Goal: Task Accomplishment & Management: Complete application form

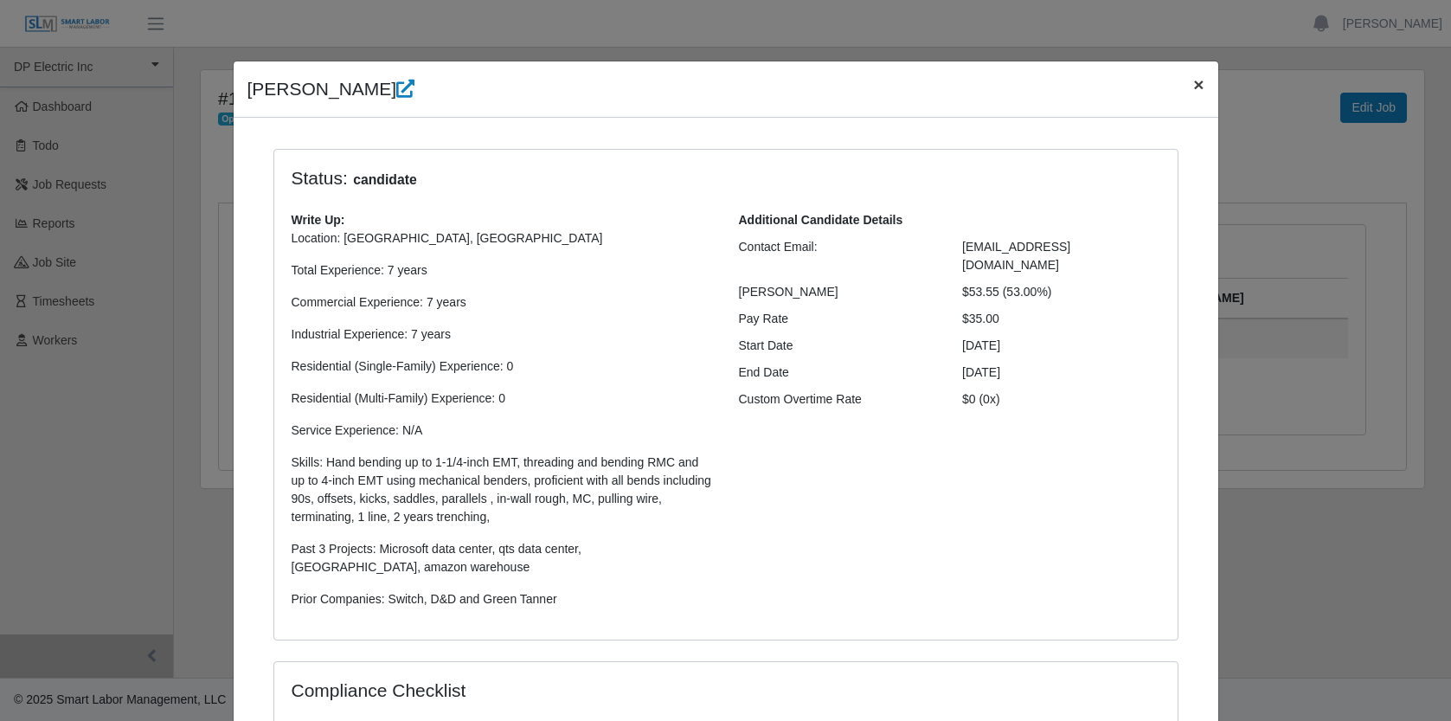
click at [1193, 81] on span "×" at bounding box center [1198, 84] width 10 height 20
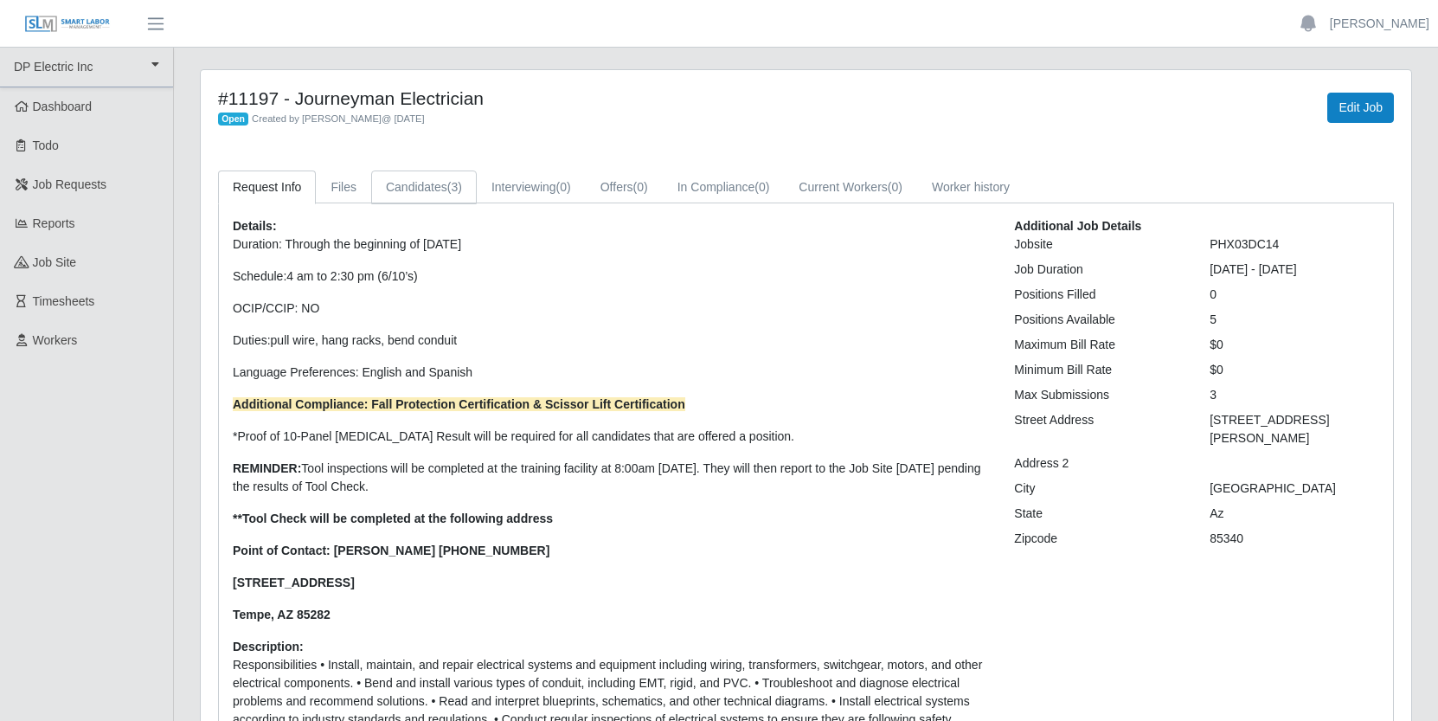
click at [441, 185] on link "Candidates (3)" at bounding box center [424, 187] width 106 height 34
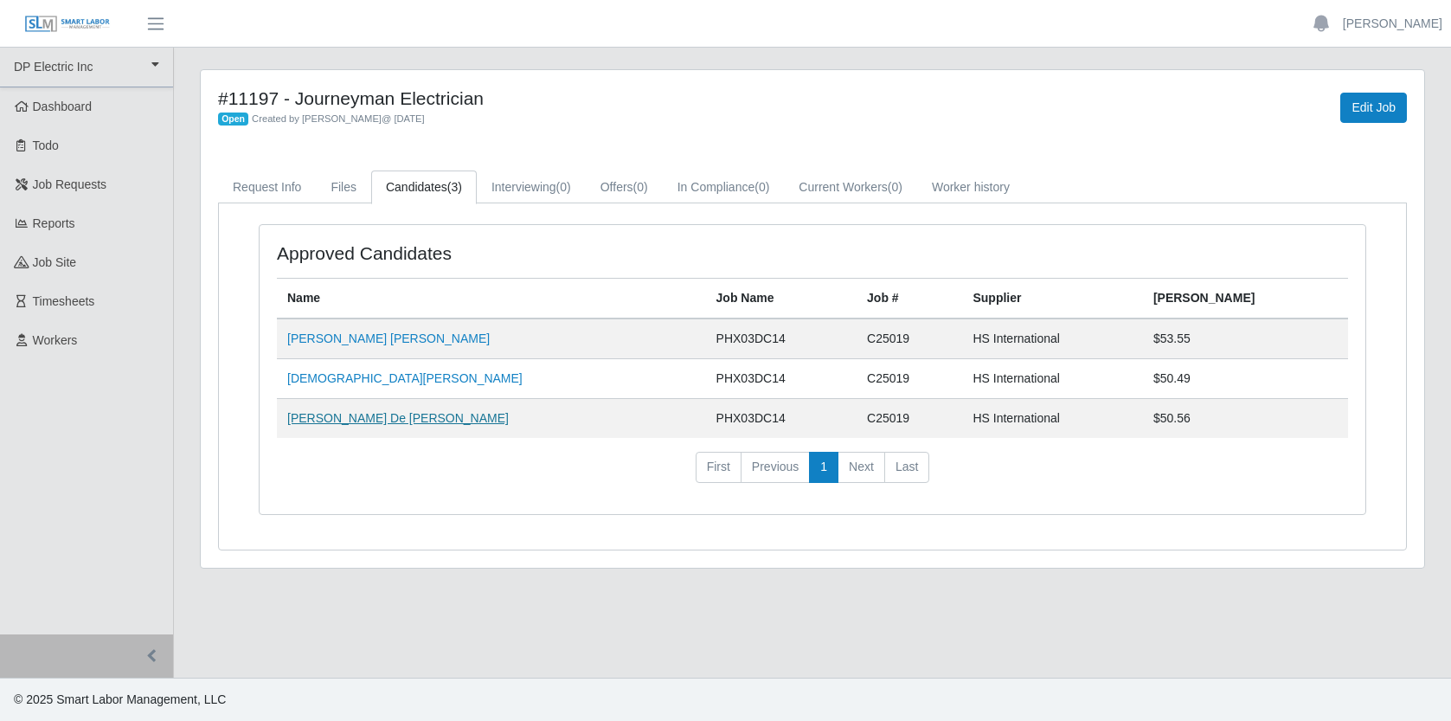
click at [394, 417] on link "[PERSON_NAME] De [PERSON_NAME]" at bounding box center [398, 418] width 222 height 14
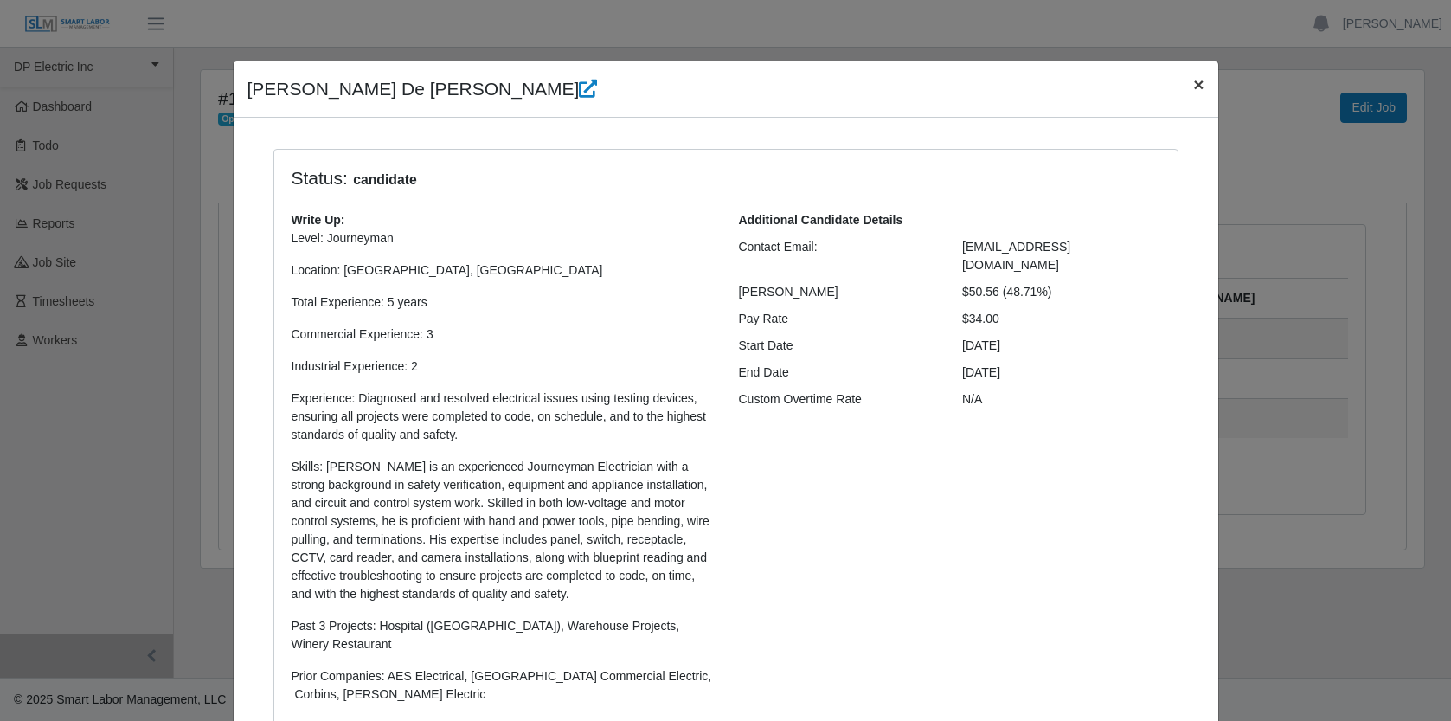
click at [1198, 82] on button "×" at bounding box center [1199, 84] width 38 height 46
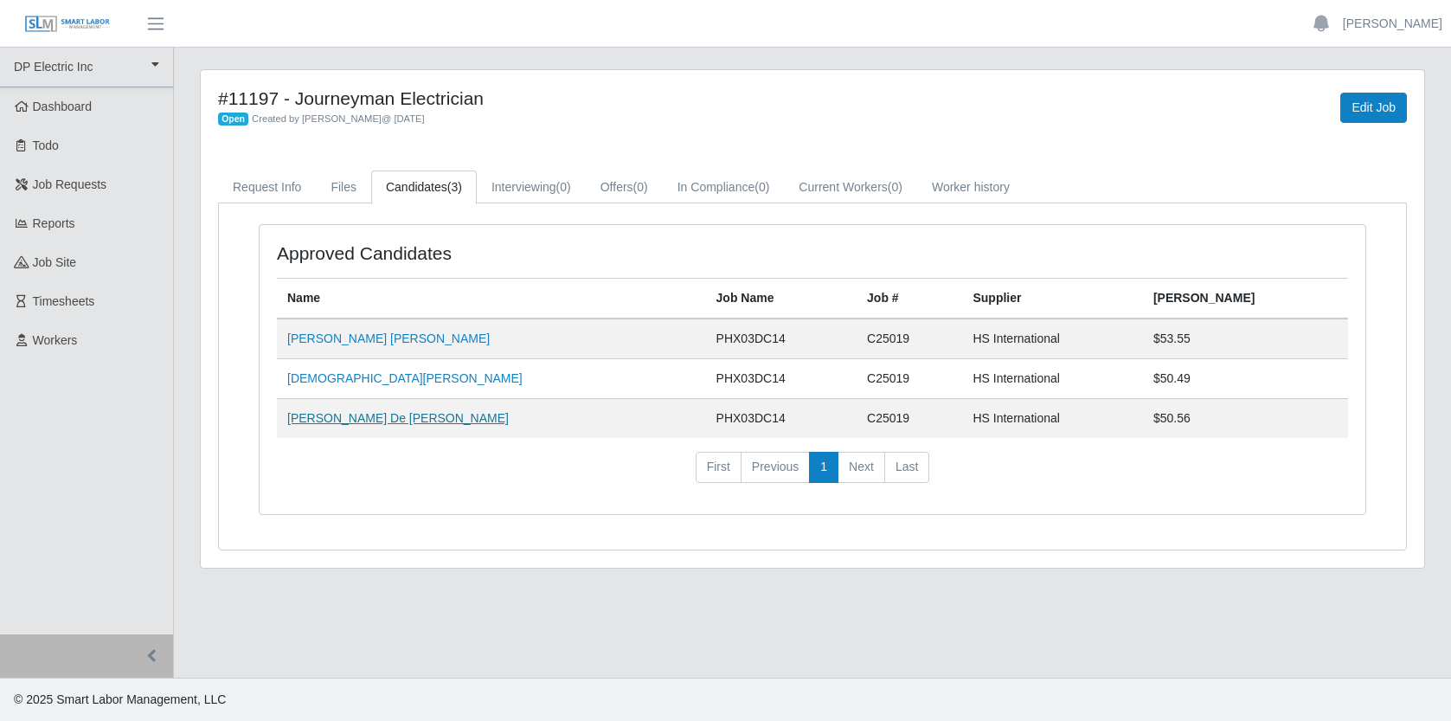
click at [398, 420] on link "[PERSON_NAME] De [PERSON_NAME]" at bounding box center [398, 418] width 222 height 14
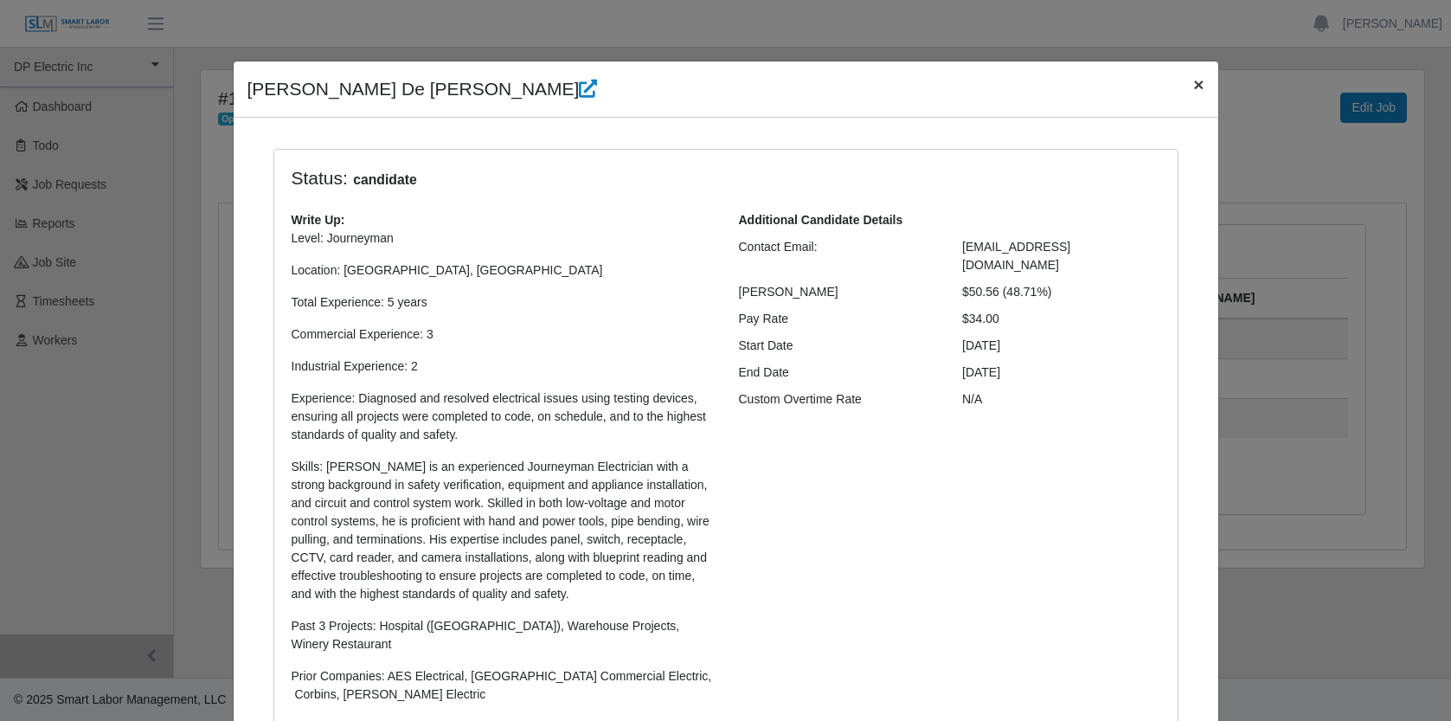
click at [1193, 87] on span "×" at bounding box center [1198, 84] width 10 height 20
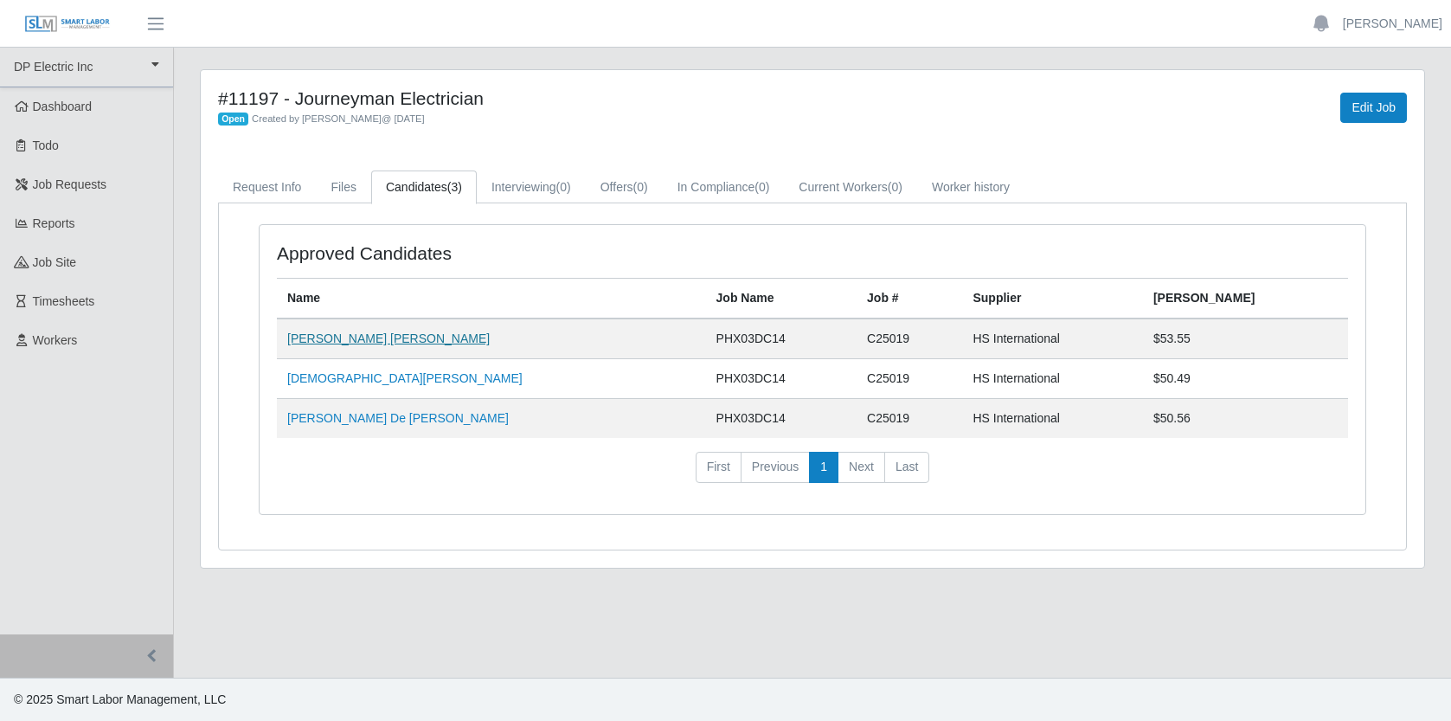
click at [402, 338] on link "Jesus Francisco Lopez Osuna" at bounding box center [388, 338] width 203 height 14
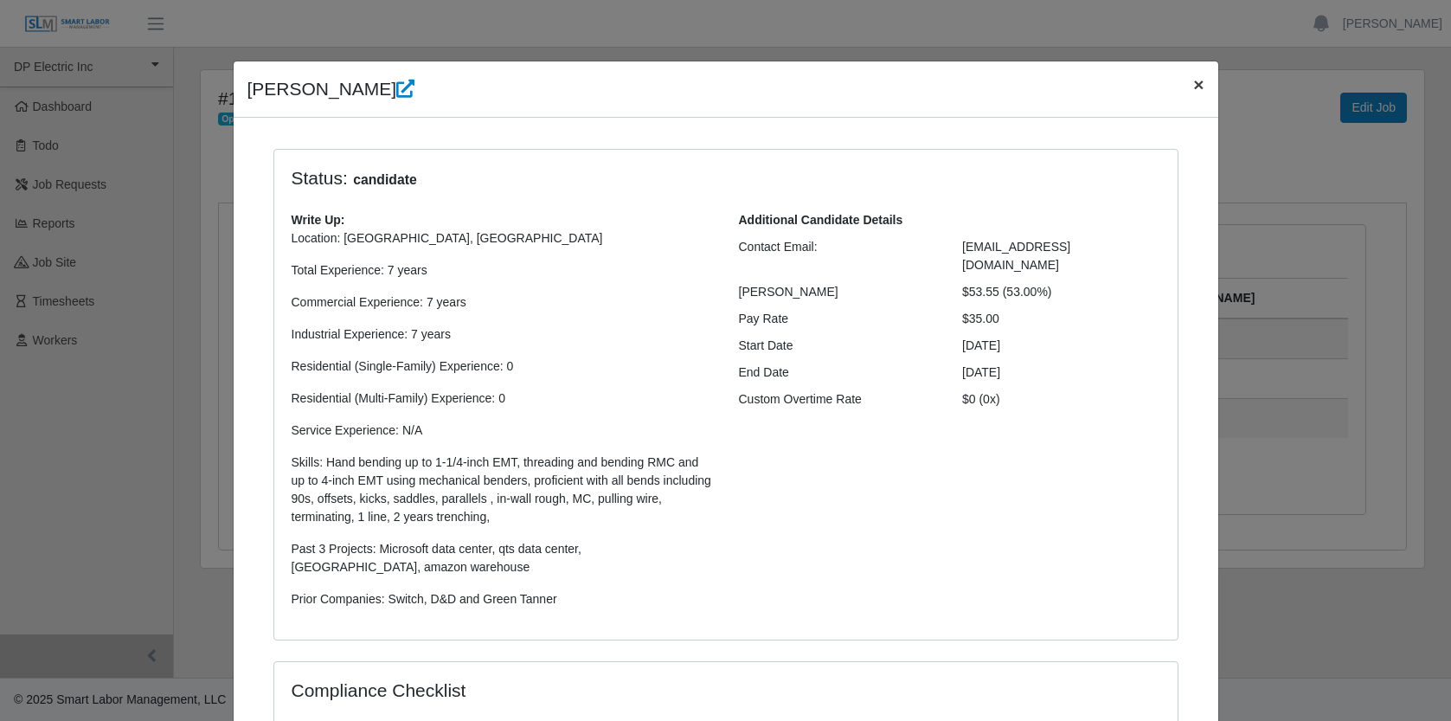
click at [1191, 94] on button "×" at bounding box center [1199, 84] width 38 height 46
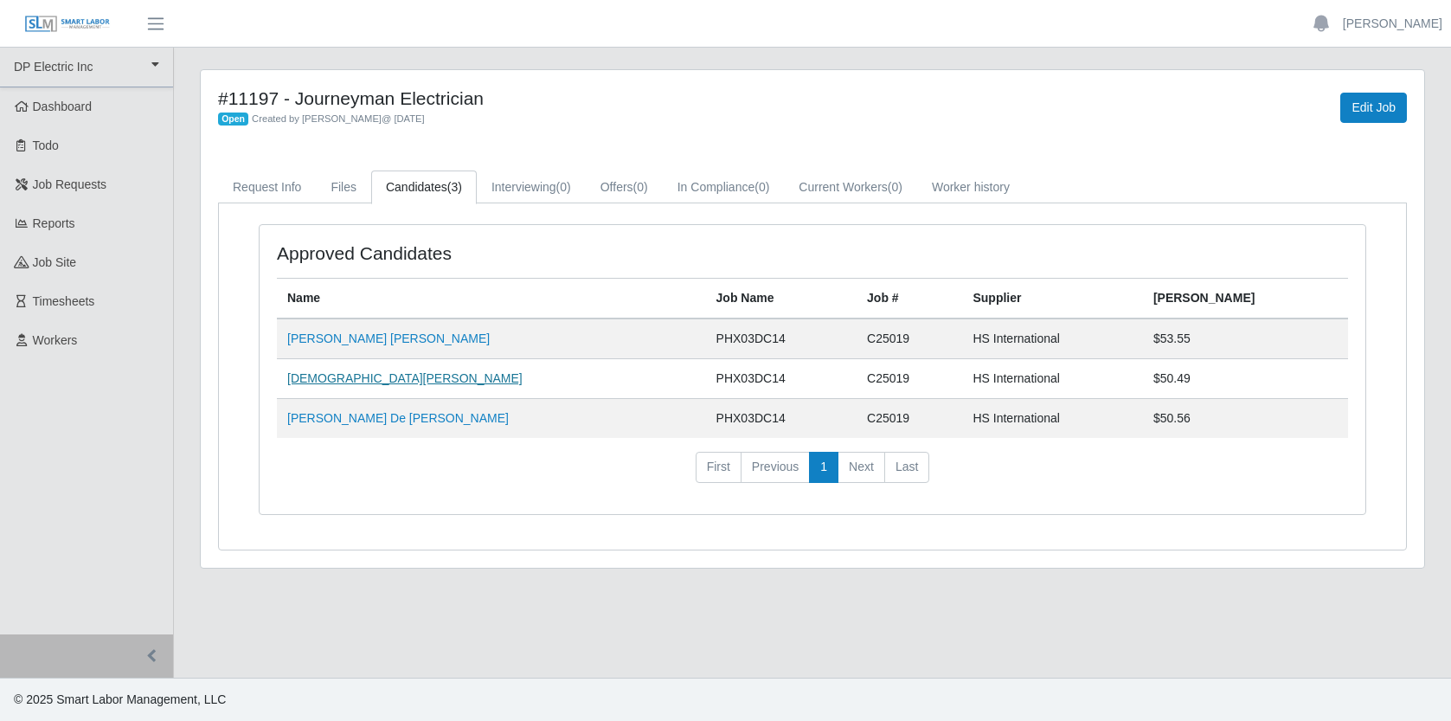
click at [352, 383] on link "Christian Castellanos" at bounding box center [404, 378] width 235 height 14
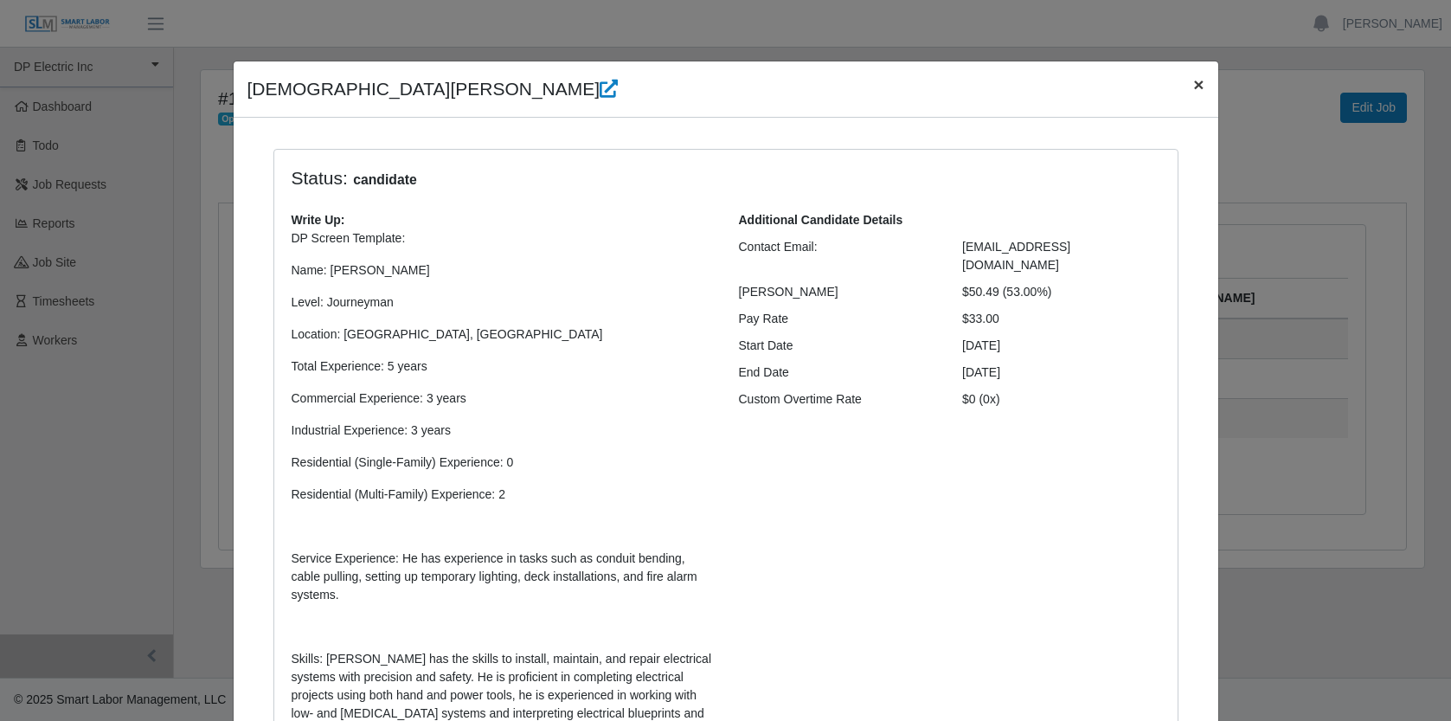
click at [1193, 82] on span "×" at bounding box center [1198, 84] width 10 height 20
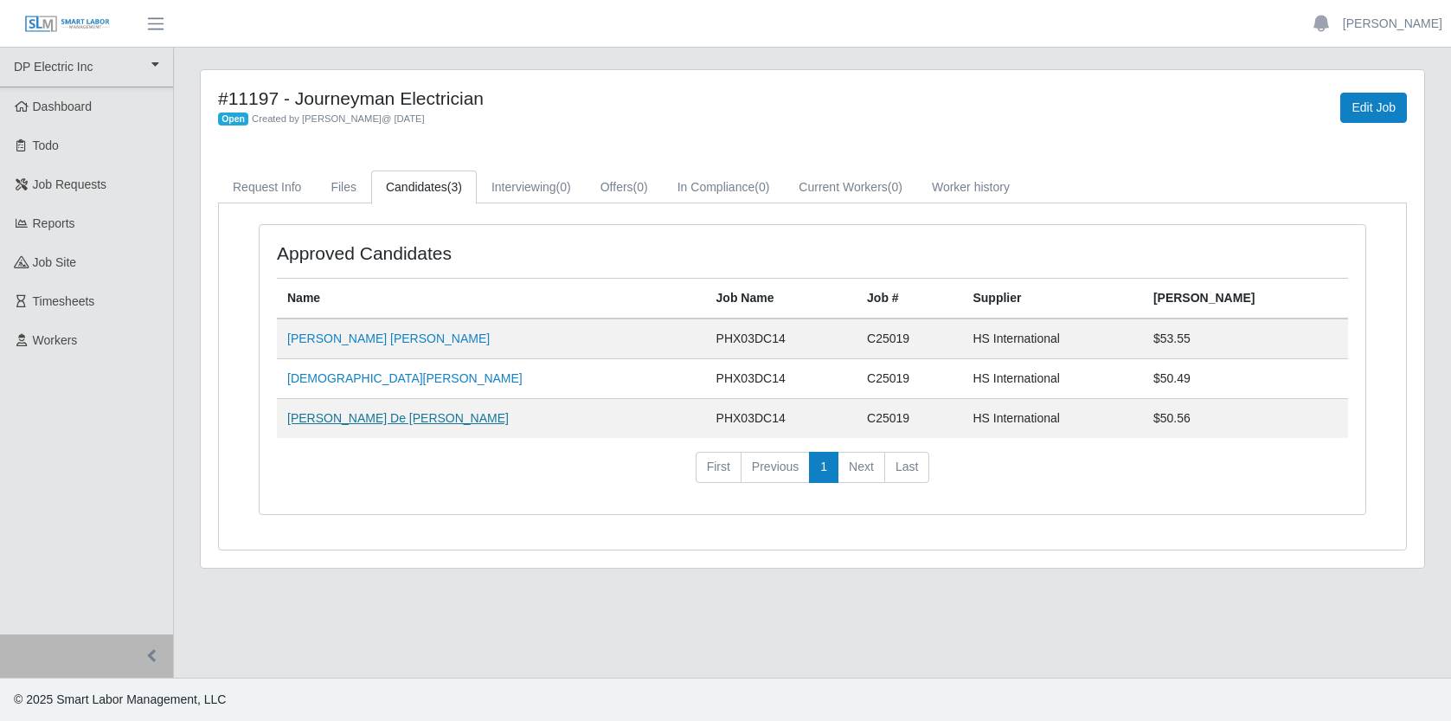
click at [396, 421] on link "Guillermo De Jesus Olivas" at bounding box center [398, 418] width 222 height 14
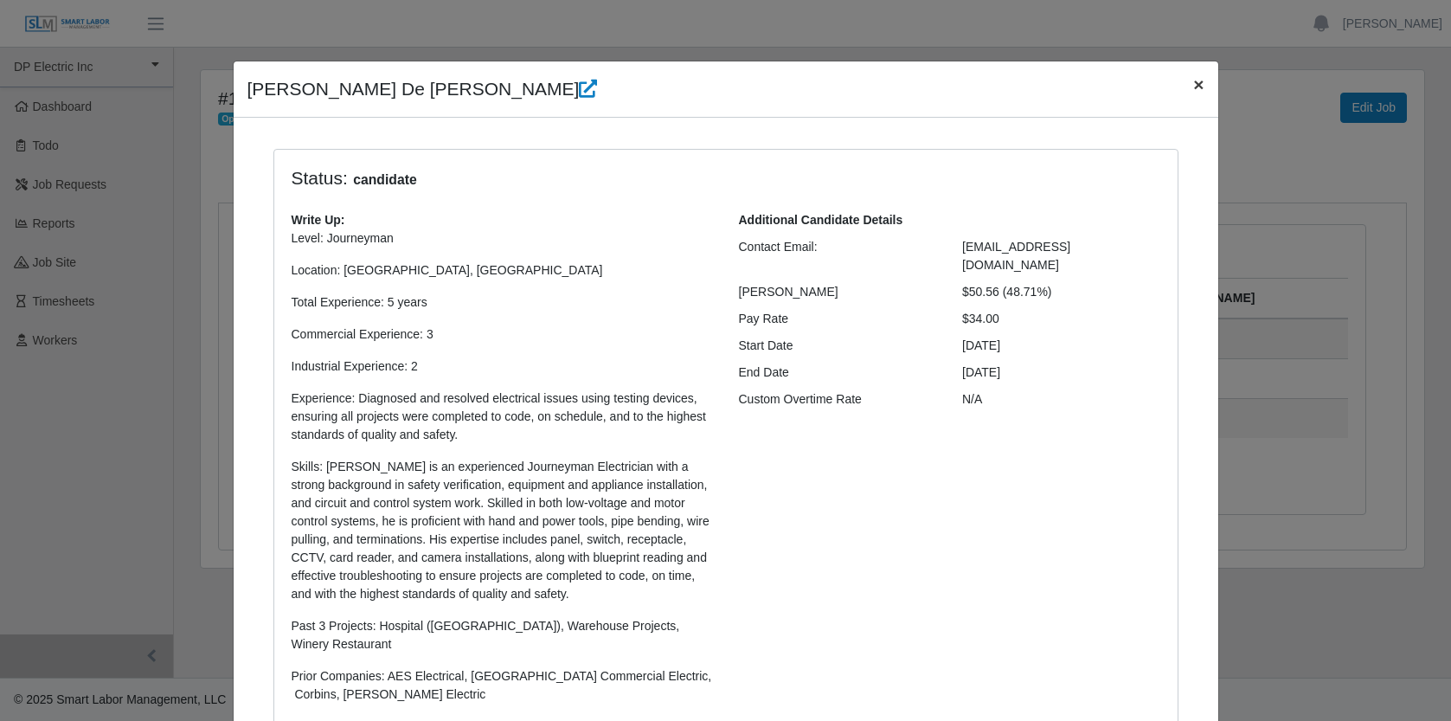
click at [1206, 81] on button "×" at bounding box center [1199, 84] width 38 height 46
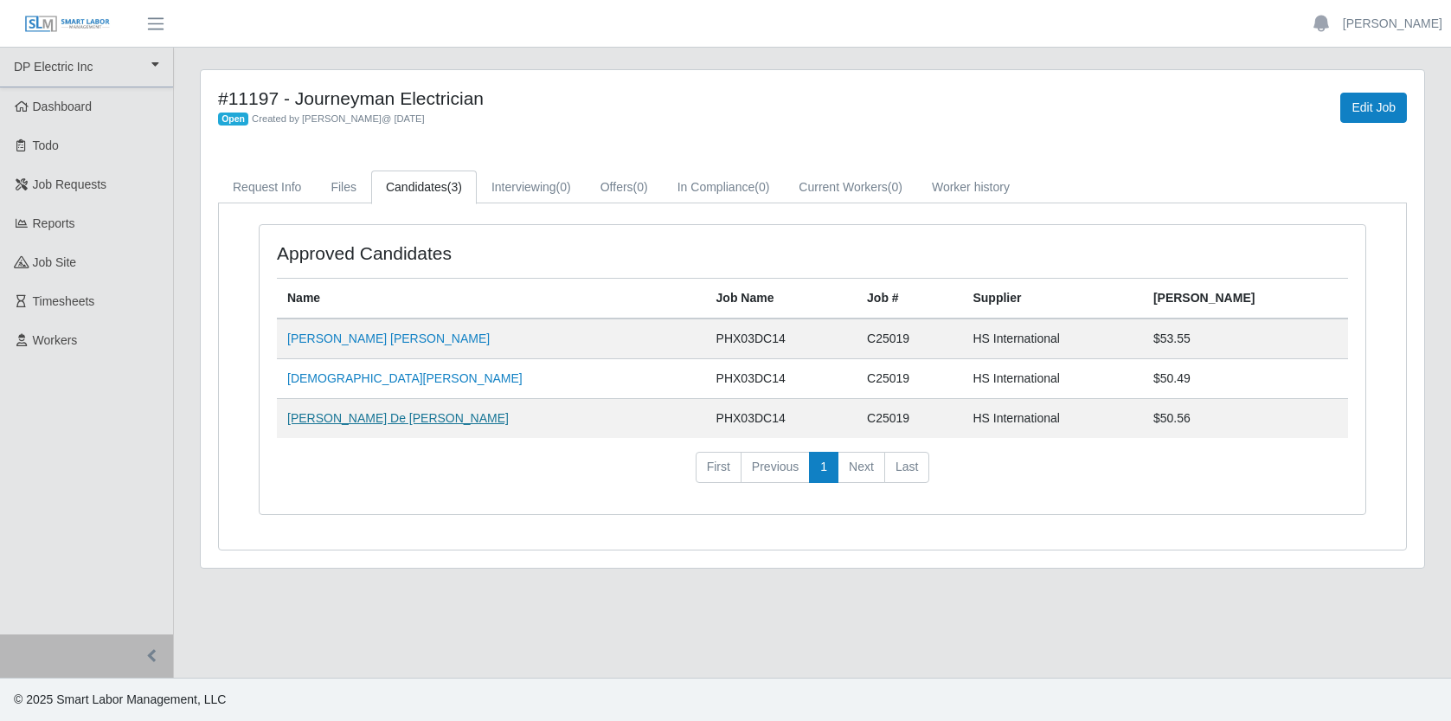
click at [401, 421] on link "Guillermo De Jesus Olivas" at bounding box center [398, 418] width 222 height 14
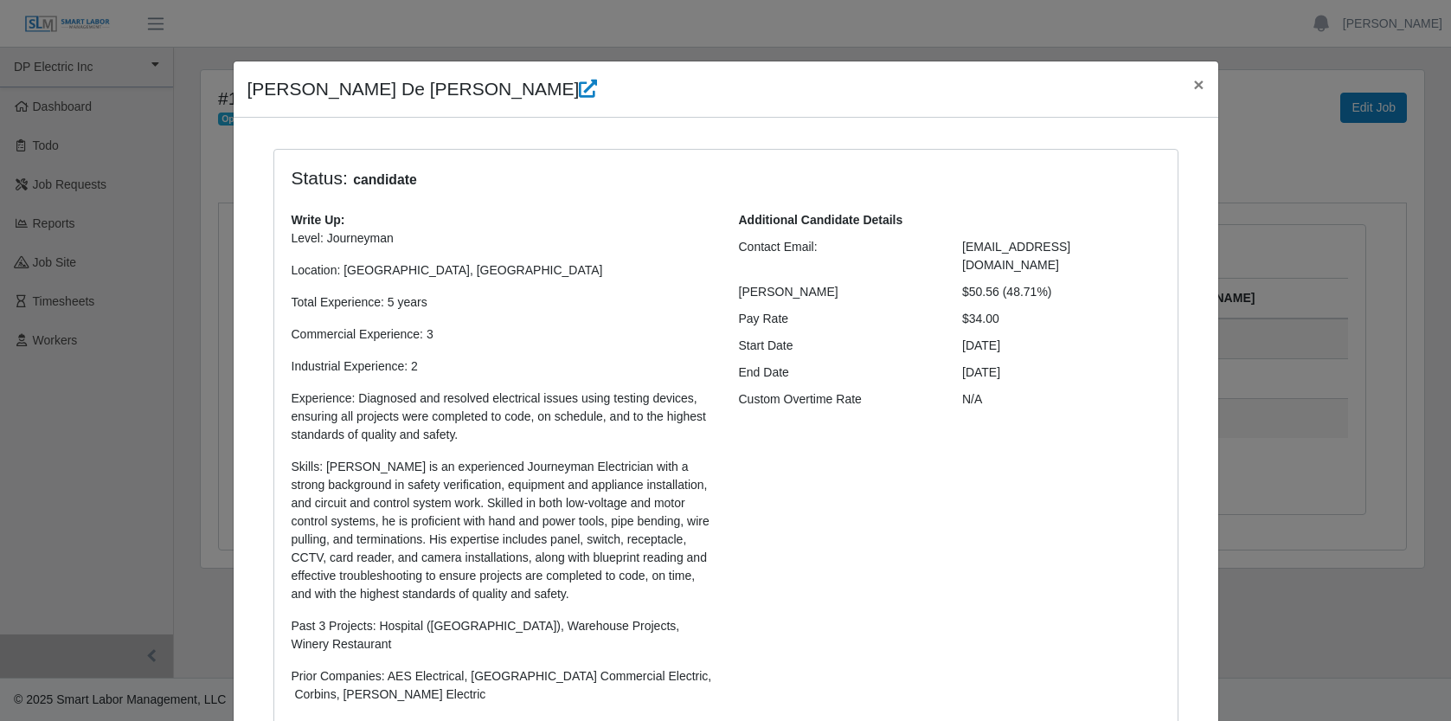
drag, startPoint x: 1053, startPoint y: 273, endPoint x: 898, endPoint y: 266, distance: 155.1
click at [925, 283] on div "Bill Rate $50.56 (48.71%)" at bounding box center [949, 292] width 447 height 18
click at [602, 182] on h4 "Status: candidate" at bounding box center [615, 178] width 646 height 23
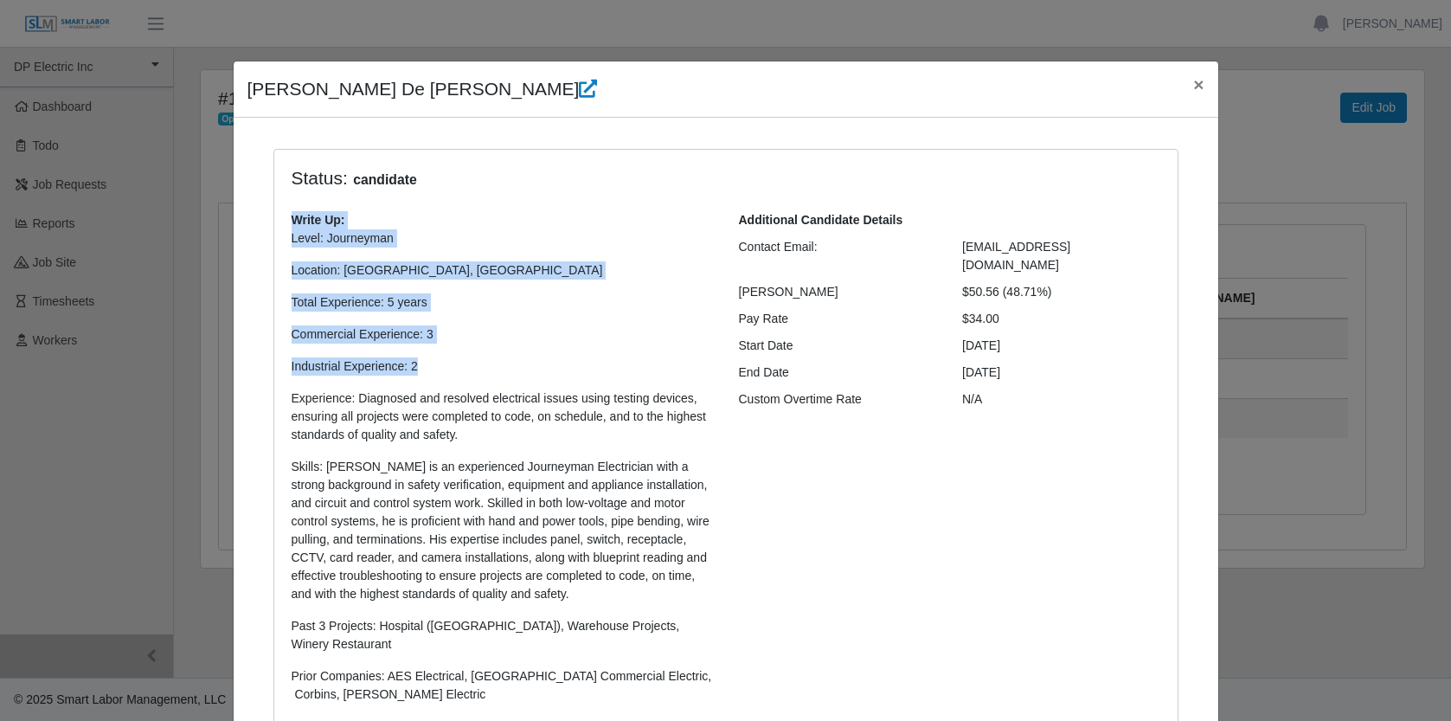
drag, startPoint x: 402, startPoint y: 366, endPoint x: 247, endPoint y: 215, distance: 216.0
click at [248, 215] on div "Status: candidate Write Up: Level: Journeyman Location: Phoenix, AZ Total Exper…" at bounding box center [726, 575] width 957 height 852
click at [582, 235] on p "Level: Journeyman" at bounding box center [502, 238] width 421 height 18
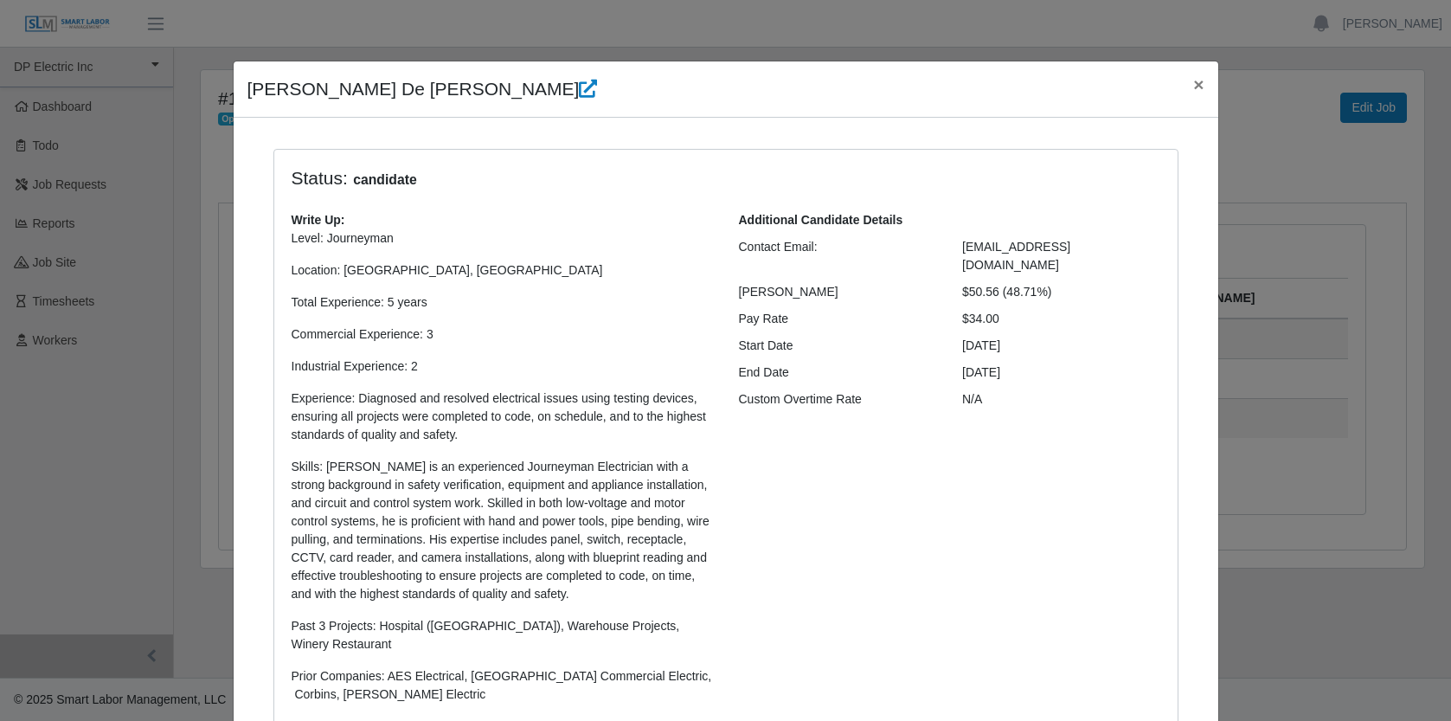
drag, startPoint x: 430, startPoint y: 368, endPoint x: 260, endPoint y: 183, distance: 250.5
click at [260, 183] on div "Status: candidate Write Up: Level: Journeyman Location: Phoenix, AZ Total Exper…" at bounding box center [725, 453] width 931 height 608
click at [554, 221] on div "Write Up: Level: Journeyman Location: Phoenix, AZ Total Experience: 5 years Com…" at bounding box center [502, 464] width 447 height 506
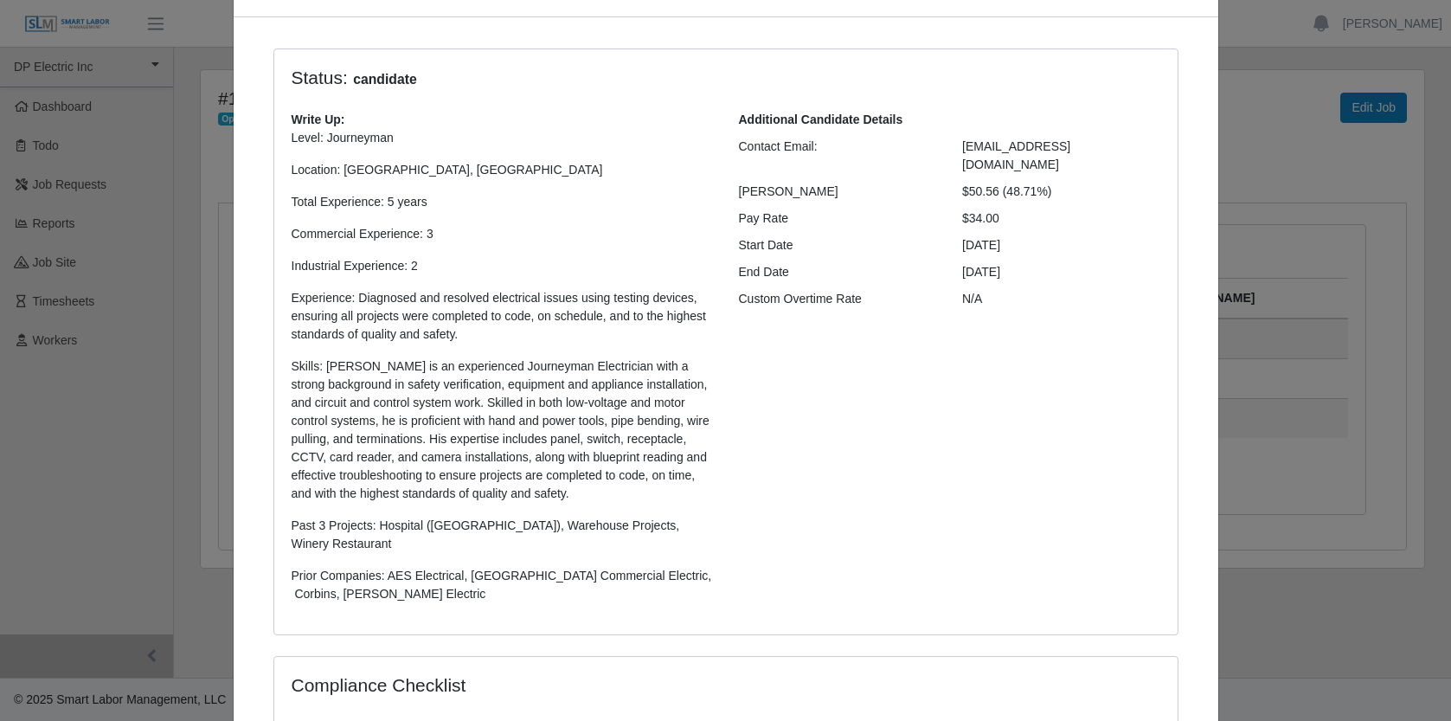
scroll to position [58, 0]
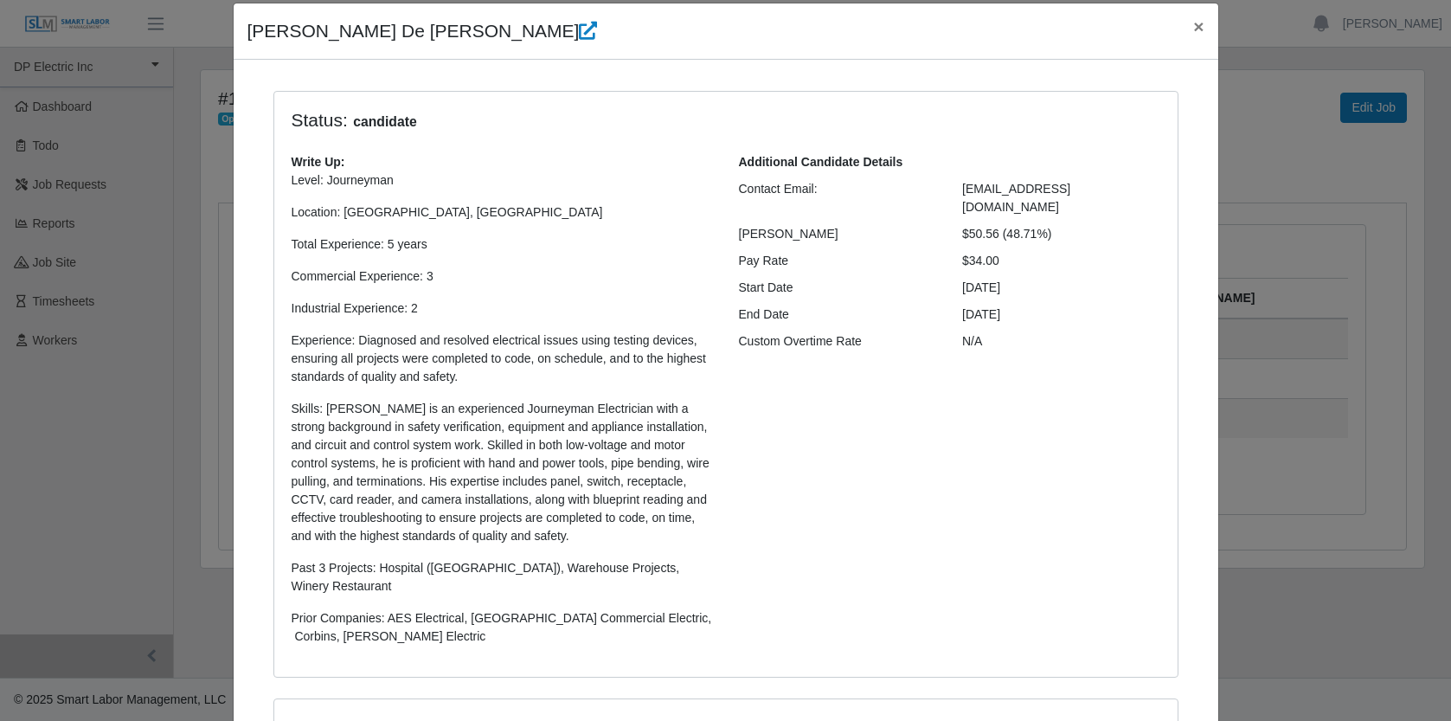
drag, startPoint x: 427, startPoint y: 304, endPoint x: 250, endPoint y: 124, distance: 252.1
click at [250, 124] on div "Status: candidate Write Up: Level: Journeyman Location: Phoenix, AZ Total Exper…" at bounding box center [726, 517] width 957 height 852
click at [576, 196] on p "Level: Journeyman Location: Phoenix, AZ Total Experience: 5 years Commercial Ex…" at bounding box center [502, 408] width 421 height 474
drag, startPoint x: 447, startPoint y: 318, endPoint x: 274, endPoint y: 116, distance: 265.2
click at [274, 116] on div "Status: candidate Write Up: Level: Journeyman Location: Phoenix, AZ Total Exper…" at bounding box center [726, 385] width 904 height 586
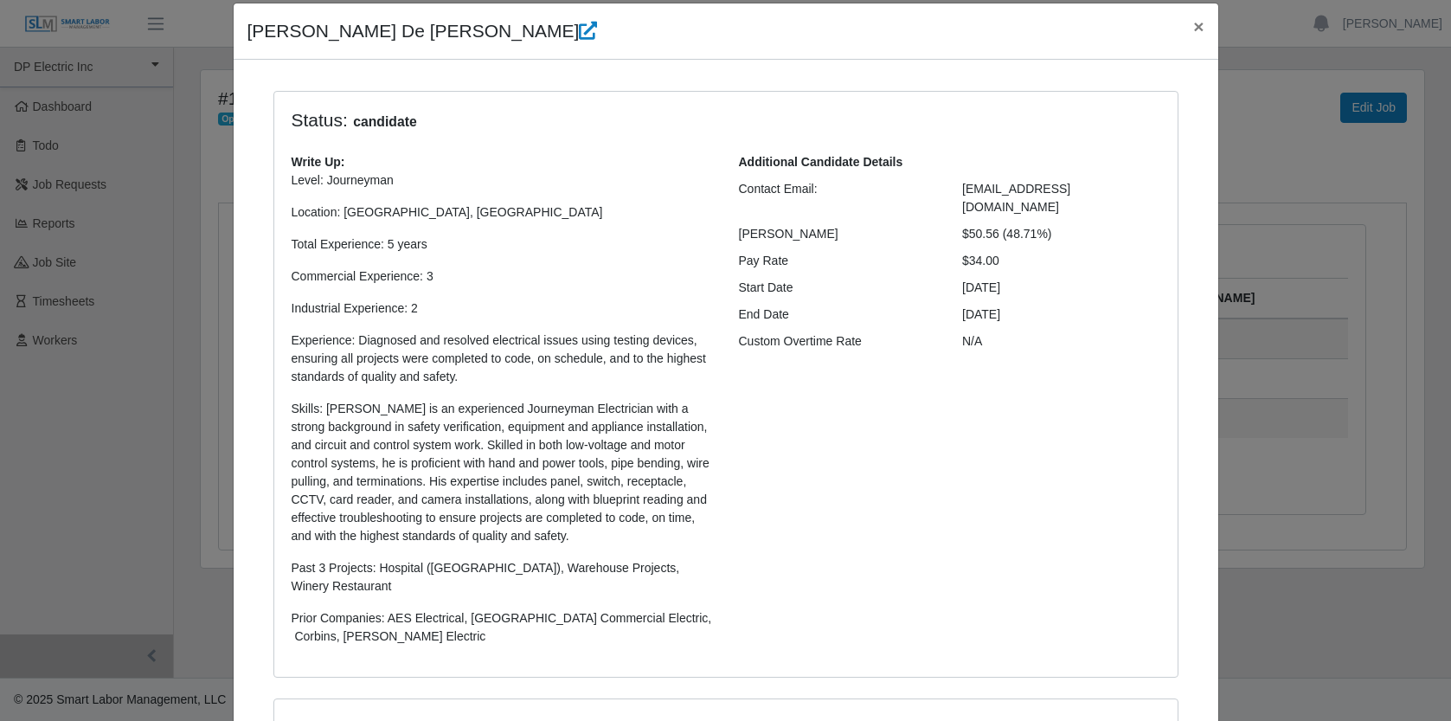
click at [515, 159] on div "Write Up: Level: Journeyman Location: Phoenix, AZ Total Experience: 5 years Com…" at bounding box center [502, 406] width 447 height 506
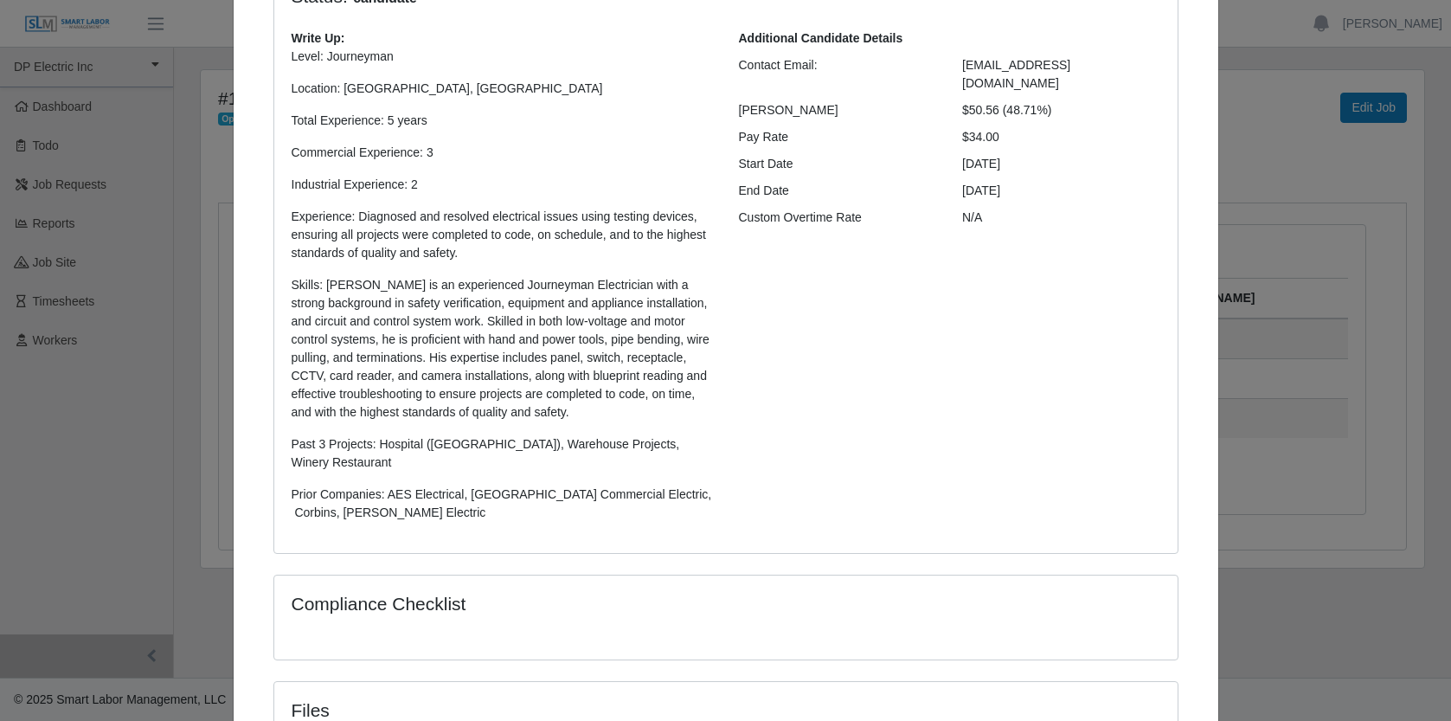
scroll to position [336, 0]
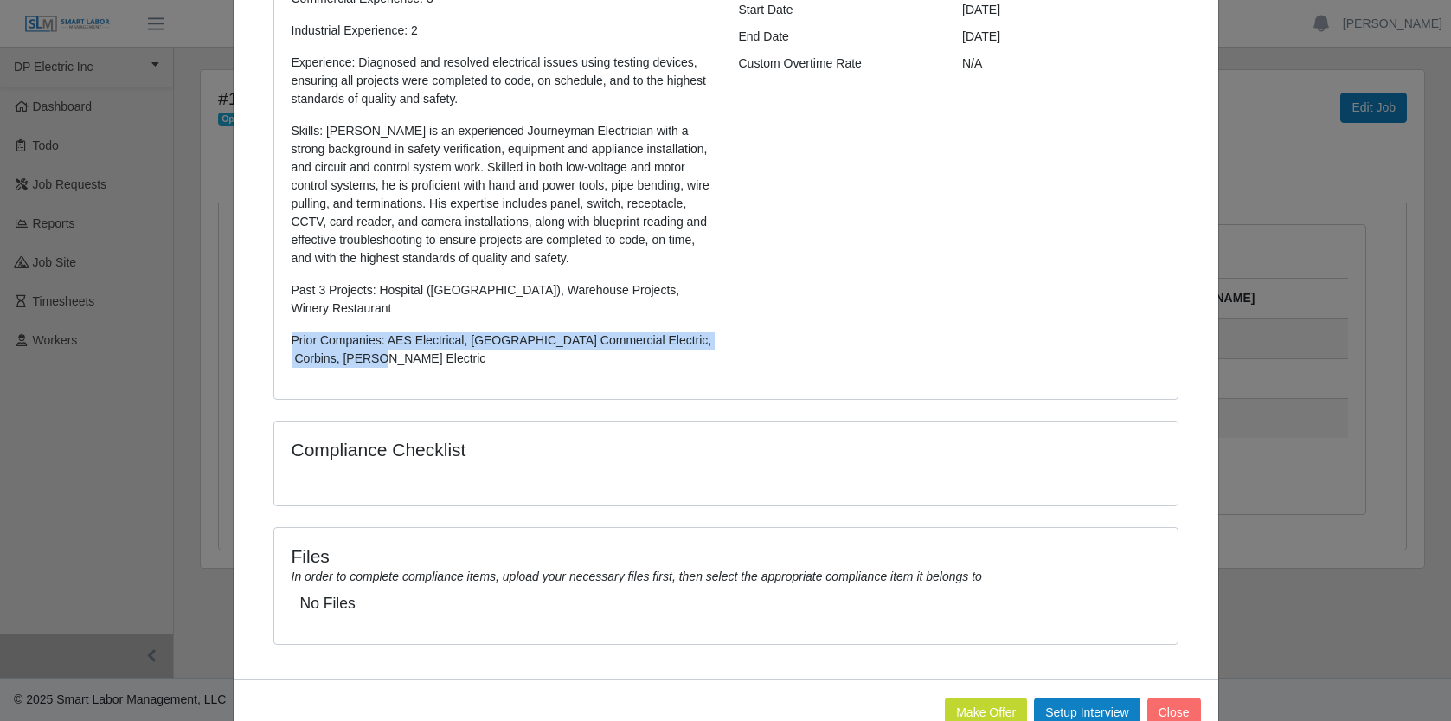
drag, startPoint x: 383, startPoint y: 389, endPoint x: 285, endPoint y: 353, distance: 104.8
click at [285, 353] on div "Write Up: Level: Journeyman Location: Phoenix, AZ Total Experience: 5 years Com…" at bounding box center [502, 128] width 447 height 506
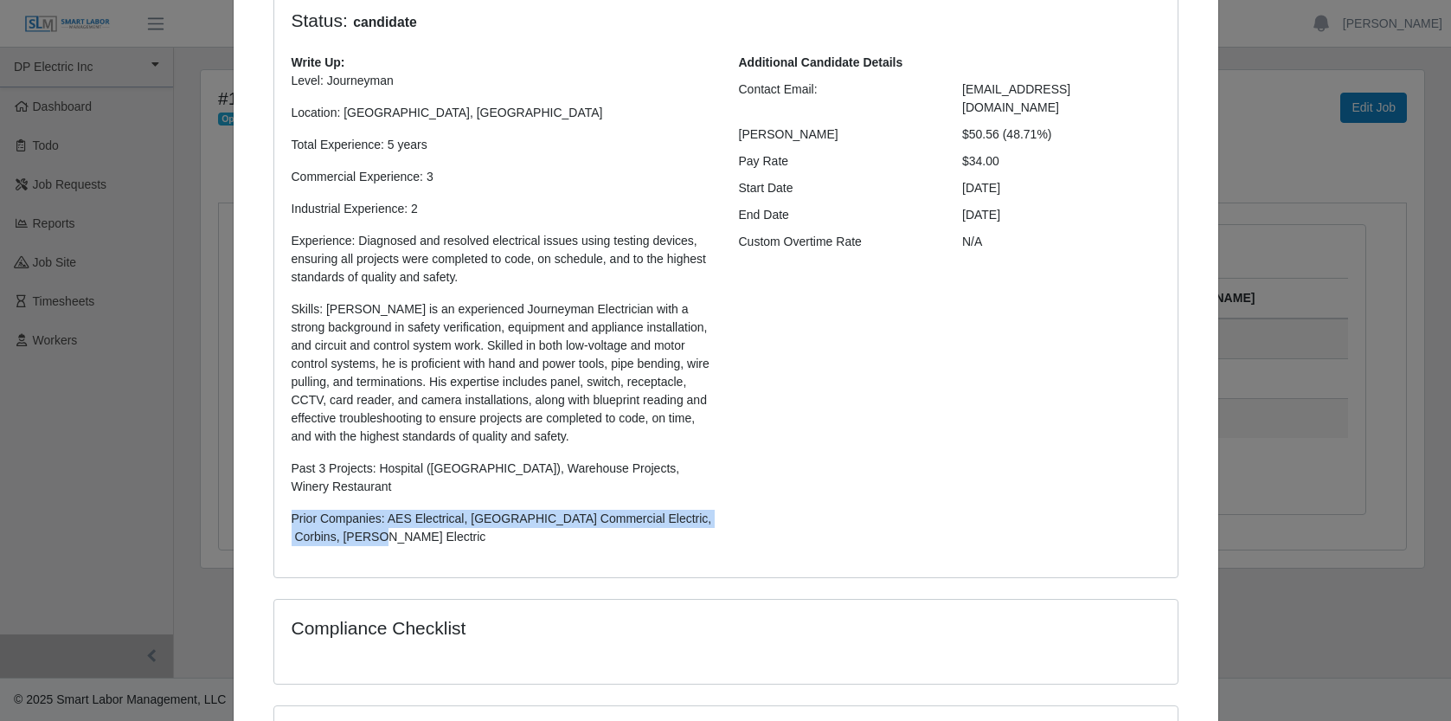
scroll to position [158, 0]
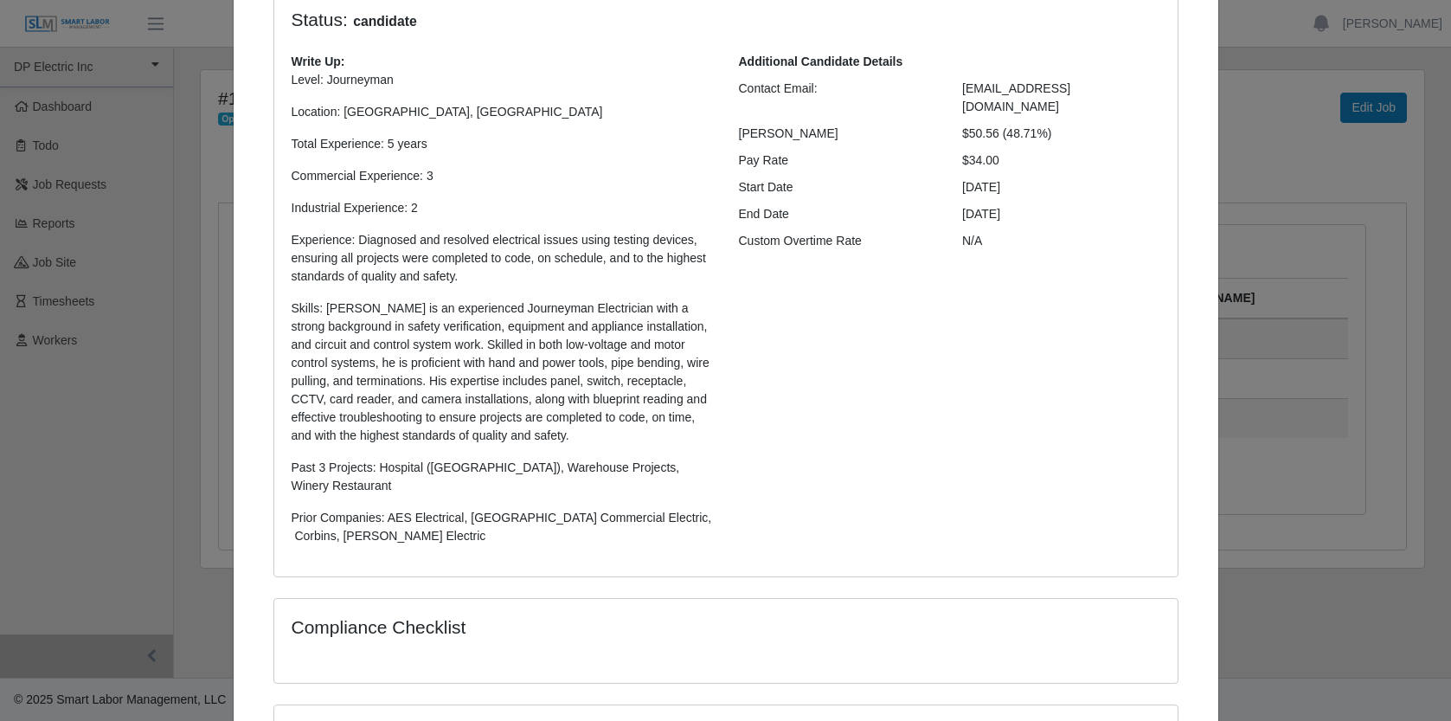
click at [867, 376] on div "Additional Candidate Details Contact Email: guillermoj0392@gmail.com Bill Rate …" at bounding box center [949, 306] width 447 height 506
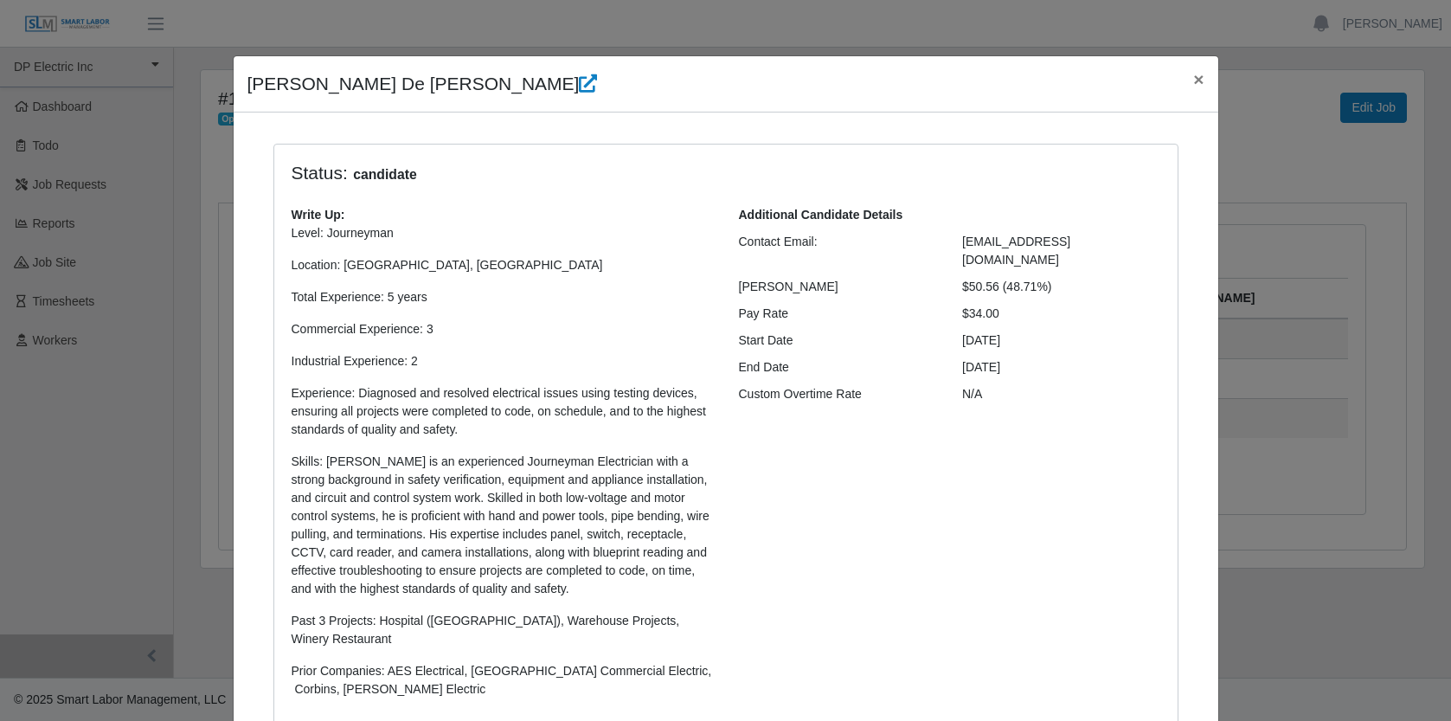
scroll to position [0, 0]
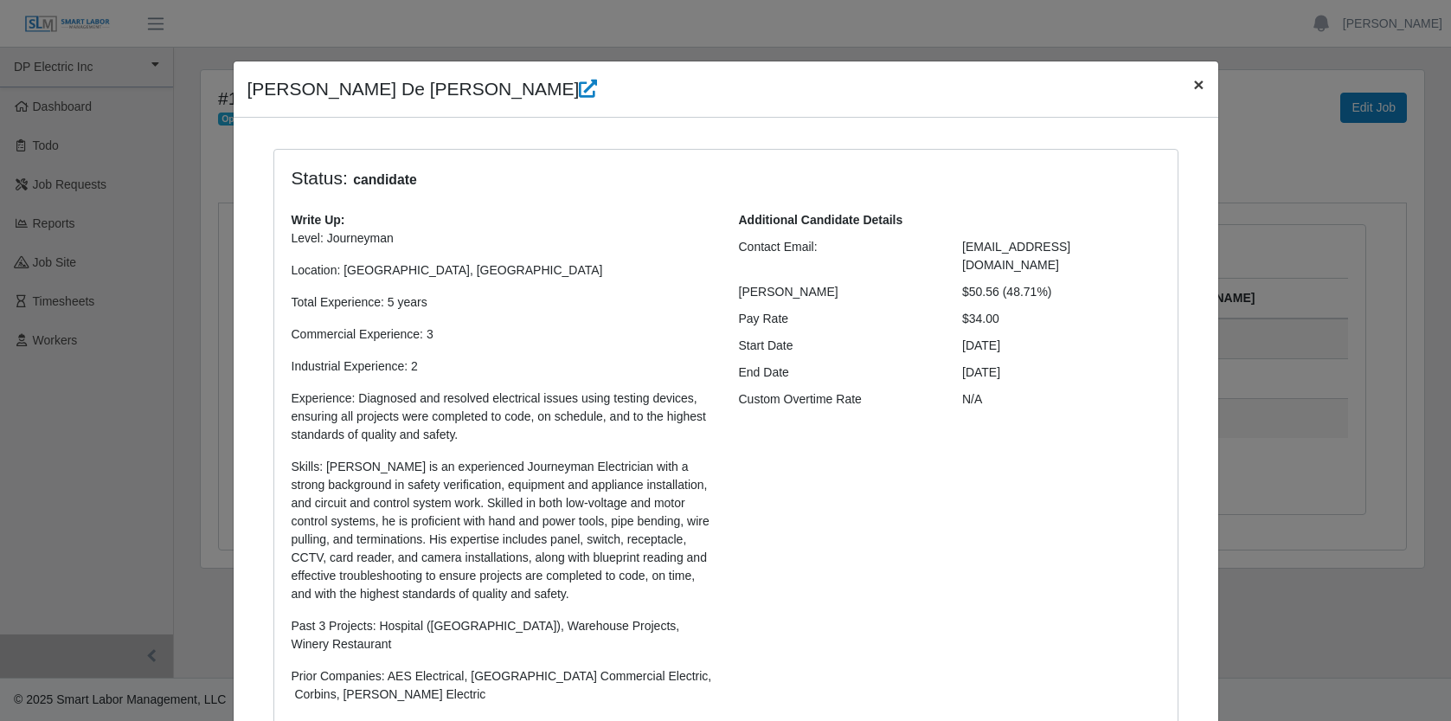
click at [1195, 91] on span "×" at bounding box center [1198, 84] width 10 height 20
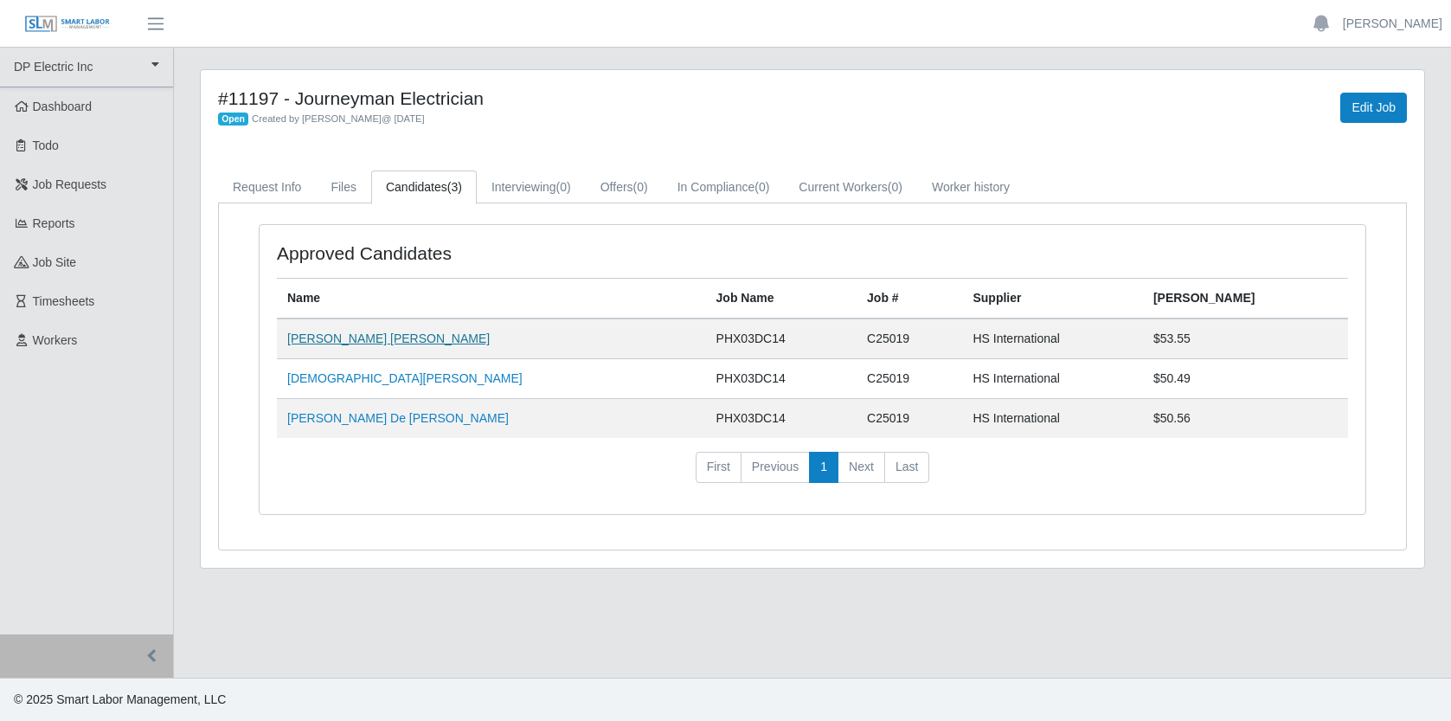
click at [390, 338] on link "Jesus Francisco Lopez Osuna" at bounding box center [388, 338] width 203 height 14
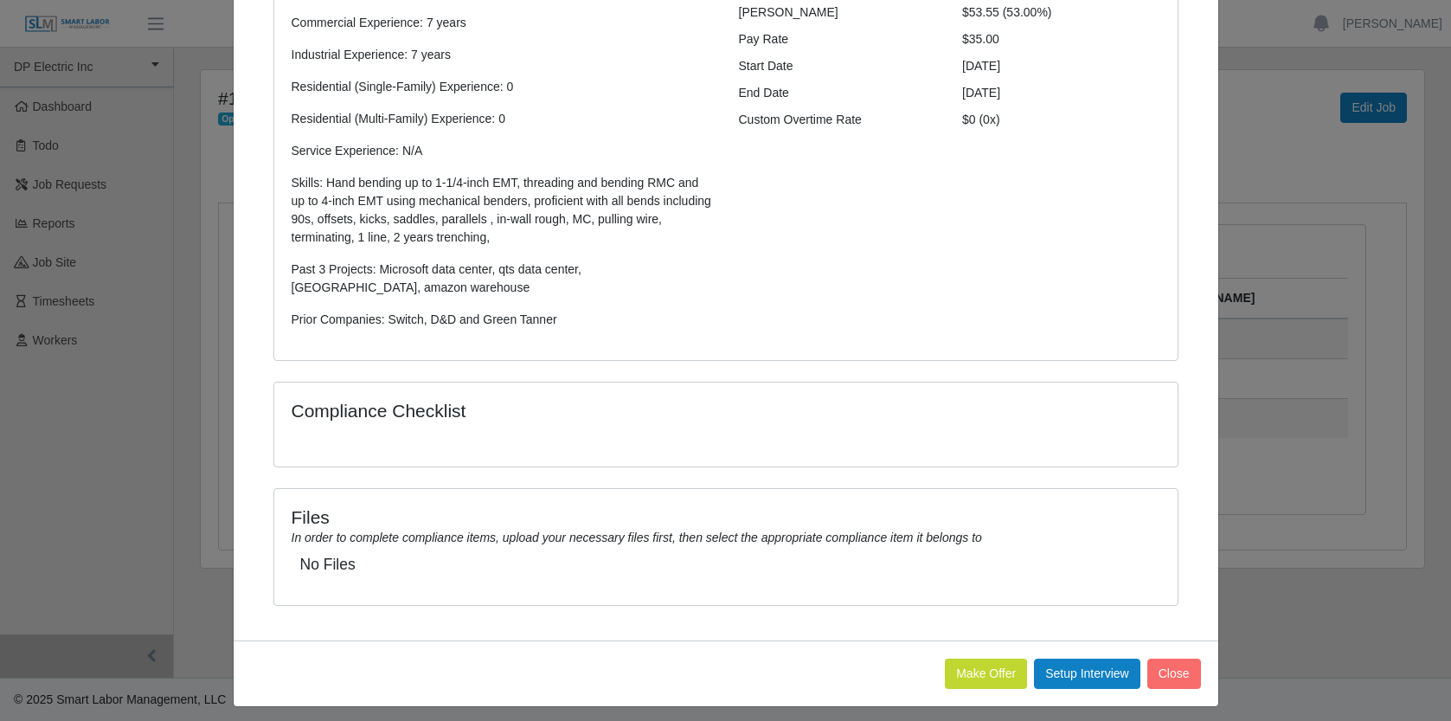
scroll to position [290, 0]
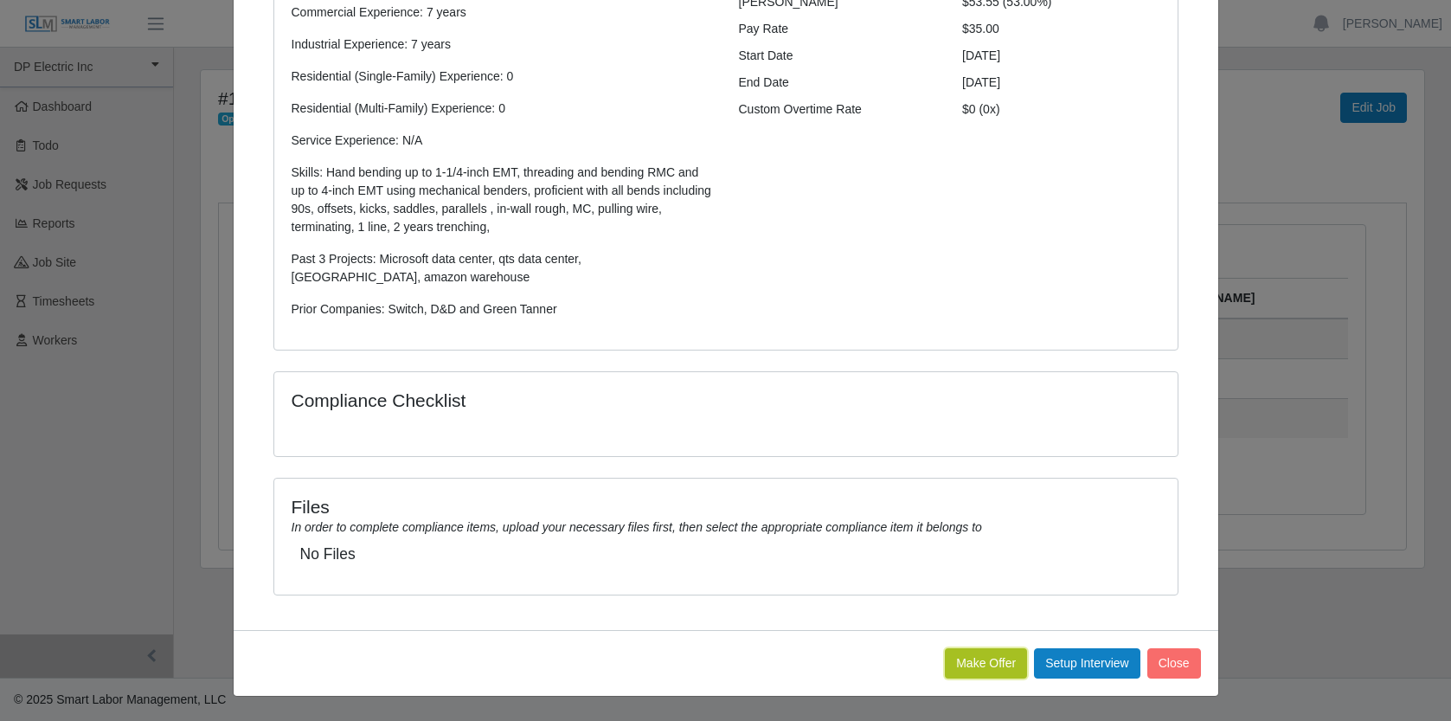
click at [974, 666] on button "Make Offer" at bounding box center [986, 663] width 82 height 30
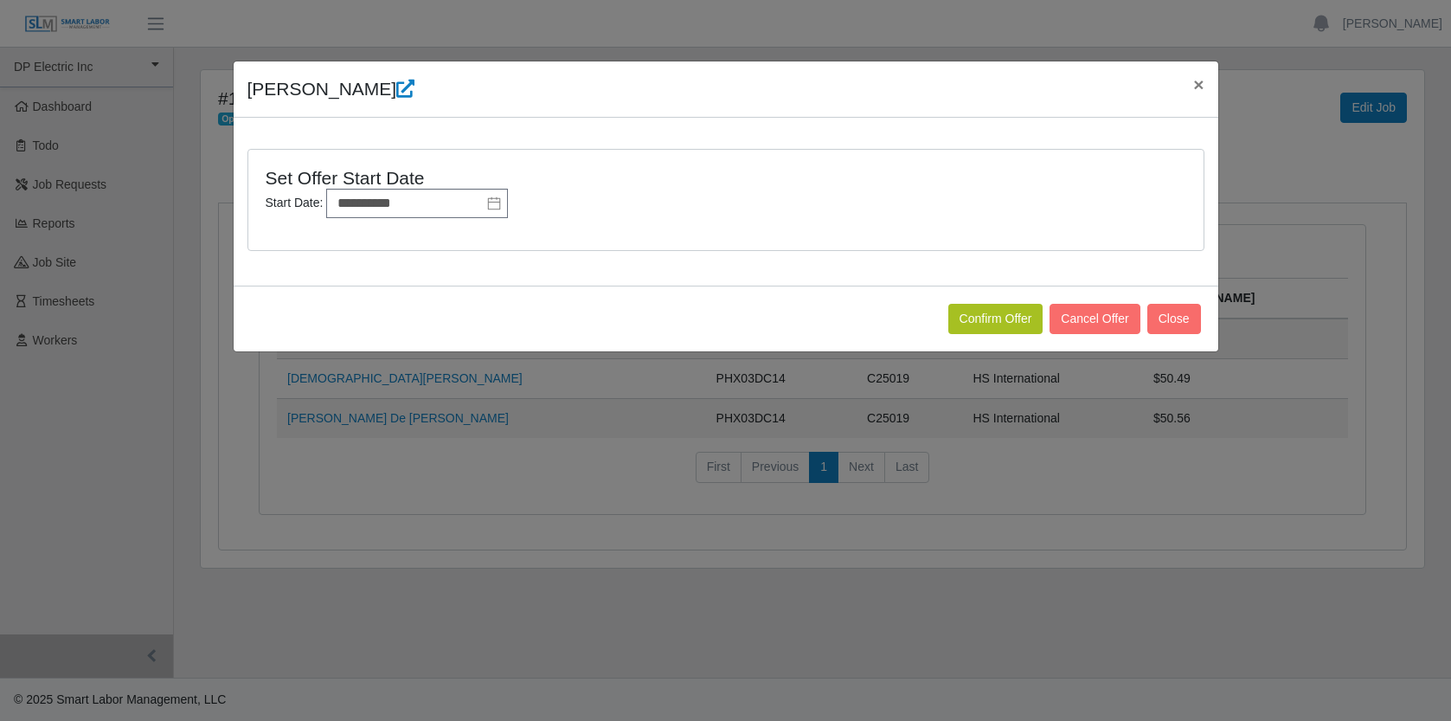
scroll to position [0, 0]
click at [974, 318] on button "Confirm Offer" at bounding box center [996, 319] width 95 height 30
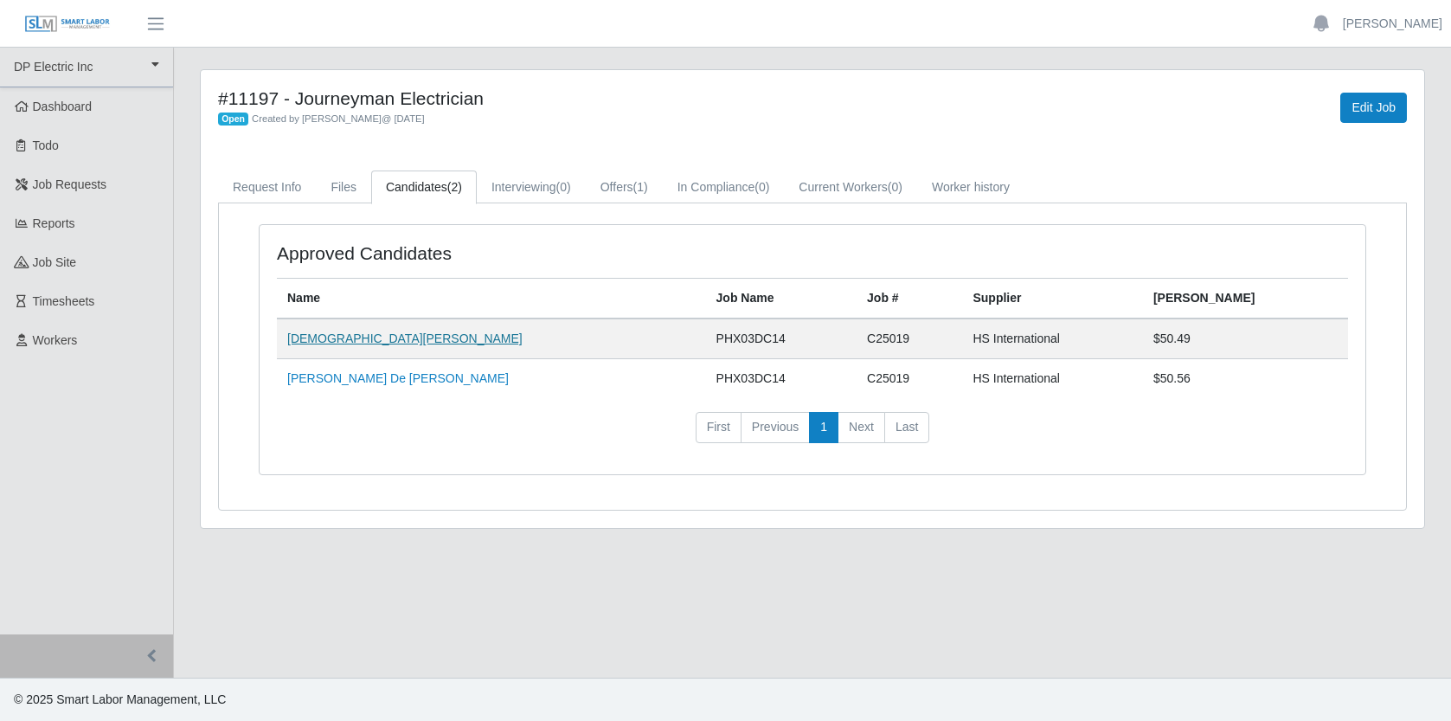
click at [348, 337] on link "[DEMOGRAPHIC_DATA][PERSON_NAME]" at bounding box center [404, 338] width 235 height 14
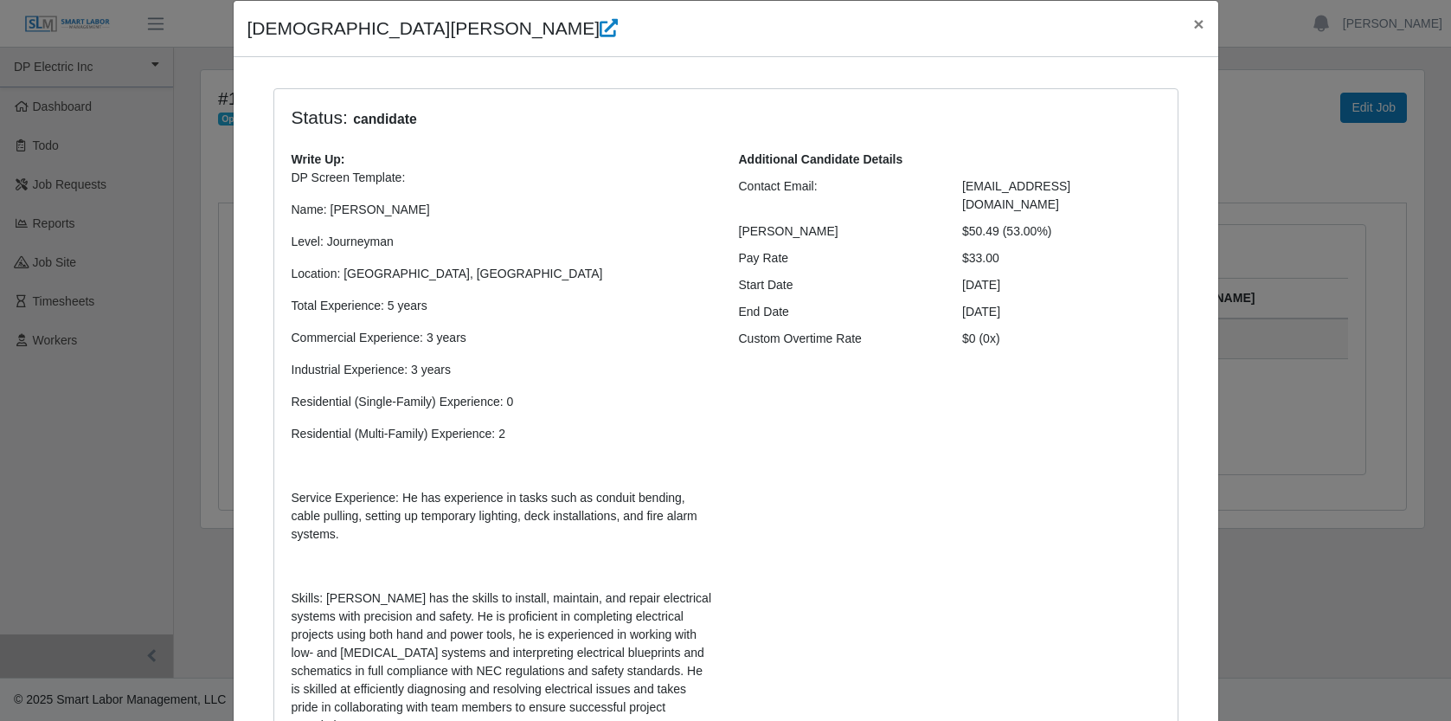
scroll to position [113, 0]
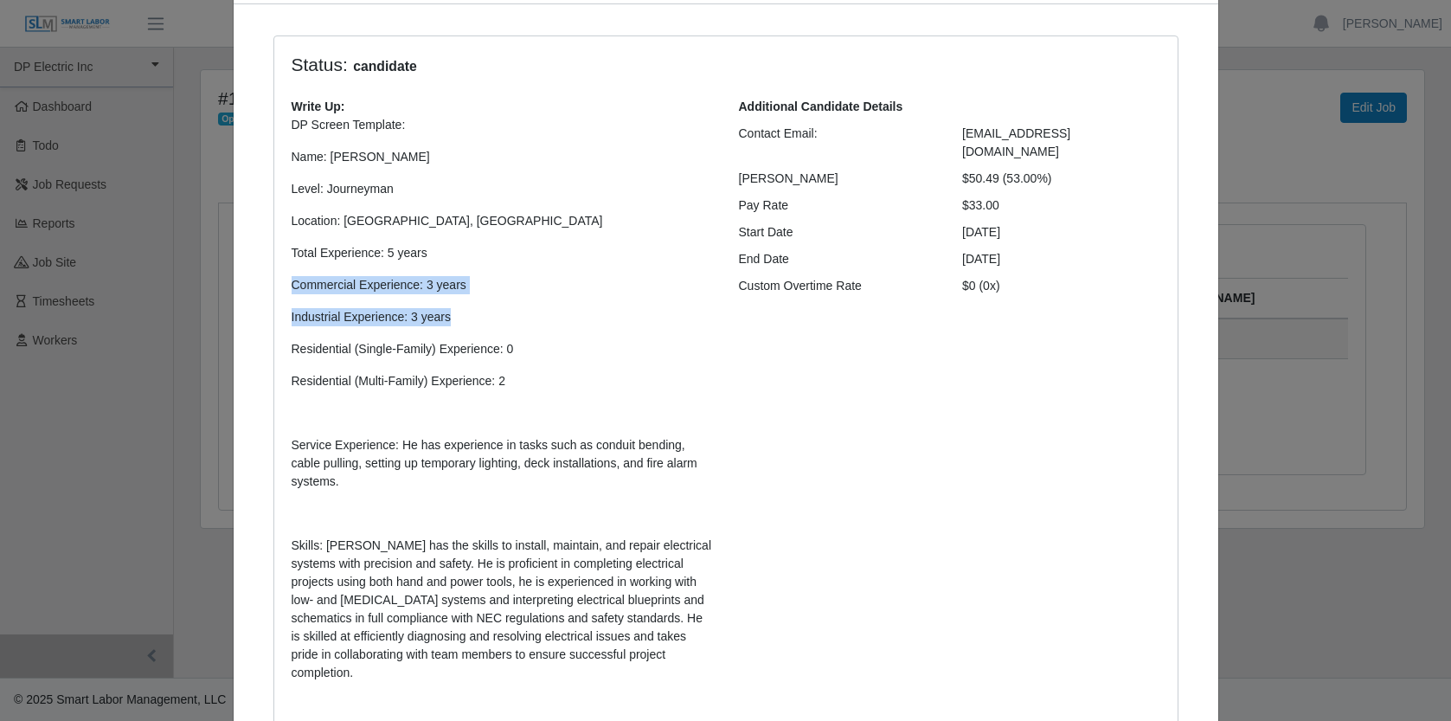
drag, startPoint x: 466, startPoint y: 315, endPoint x: 296, endPoint y: 267, distance: 177.0
click at [296, 267] on p "DP Screen Template: Name: Christian Castellanos Level: Journeyman Location: Pho…" at bounding box center [502, 472] width 421 height 712
click at [486, 299] on p "DP Screen Template: Name: Christian Castellanos Level: Journeyman Location: Pho…" at bounding box center [502, 472] width 421 height 712
drag, startPoint x: 456, startPoint y: 317, endPoint x: 281, endPoint y: 267, distance: 181.9
click at [281, 267] on div "Write Up: DP Screen Template: Name: Christian Castellanos Level: Journeyman Loc…" at bounding box center [502, 470] width 447 height 744
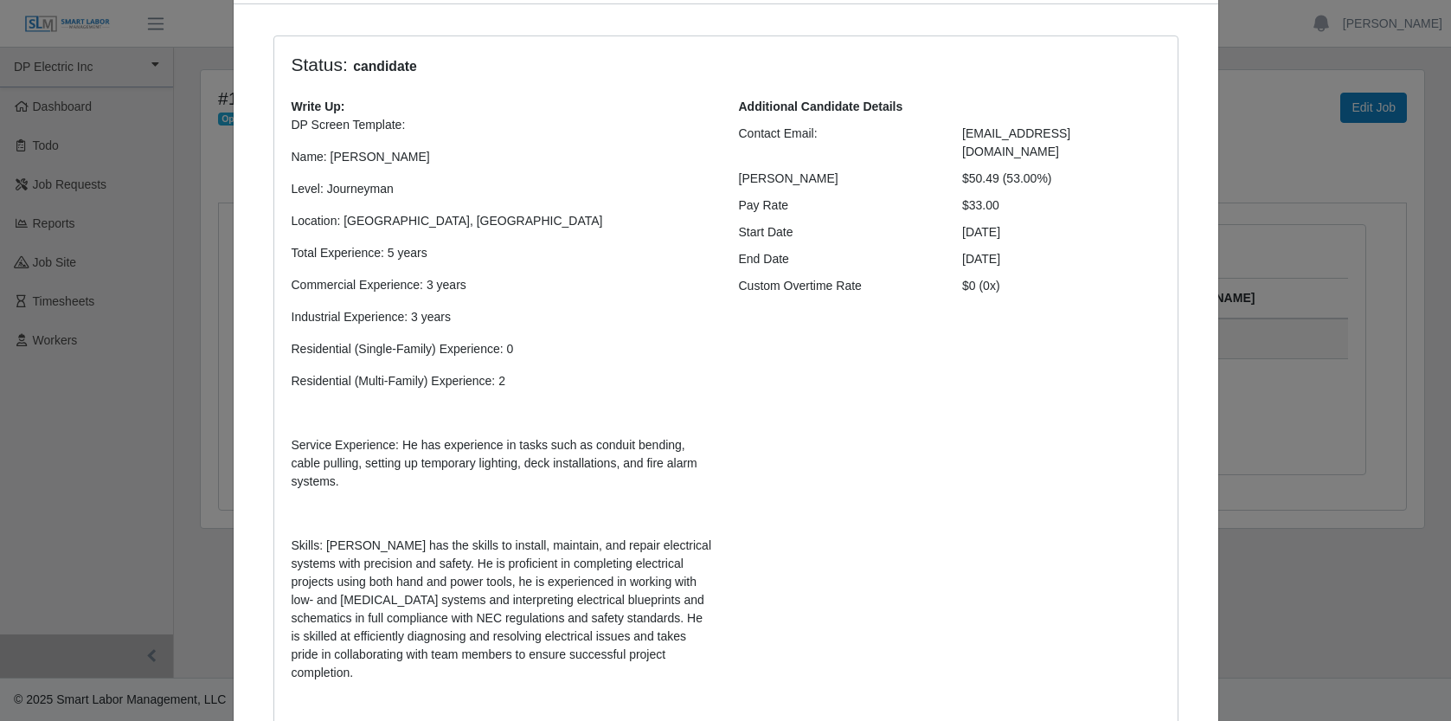
click at [445, 282] on p "Commercial Experience: 3 years" at bounding box center [502, 285] width 421 height 18
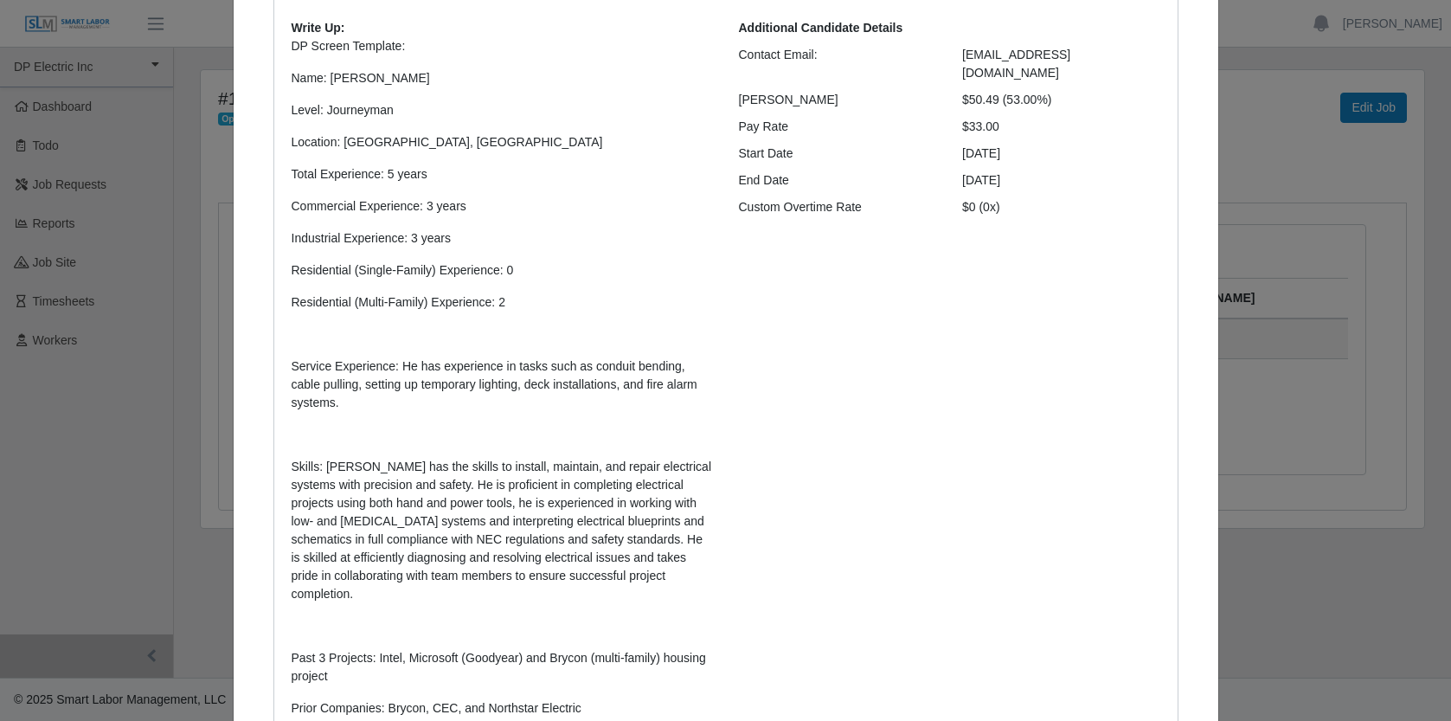
scroll to position [172, 0]
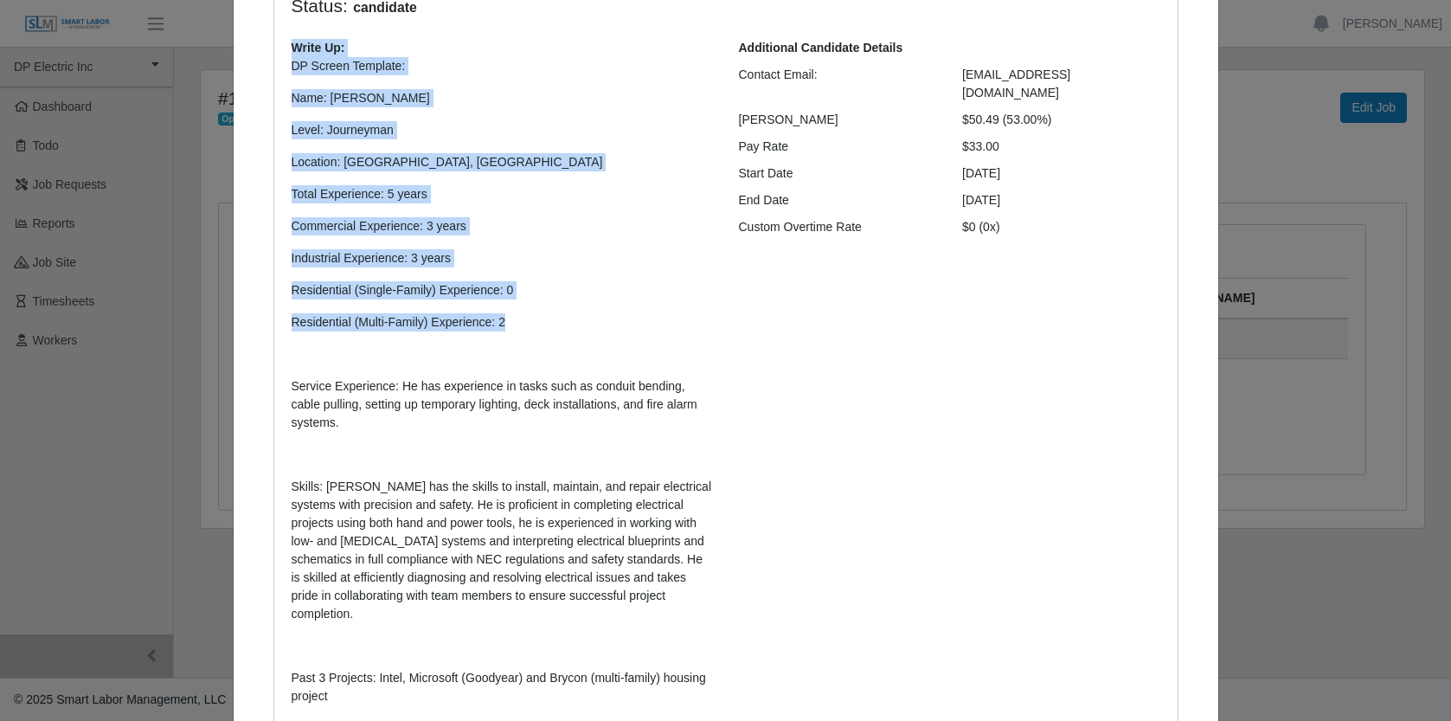
drag, startPoint x: 532, startPoint y: 325, endPoint x: 278, endPoint y: 46, distance: 377.4
click at [279, 46] on div "Write Up: DP Screen Template: Name: Christian Castellanos Level: Journeyman Loc…" at bounding box center [502, 411] width 447 height 744
click at [517, 167] on p "Location: [GEOGRAPHIC_DATA], [GEOGRAPHIC_DATA]" at bounding box center [502, 162] width 421 height 18
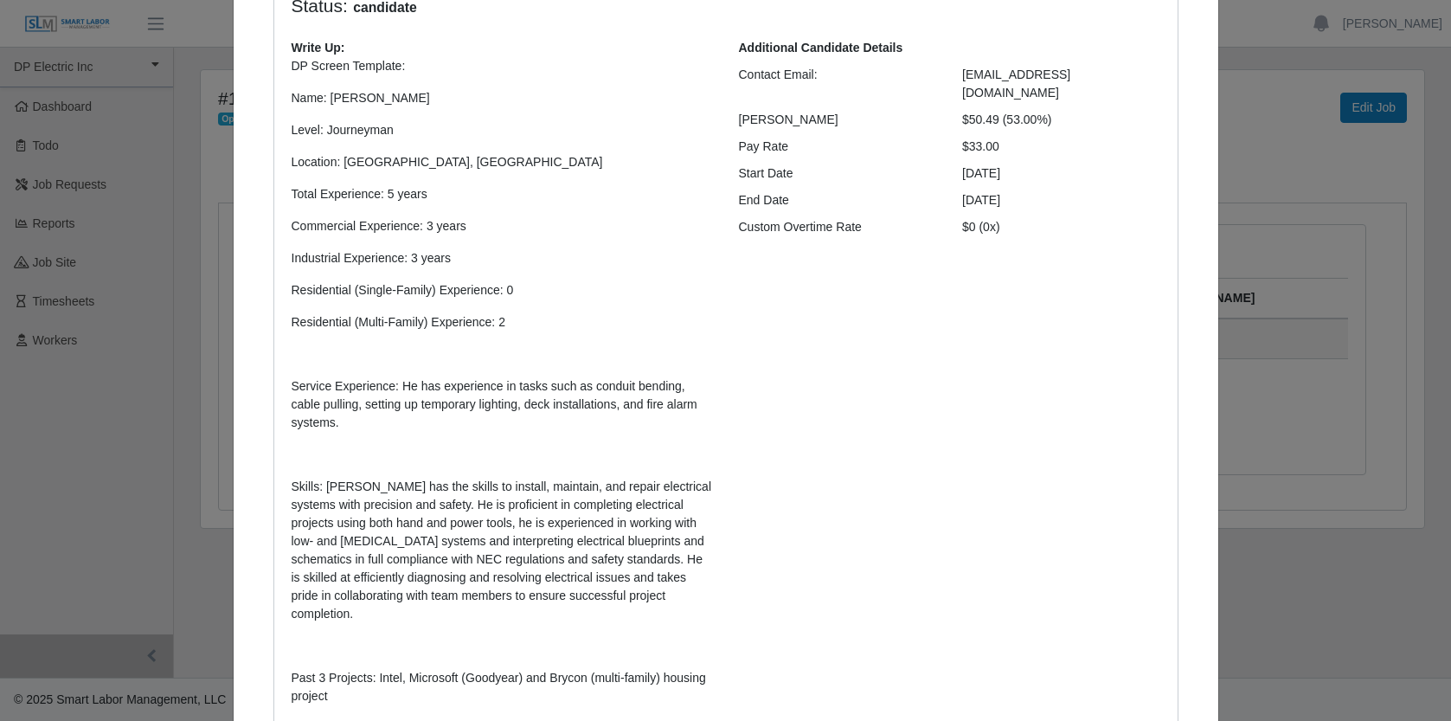
drag, startPoint x: 1001, startPoint y: 128, endPoint x: 666, endPoint y: 52, distance: 344.3
click at [666, 52] on div "Write Up: DP Screen Template: Name: Christian Castellanos Level: Journeyman Loc…" at bounding box center [726, 411] width 895 height 744
click at [601, 82] on p "DP Screen Template: Name: Christian Castellanos Level: Journeyman Location: Pho…" at bounding box center [502, 413] width 421 height 712
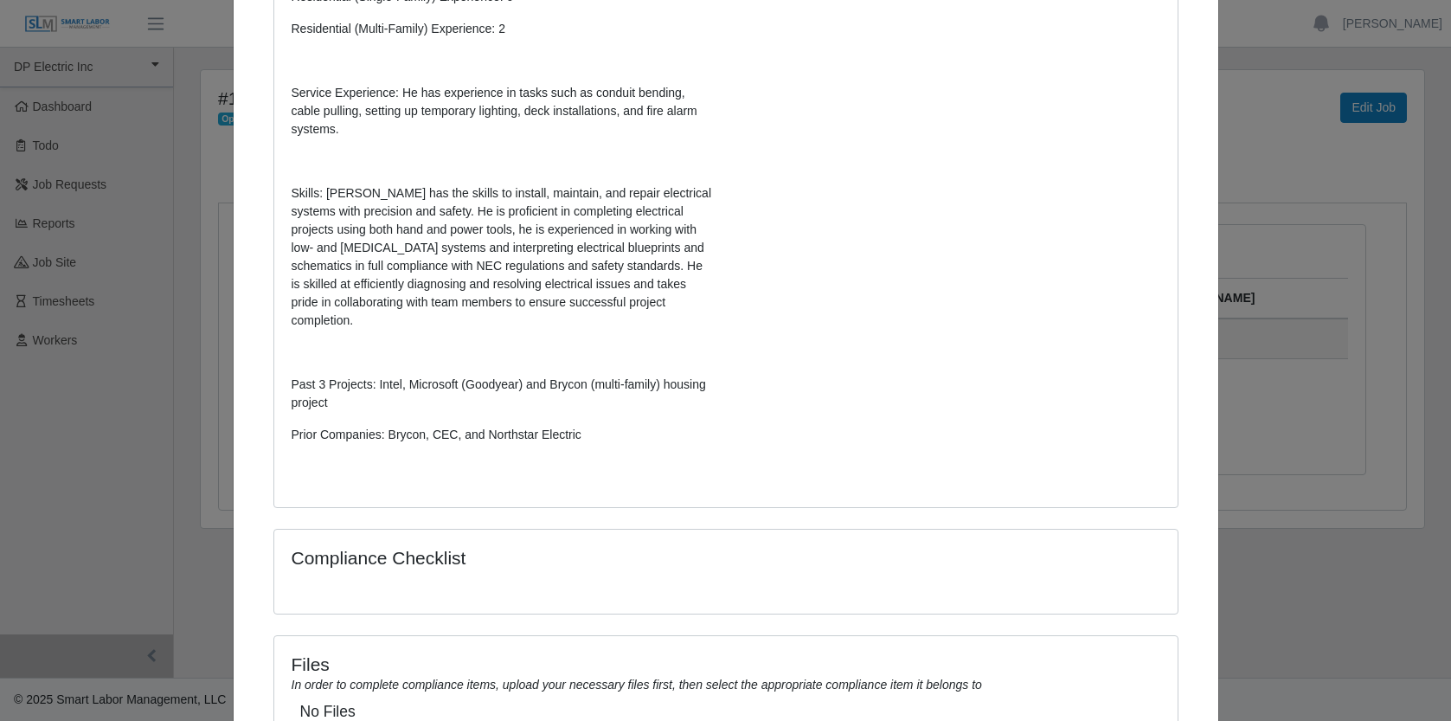
scroll to position [477, 0]
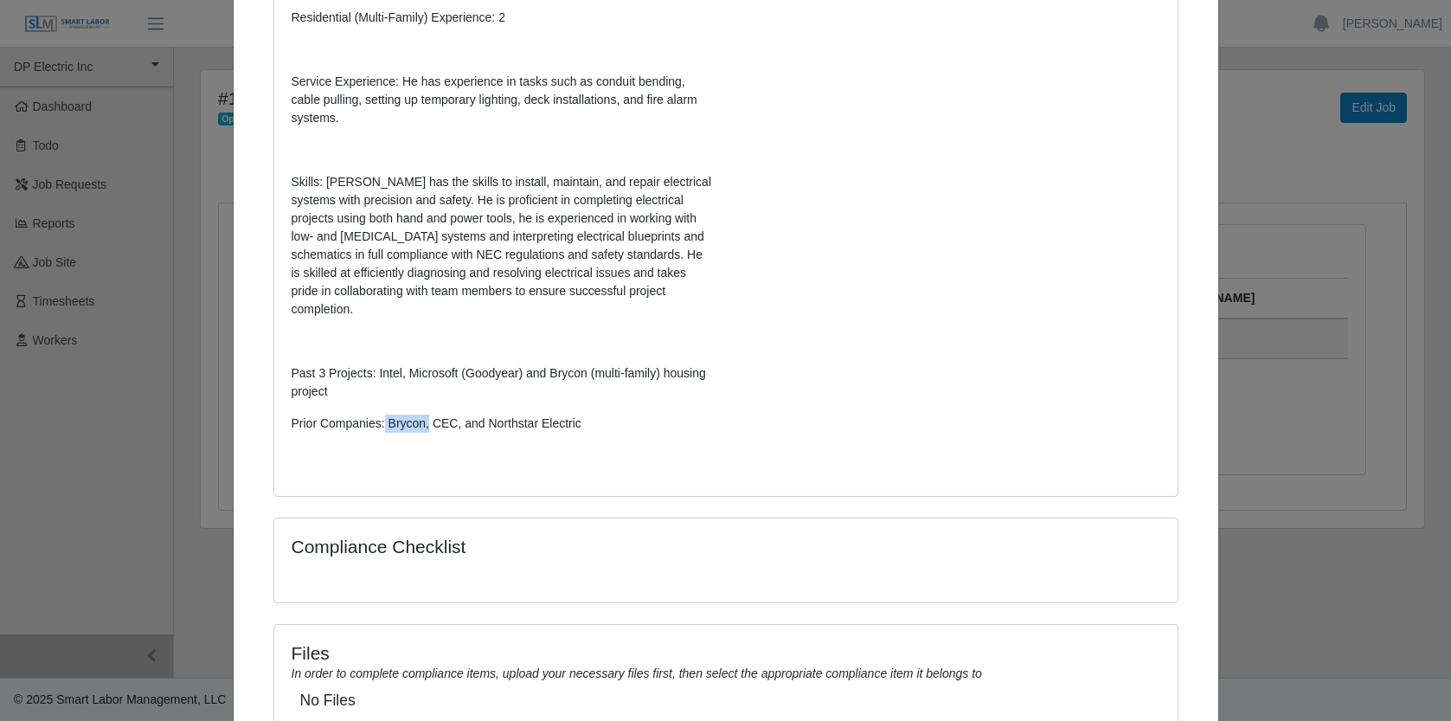
drag, startPoint x: 425, startPoint y: 423, endPoint x: 382, endPoint y: 421, distance: 43.4
click at [382, 421] on p "Prior Companies: Brycon, CEC, and Northstar Electric" at bounding box center [502, 424] width 421 height 18
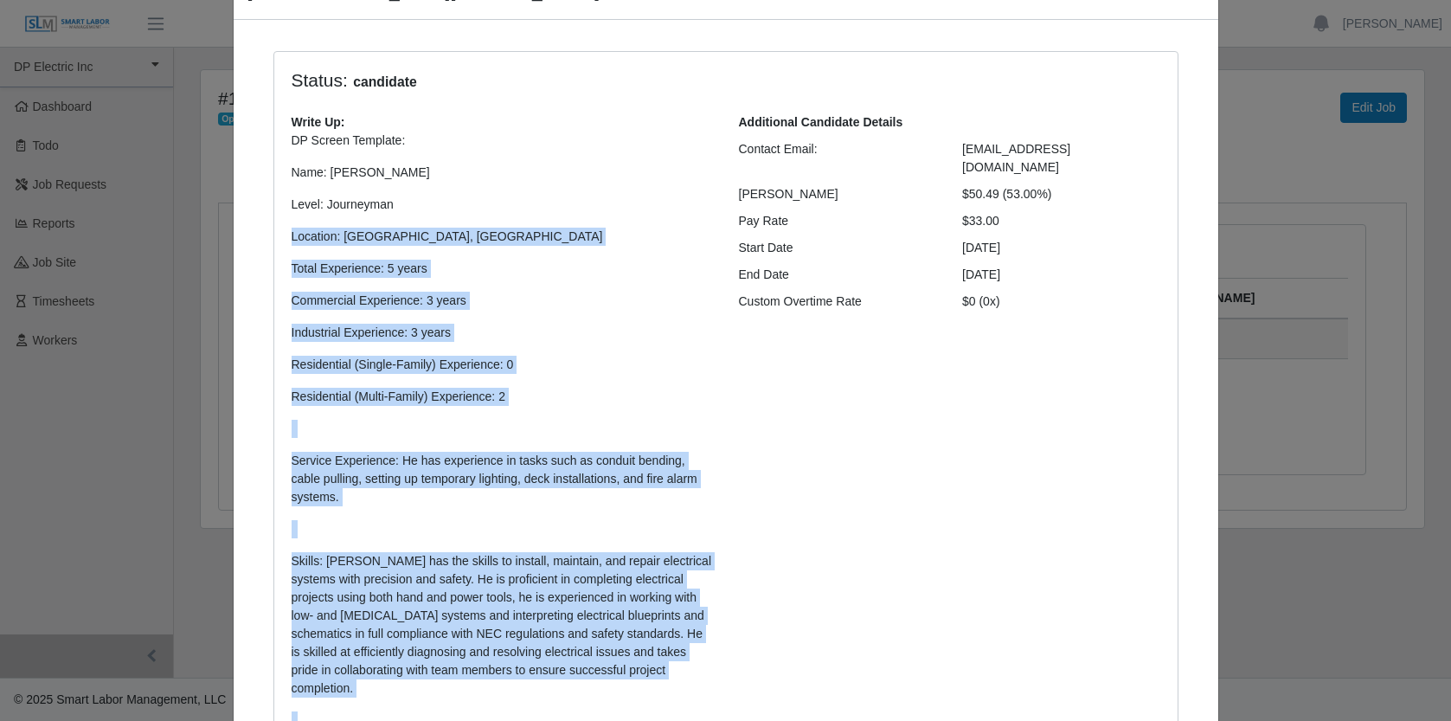
scroll to position [0, 0]
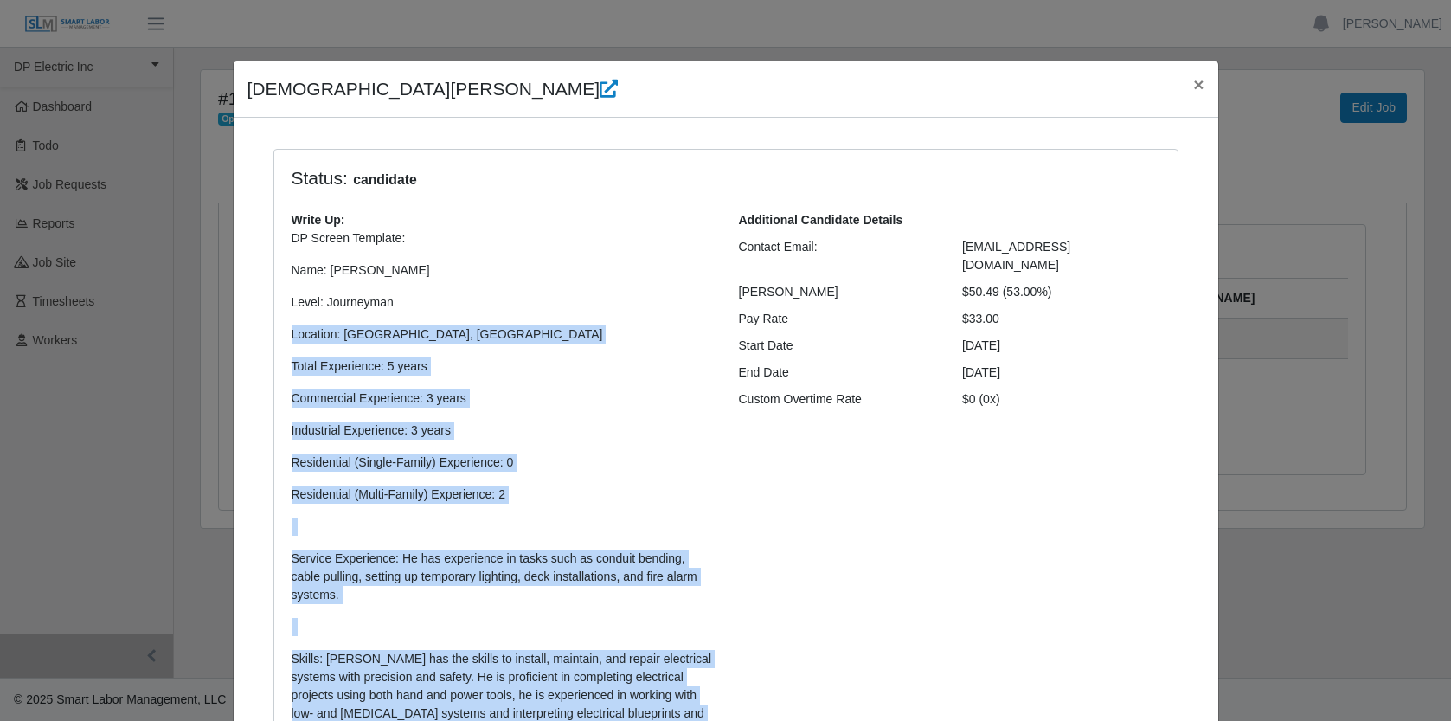
drag, startPoint x: 614, startPoint y: 469, endPoint x: 400, endPoint y: 309, distance: 267.1
click at [400, 309] on p "DP Screen Template: Name: Christian Castellanos Level: Journeyman Location: Pho…" at bounding box center [502, 585] width 421 height 712
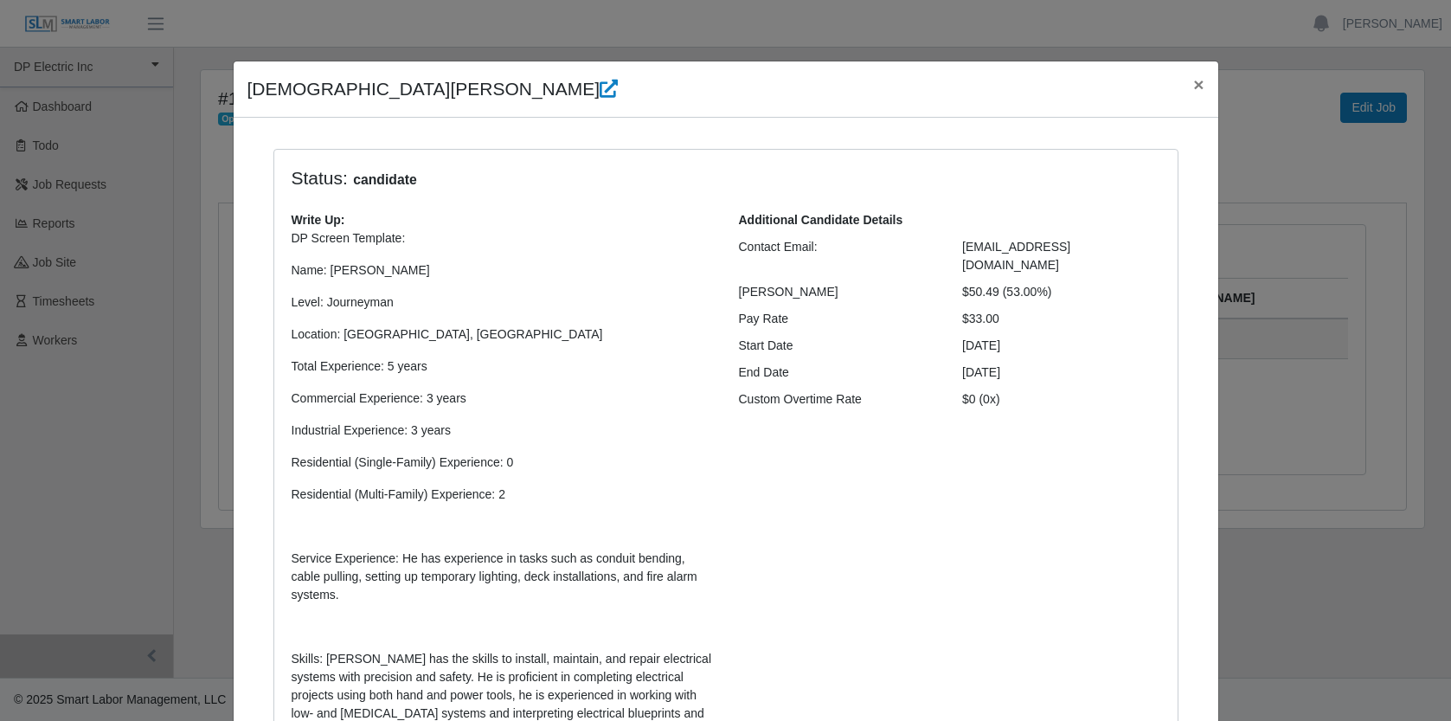
click at [543, 257] on p "DP Screen Template: Name: Christian Castellanos Level: Journeyman Location: Pho…" at bounding box center [502, 585] width 421 height 712
drag, startPoint x: 286, startPoint y: 175, endPoint x: 776, endPoint y: 674, distance: 700.1
click at [776, 674] on div "Status: candidate Write Up: DP Screen Template: Name: Christian Castellanos Lev…" at bounding box center [726, 562] width 904 height 824
click at [878, 552] on div "Additional Candidate Details Contact Email: matape6@gmail.com Bill Rate $50.49 …" at bounding box center [949, 583] width 447 height 744
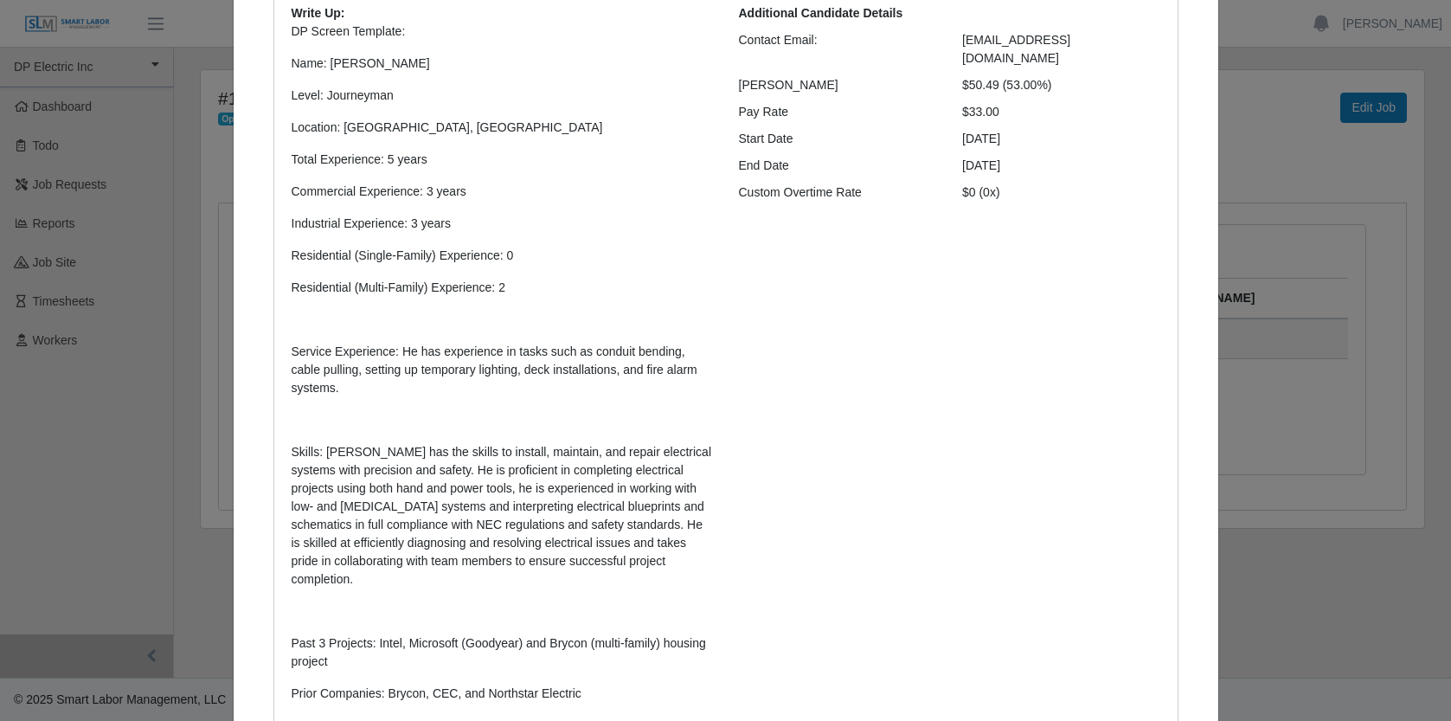
scroll to position [140, 0]
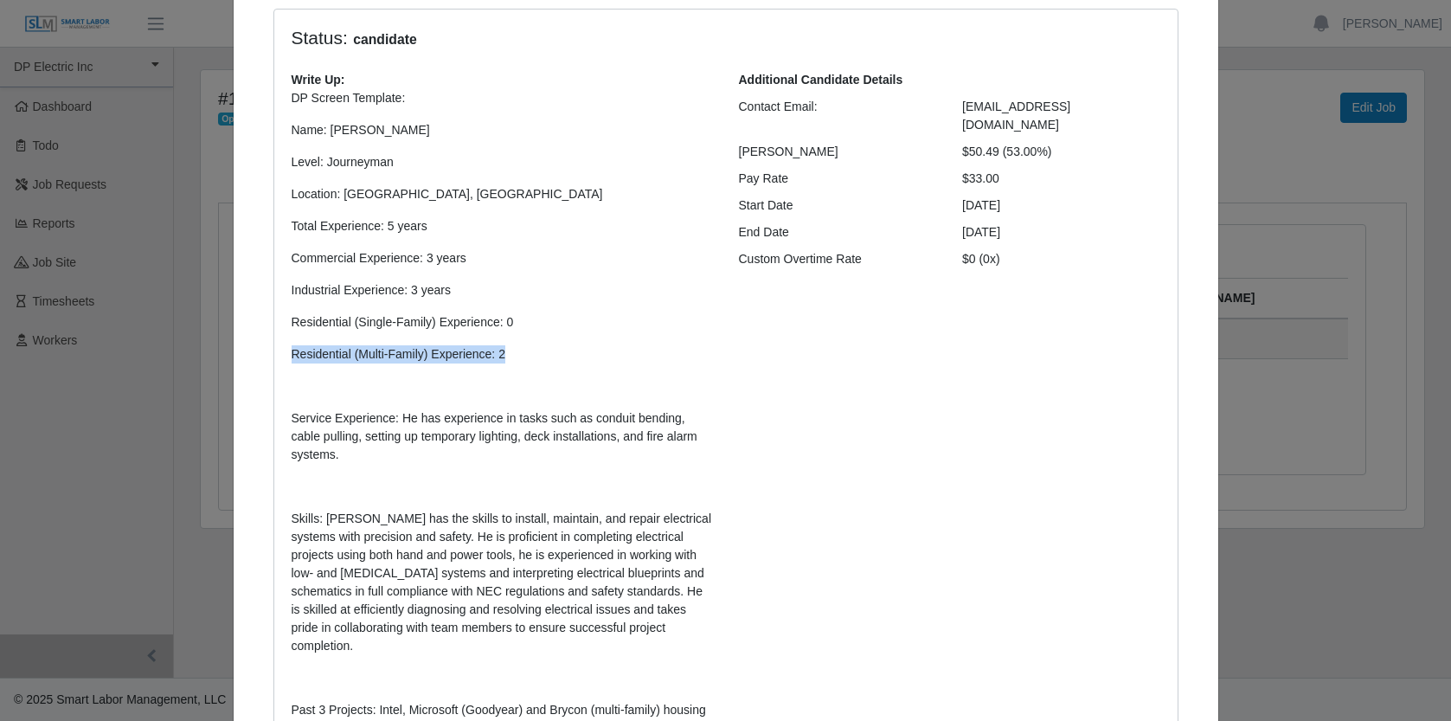
drag, startPoint x: 529, startPoint y: 357, endPoint x: 250, endPoint y: 353, distance: 278.7
click at [250, 353] on div "Status: candidate Write Up: DP Screen Template: Name: Christian Castellanos Lev…" at bounding box center [726, 554] width 957 height 1090
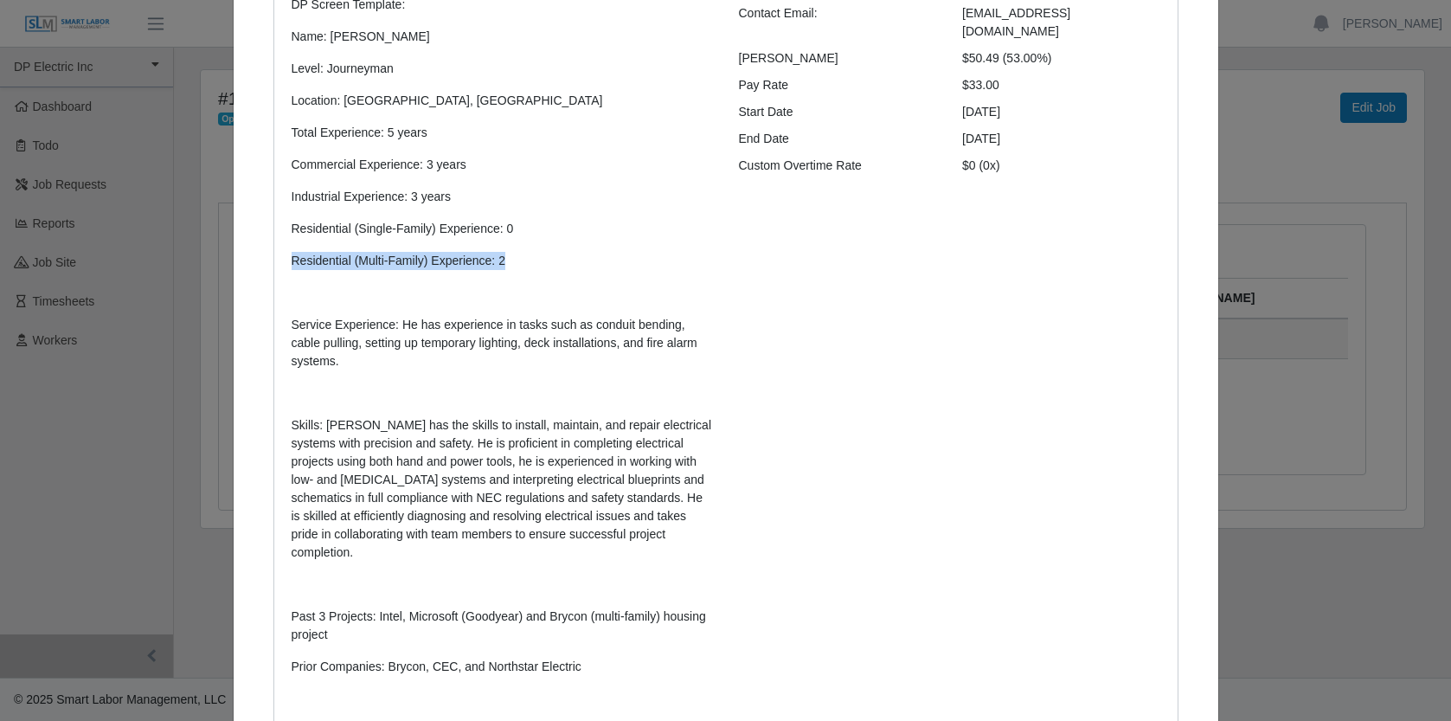
scroll to position [230, 0]
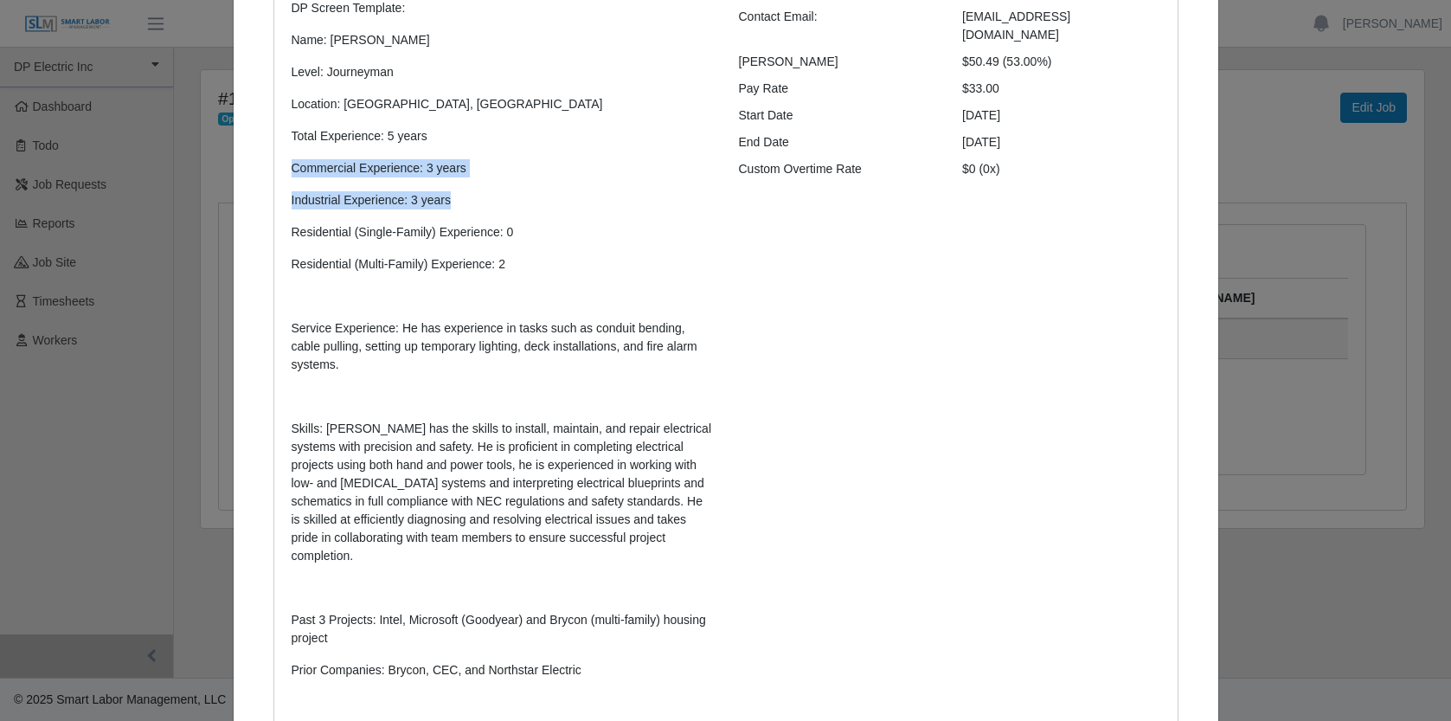
drag, startPoint x: 415, startPoint y: 198, endPoint x: 260, endPoint y: 164, distance: 159.6
click at [260, 164] on div "Status: candidate Write Up: DP Screen Template: Name: Christian Castellanos Lev…" at bounding box center [725, 342] width 931 height 846
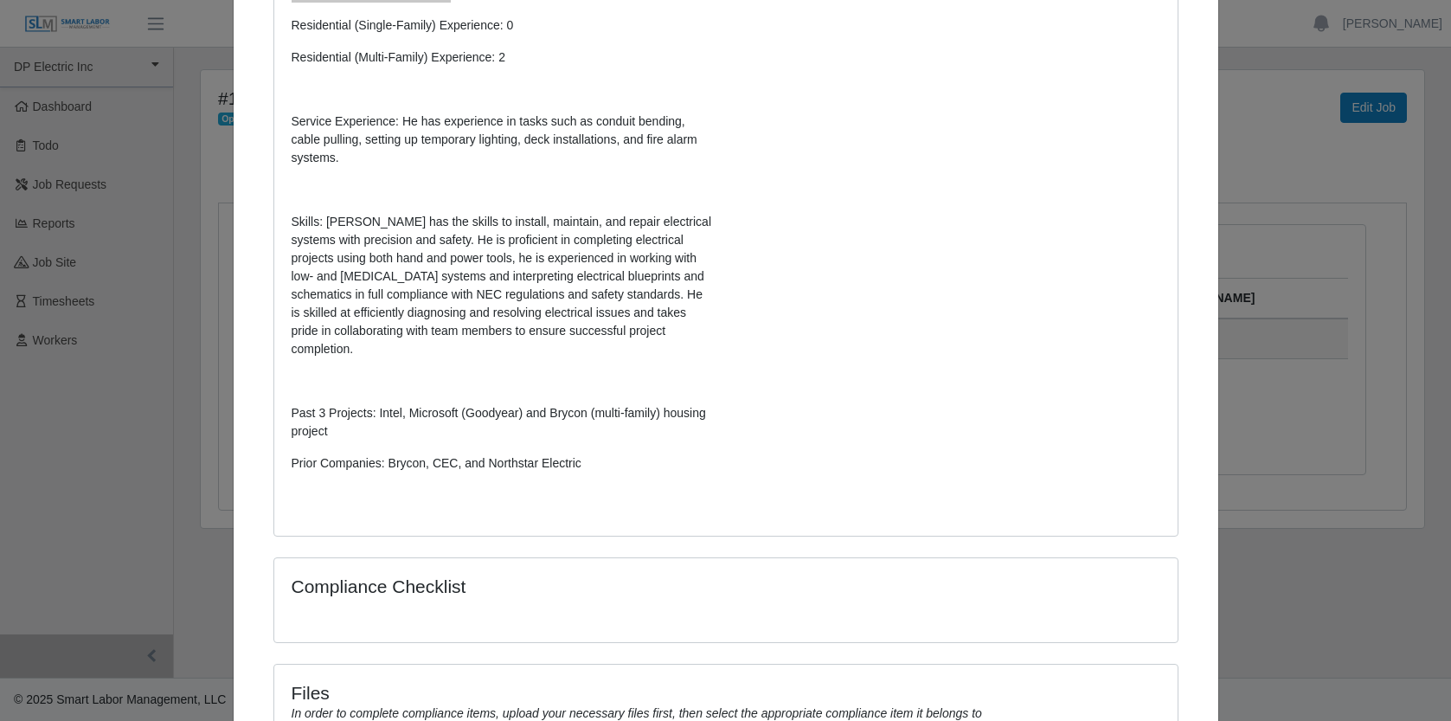
scroll to position [0, 0]
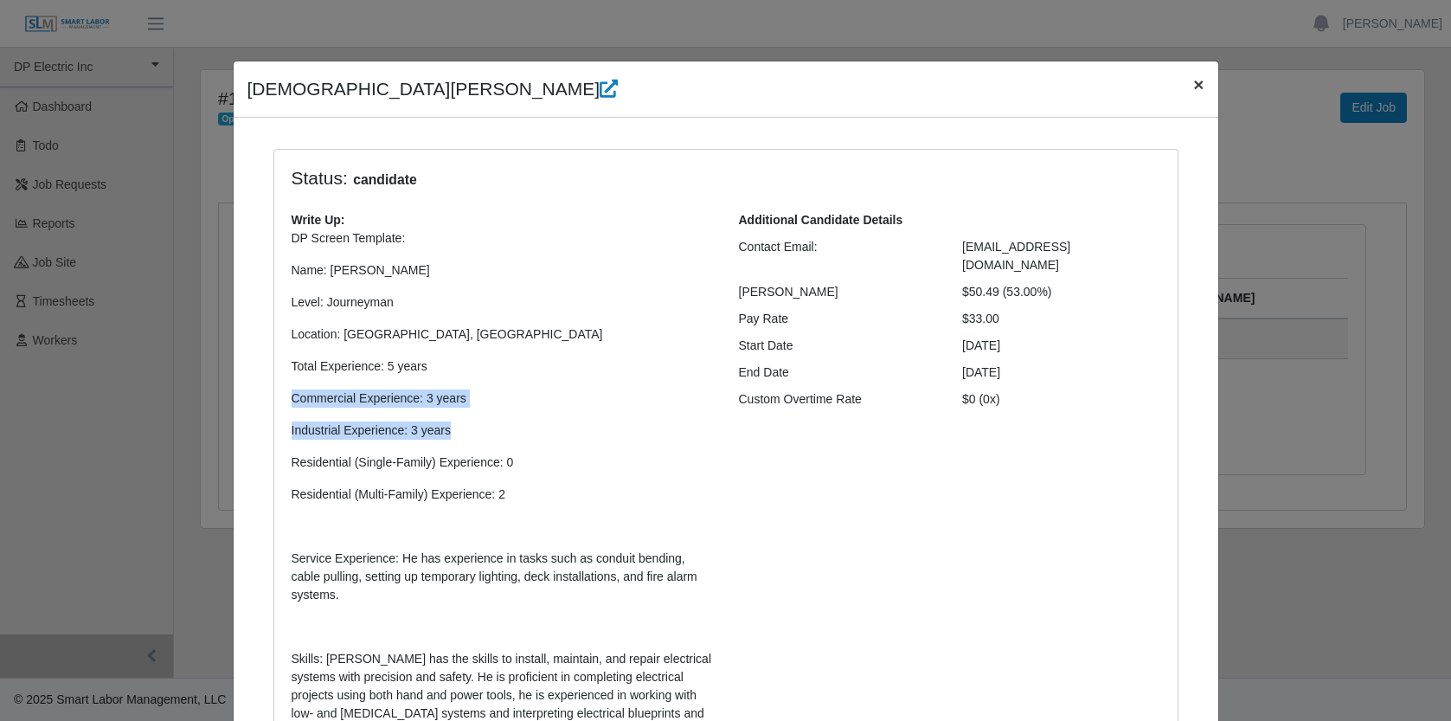
click at [1193, 85] on span "×" at bounding box center [1198, 84] width 10 height 20
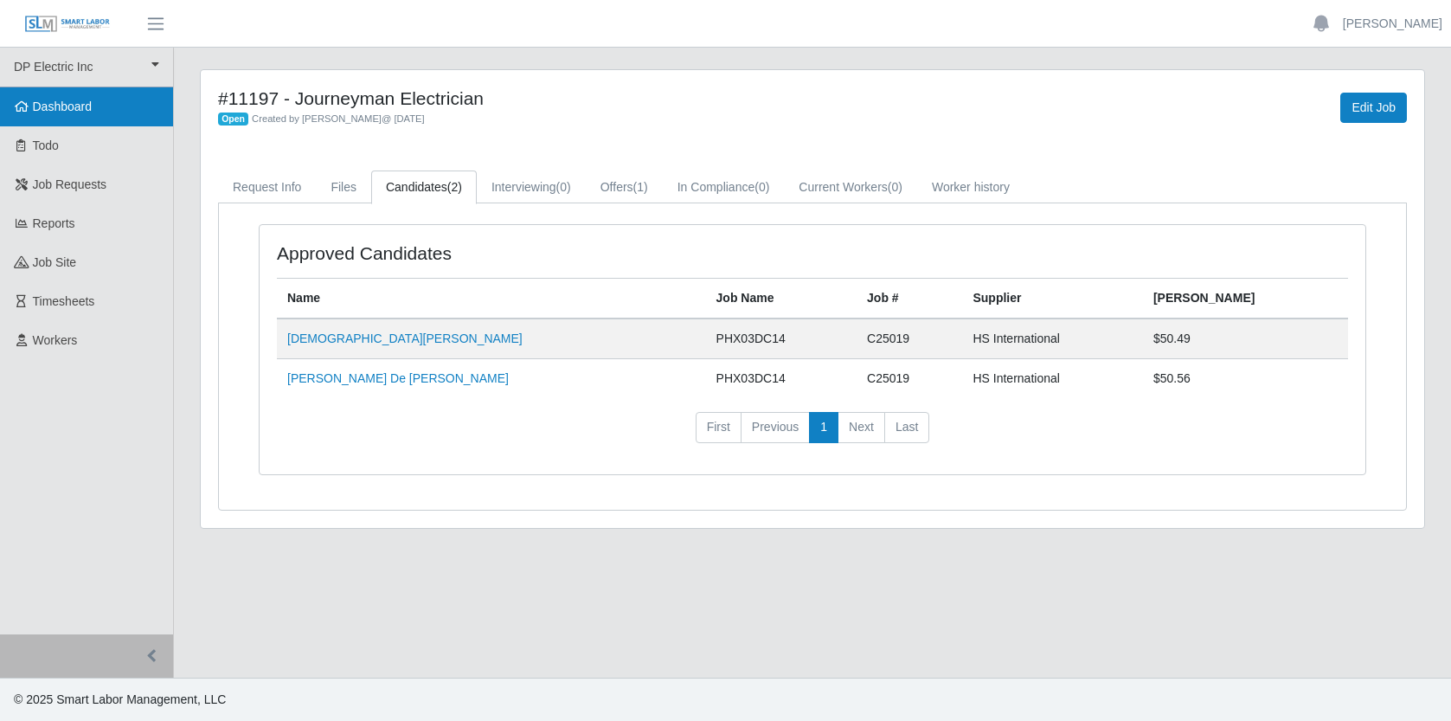
click at [60, 106] on span "Dashboard" at bounding box center [63, 107] width 60 height 14
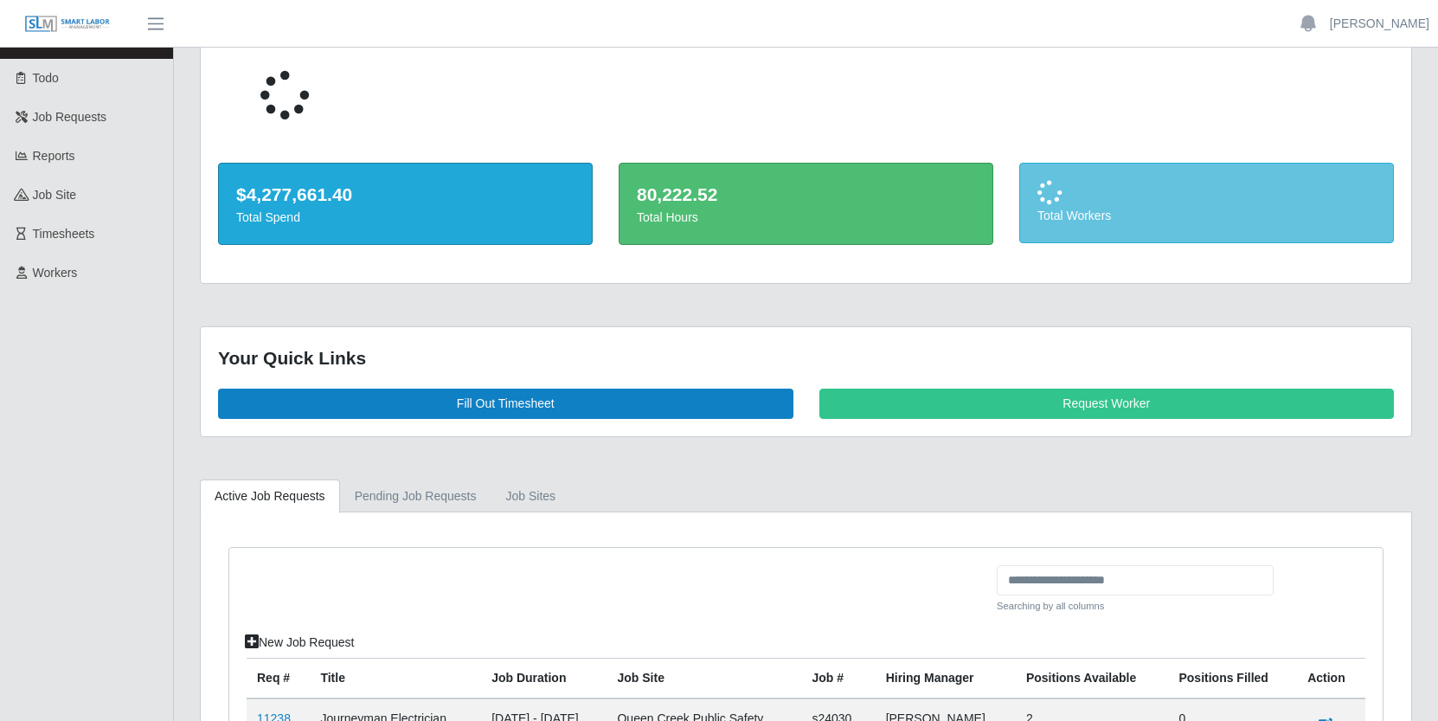
scroll to position [321, 0]
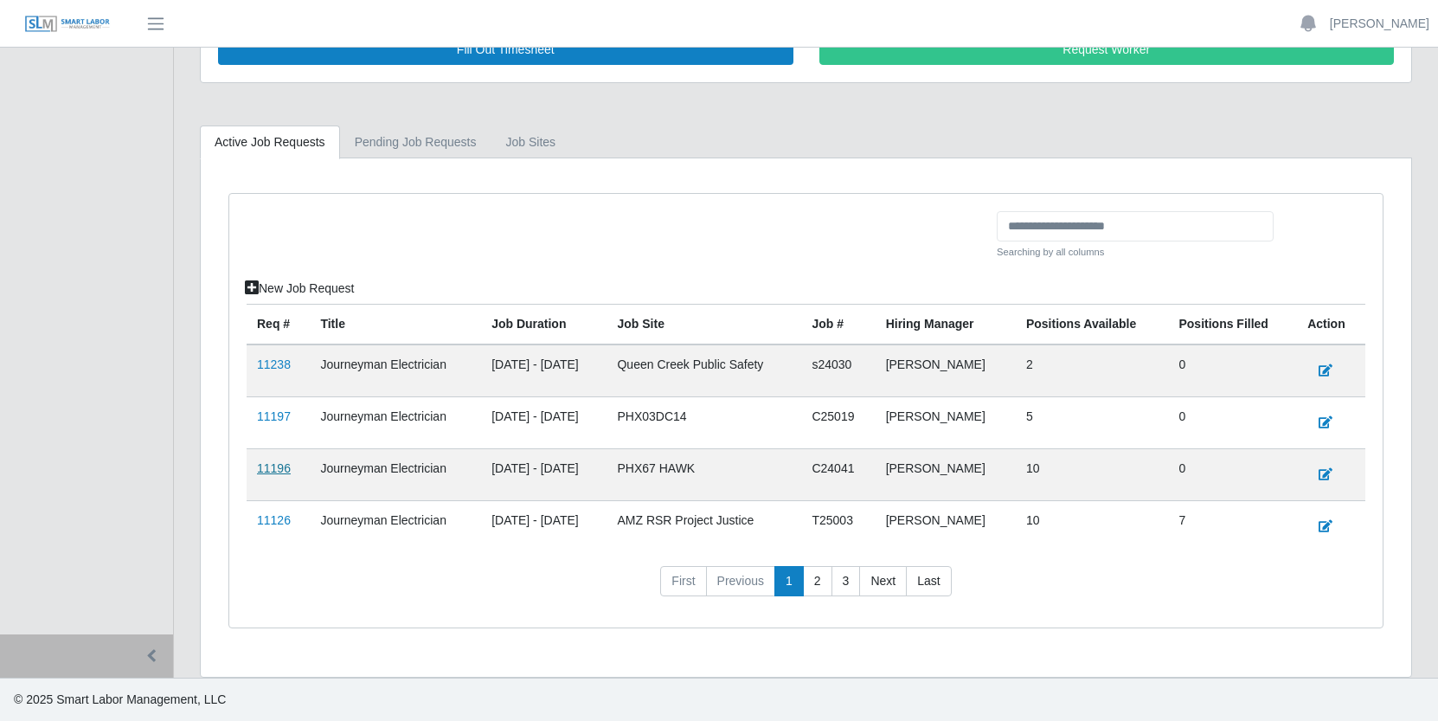
click at [276, 464] on link "11196" at bounding box center [274, 468] width 34 height 14
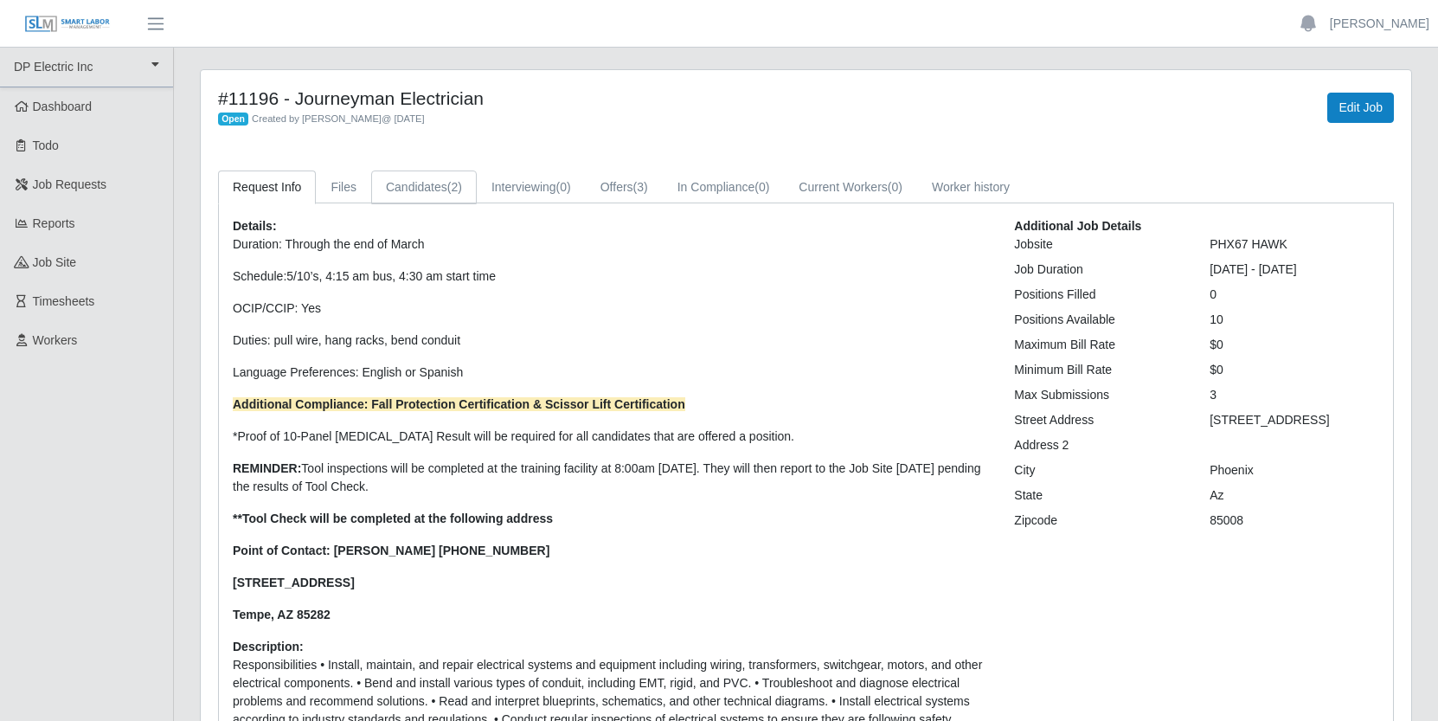
click at [437, 183] on link "Candidates (2)" at bounding box center [424, 187] width 106 height 34
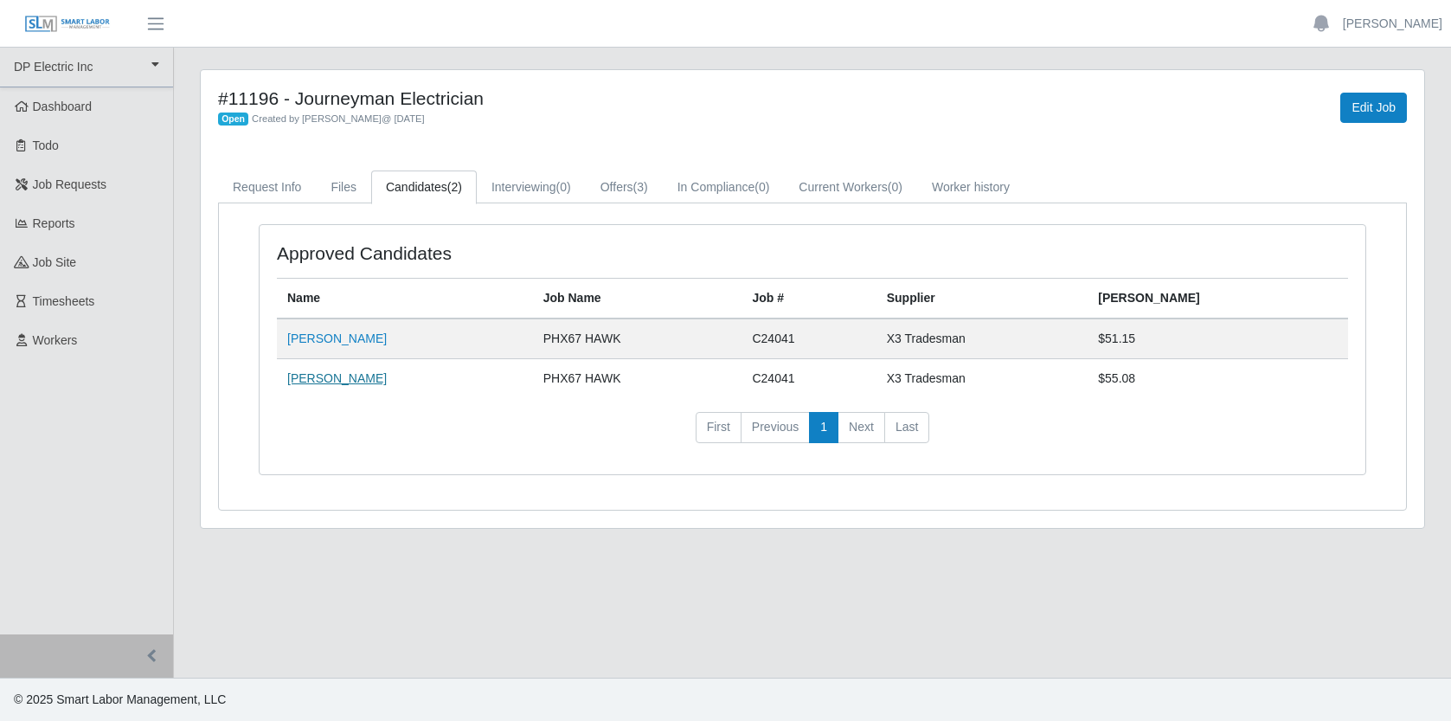
click at [344, 381] on link "[PERSON_NAME]" at bounding box center [337, 378] width 100 height 14
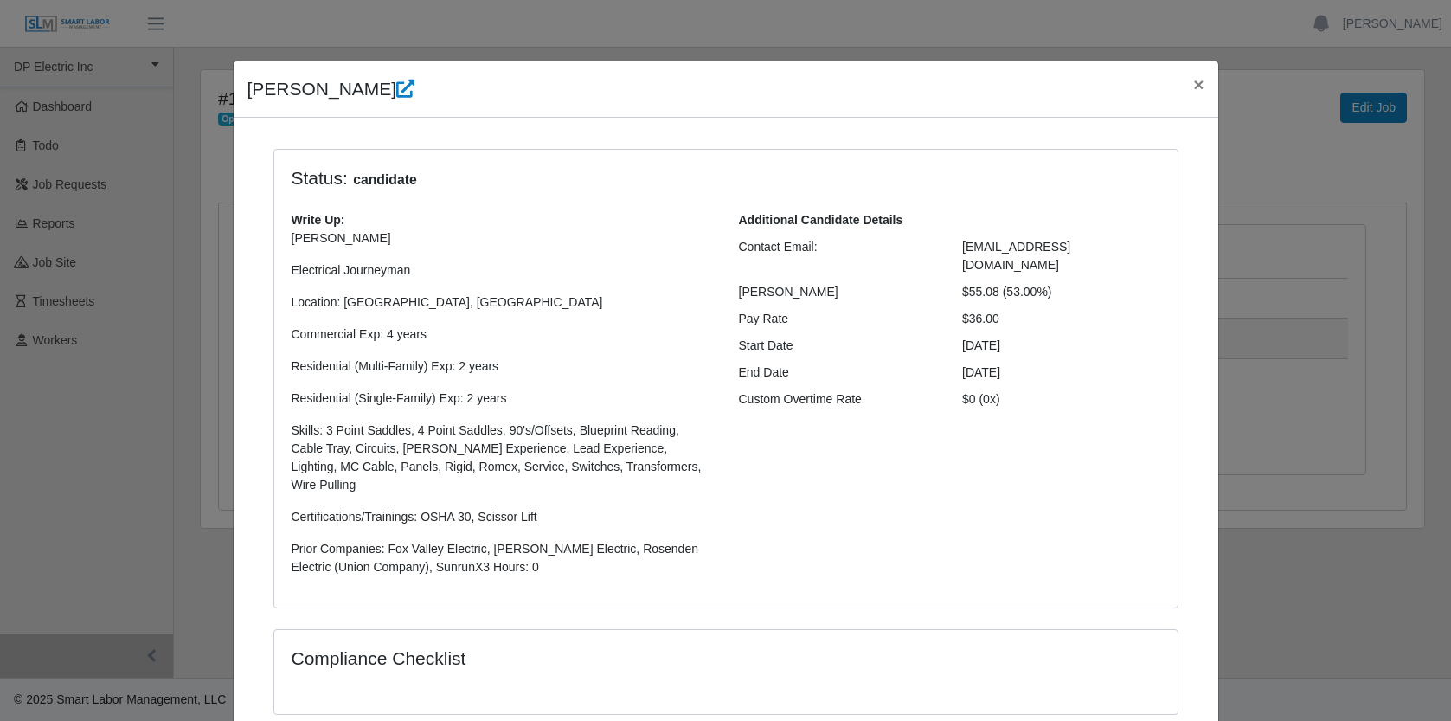
drag, startPoint x: 422, startPoint y: 332, endPoint x: 267, endPoint y: 176, distance: 220.9
click at [274, 176] on div "Status: candidate Write Up: [PERSON_NAME] Electrical Journeyman Location: Surpr…" at bounding box center [726, 379] width 904 height 459
click at [522, 250] on p "[PERSON_NAME] Electrical Journeyman Location: Surprise, [GEOGRAPHIC_DATA] Comme…" at bounding box center [502, 402] width 421 height 347
click at [1193, 84] on span "×" at bounding box center [1198, 84] width 10 height 20
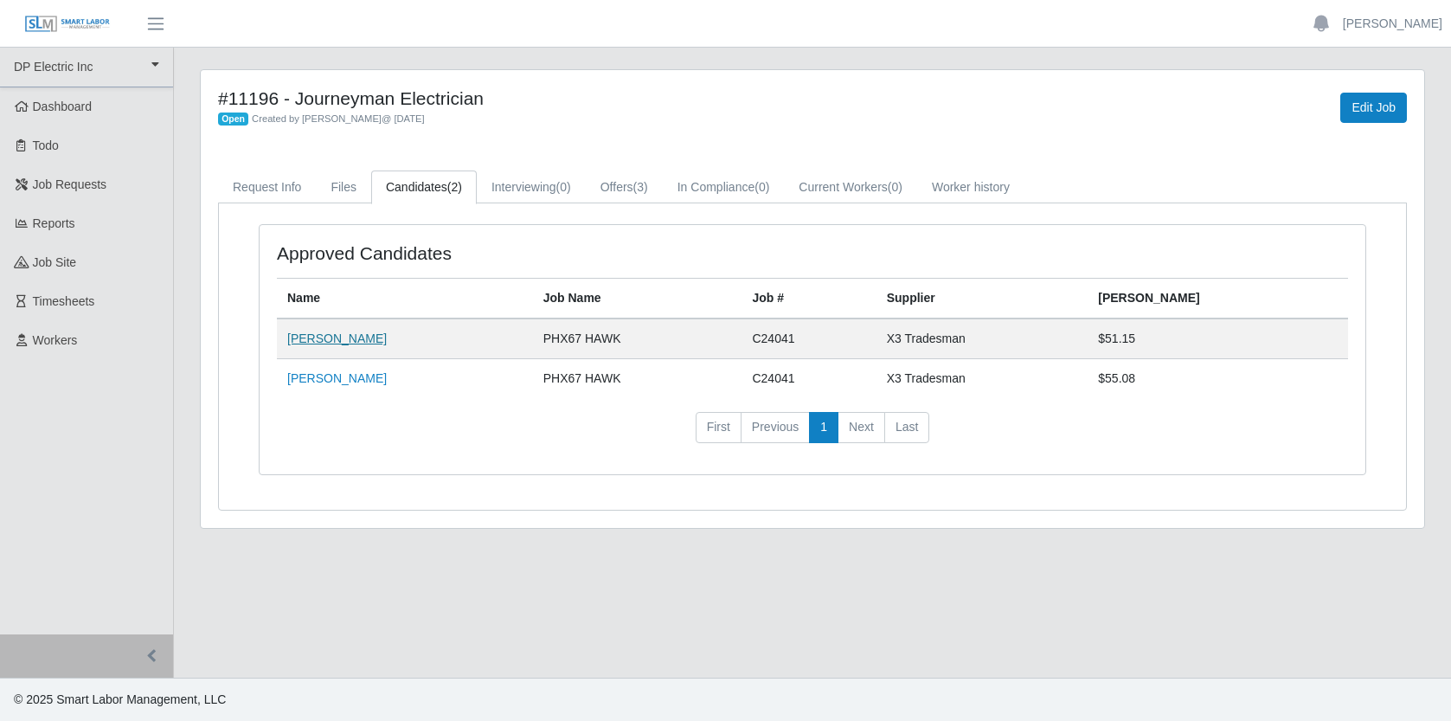
click at [329, 337] on link "[PERSON_NAME]" at bounding box center [337, 338] width 100 height 14
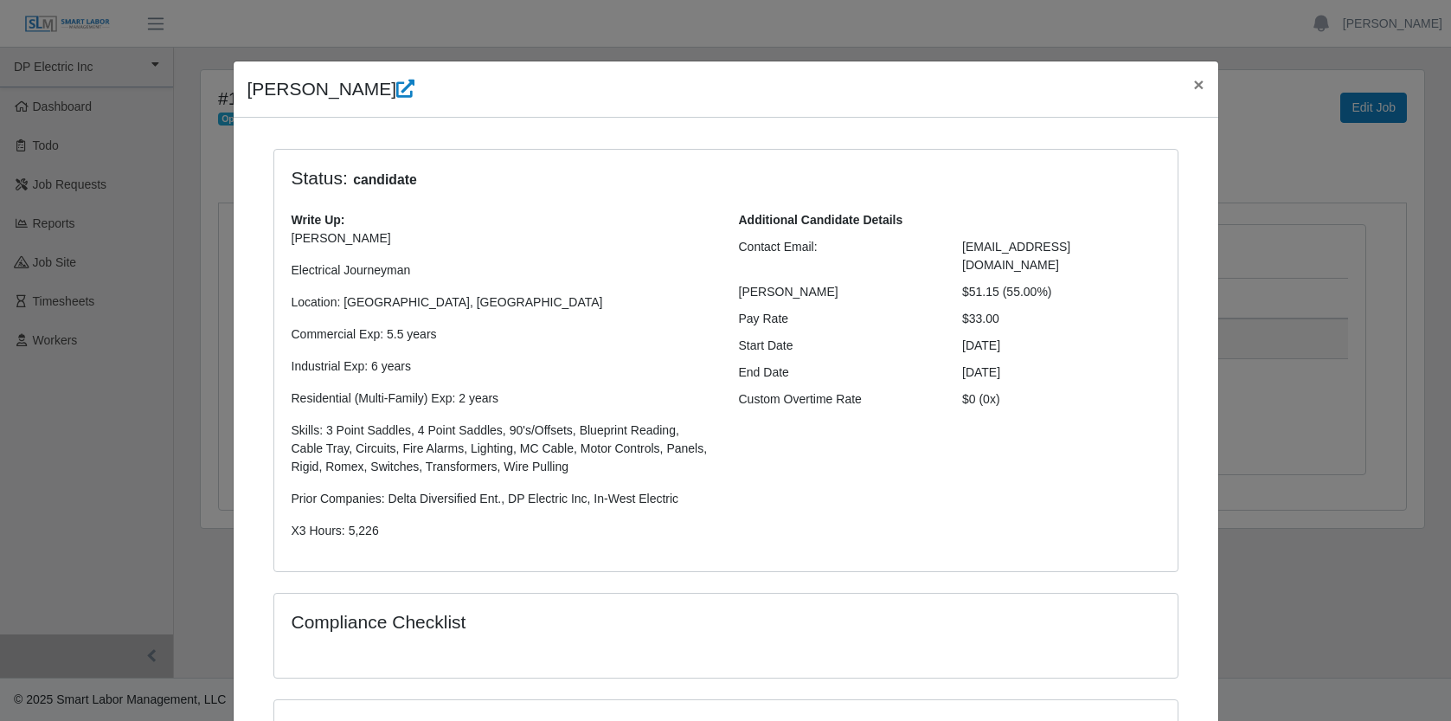
scroll to position [368, 0]
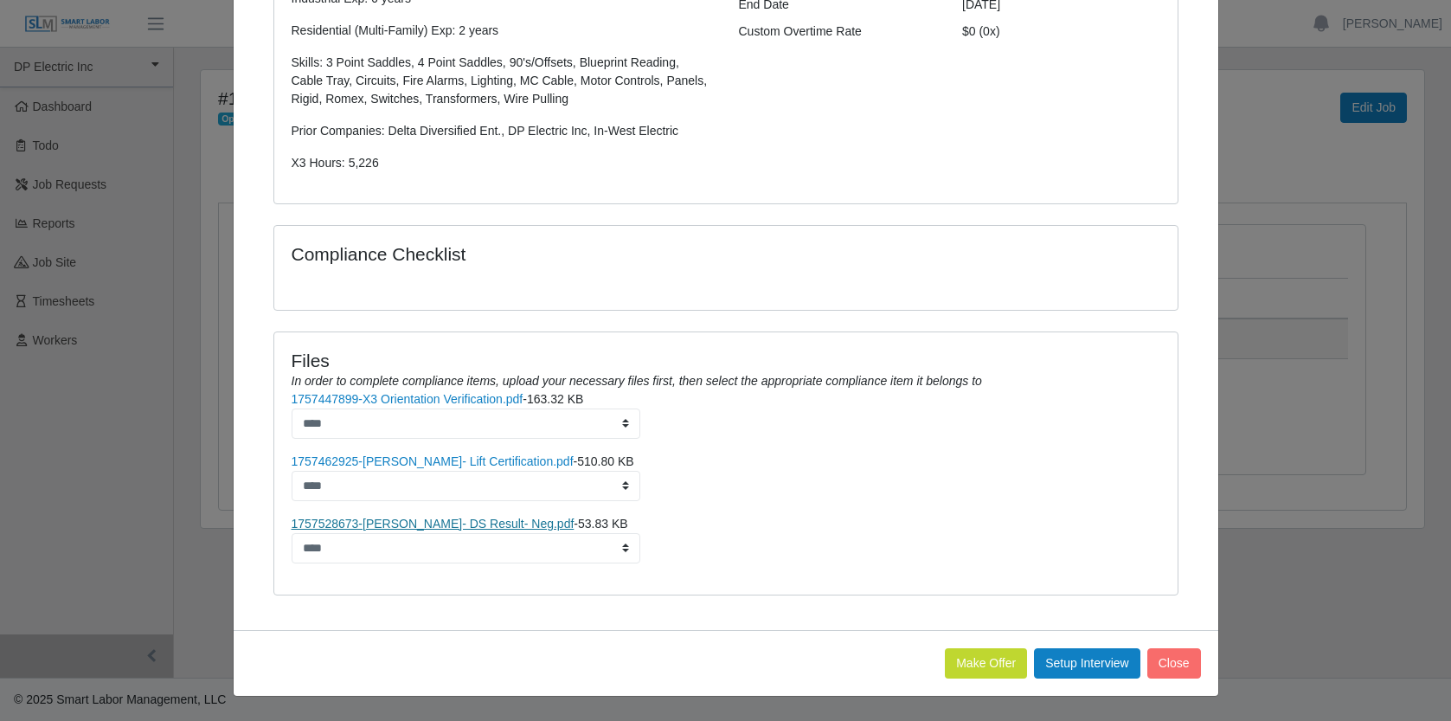
click at [410, 520] on link "1757528673-[PERSON_NAME]- DS Result- Neg.pdf" at bounding box center [433, 524] width 283 height 14
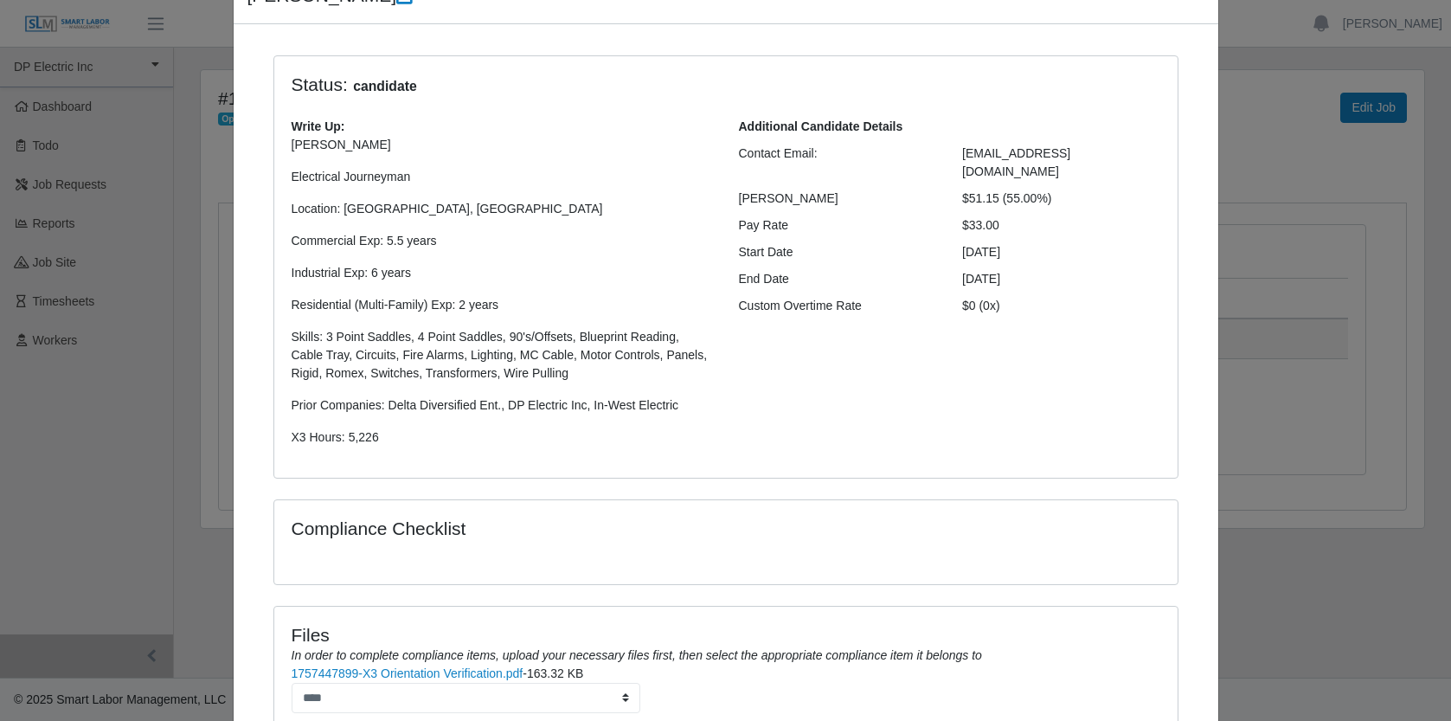
scroll to position [0, 0]
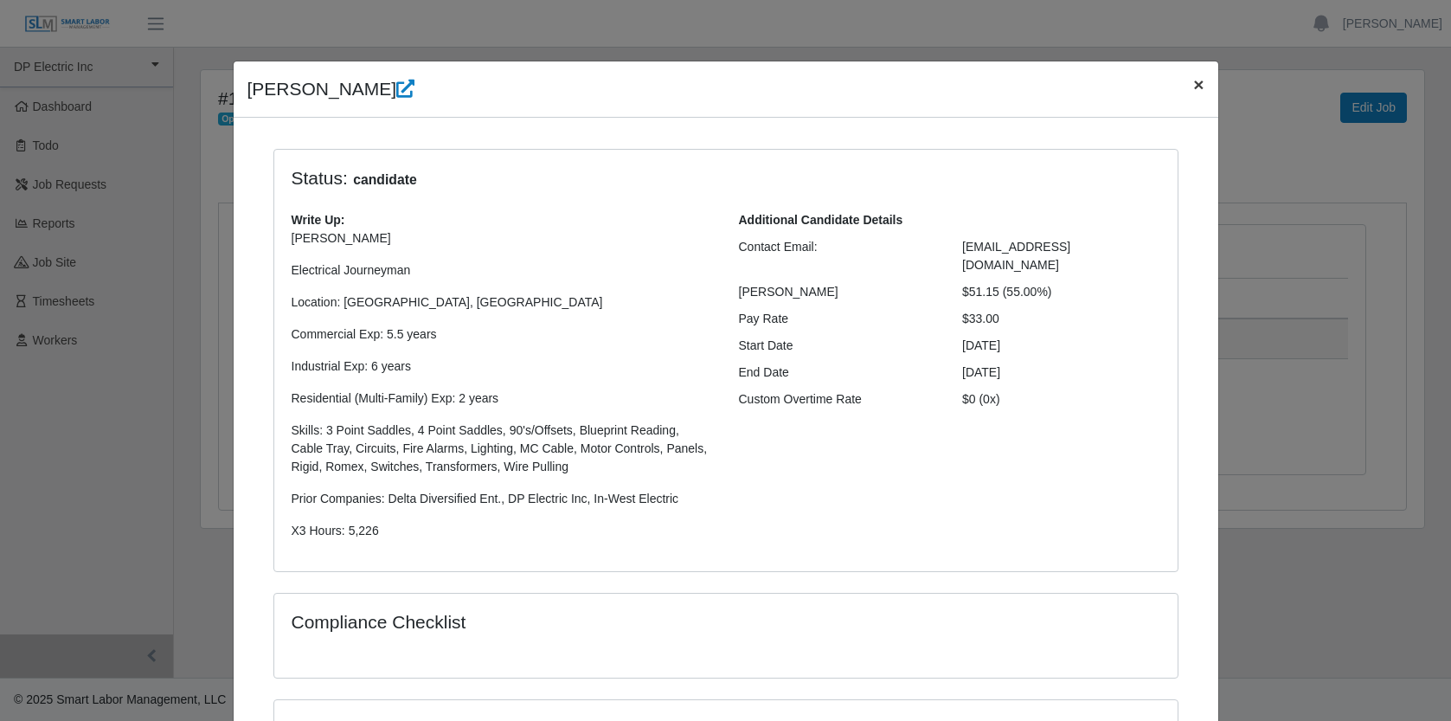
click at [1193, 85] on span "×" at bounding box center [1198, 84] width 10 height 20
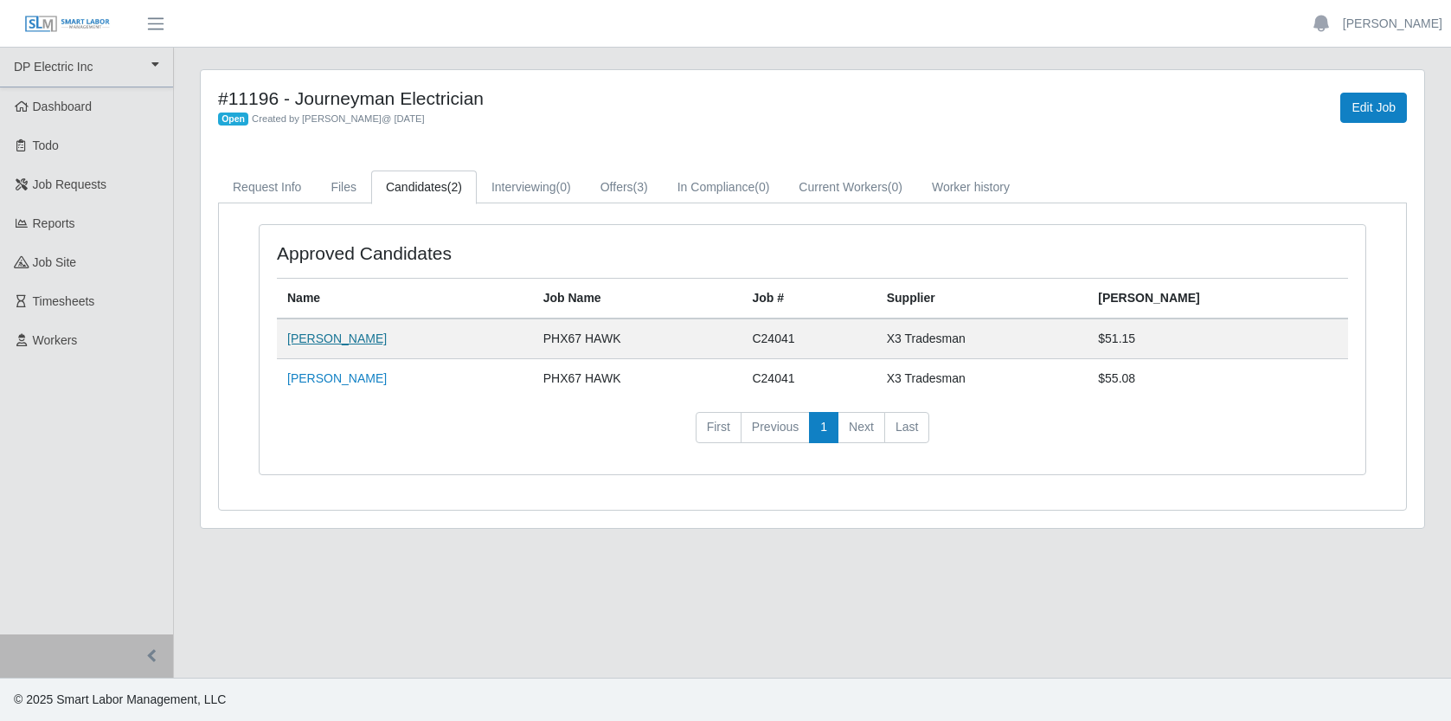
click at [313, 341] on link "Jemal Hagos" at bounding box center [337, 338] width 100 height 14
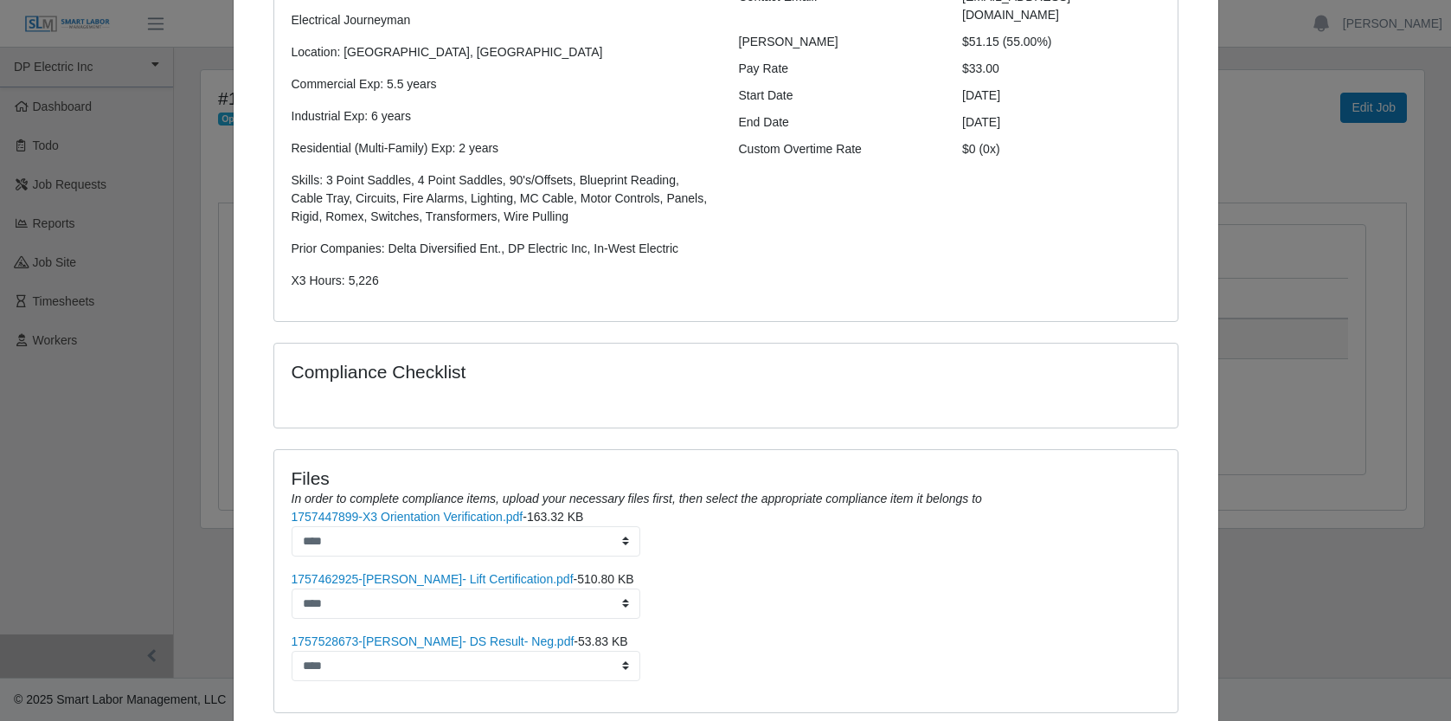
scroll to position [368, 0]
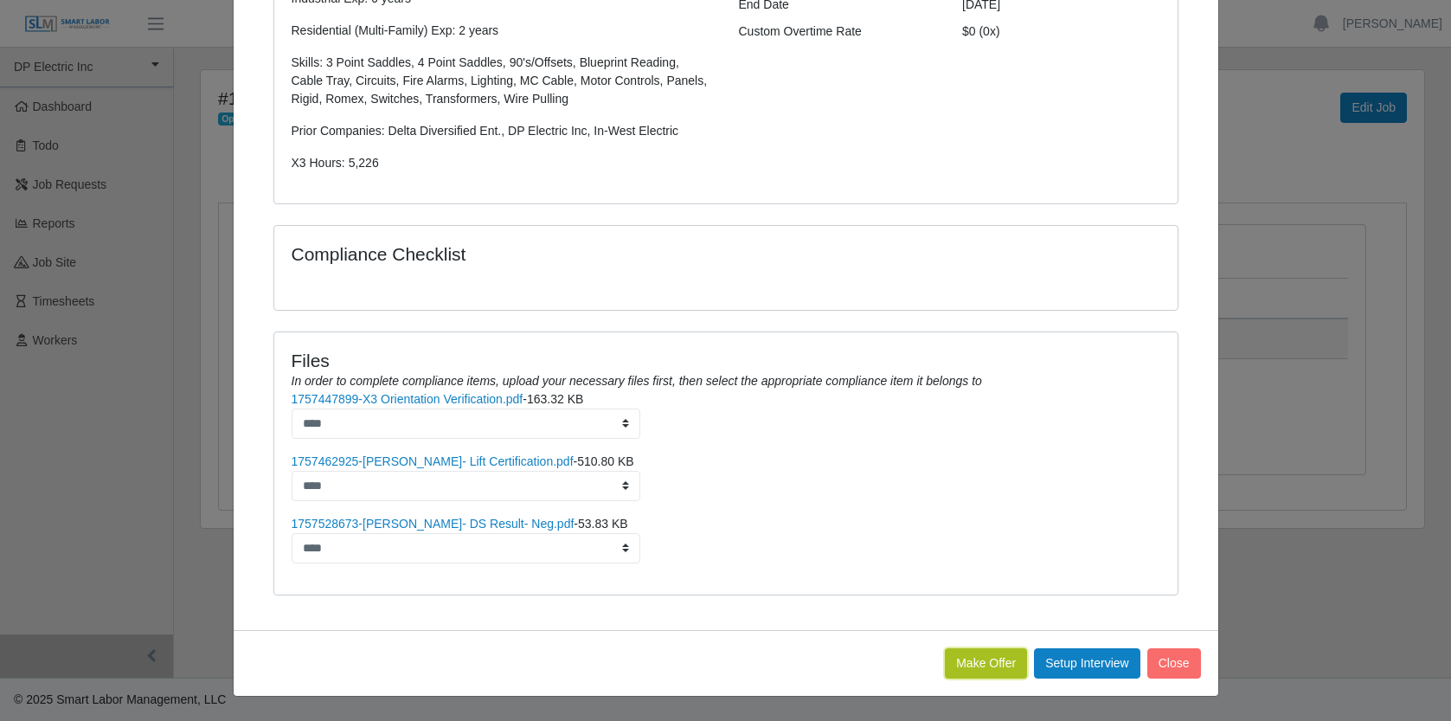
click at [981, 665] on button "Make Offer" at bounding box center [986, 663] width 82 height 30
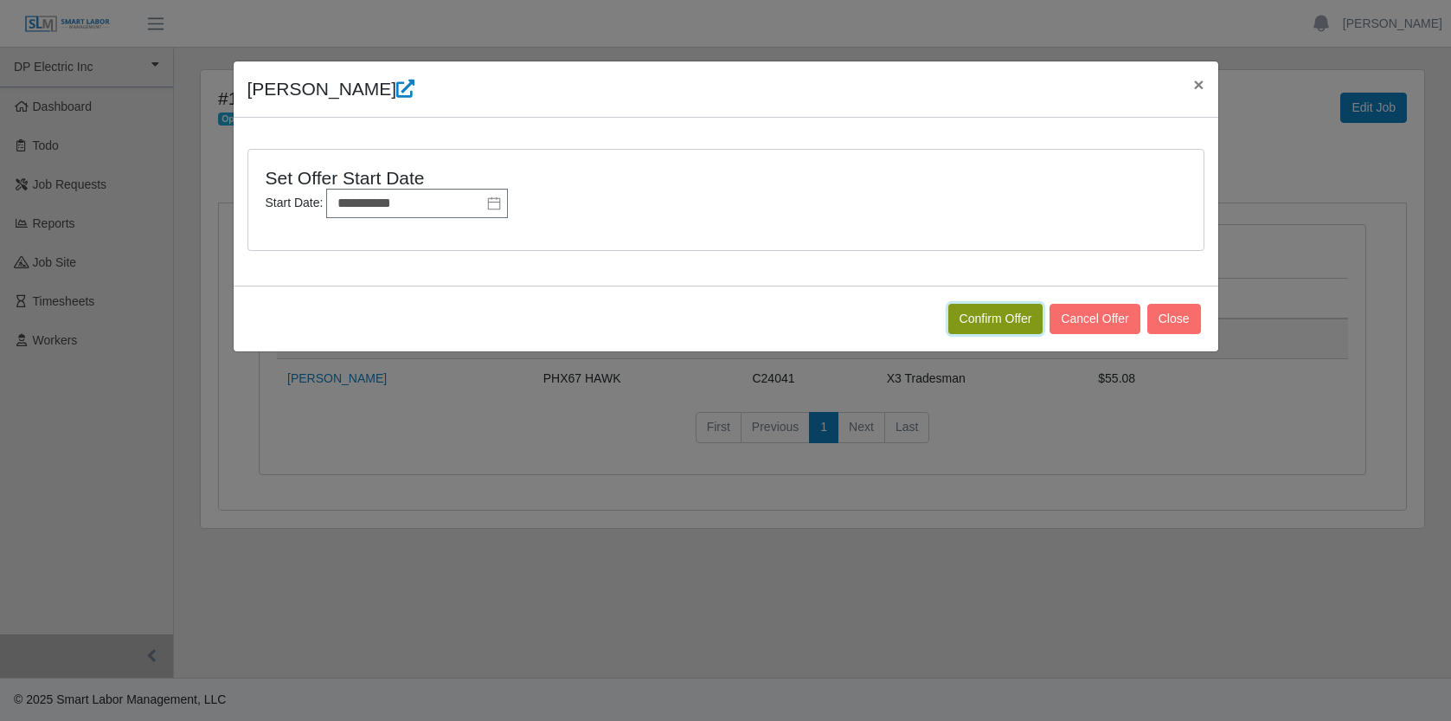
click at [1011, 321] on button "Confirm Offer" at bounding box center [996, 319] width 95 height 30
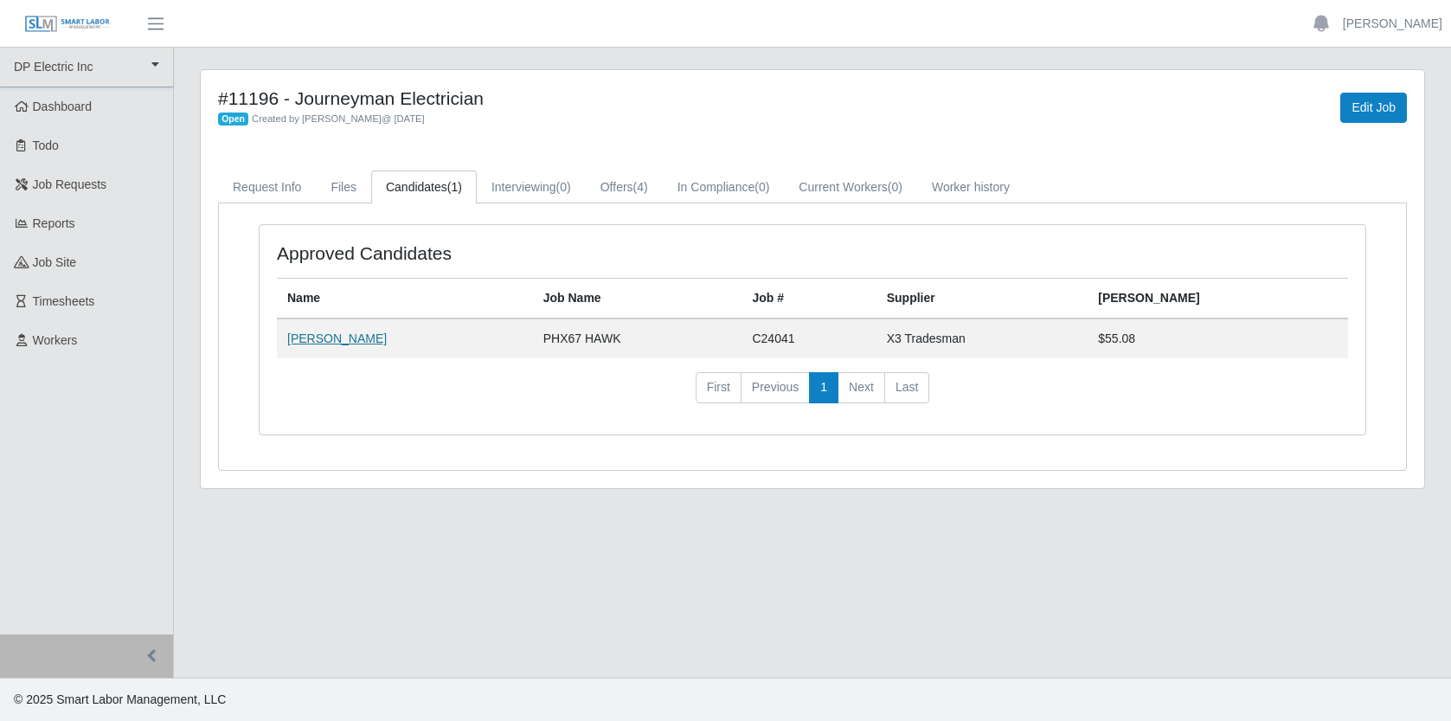
click at [340, 338] on link "[PERSON_NAME]" at bounding box center [337, 338] width 100 height 14
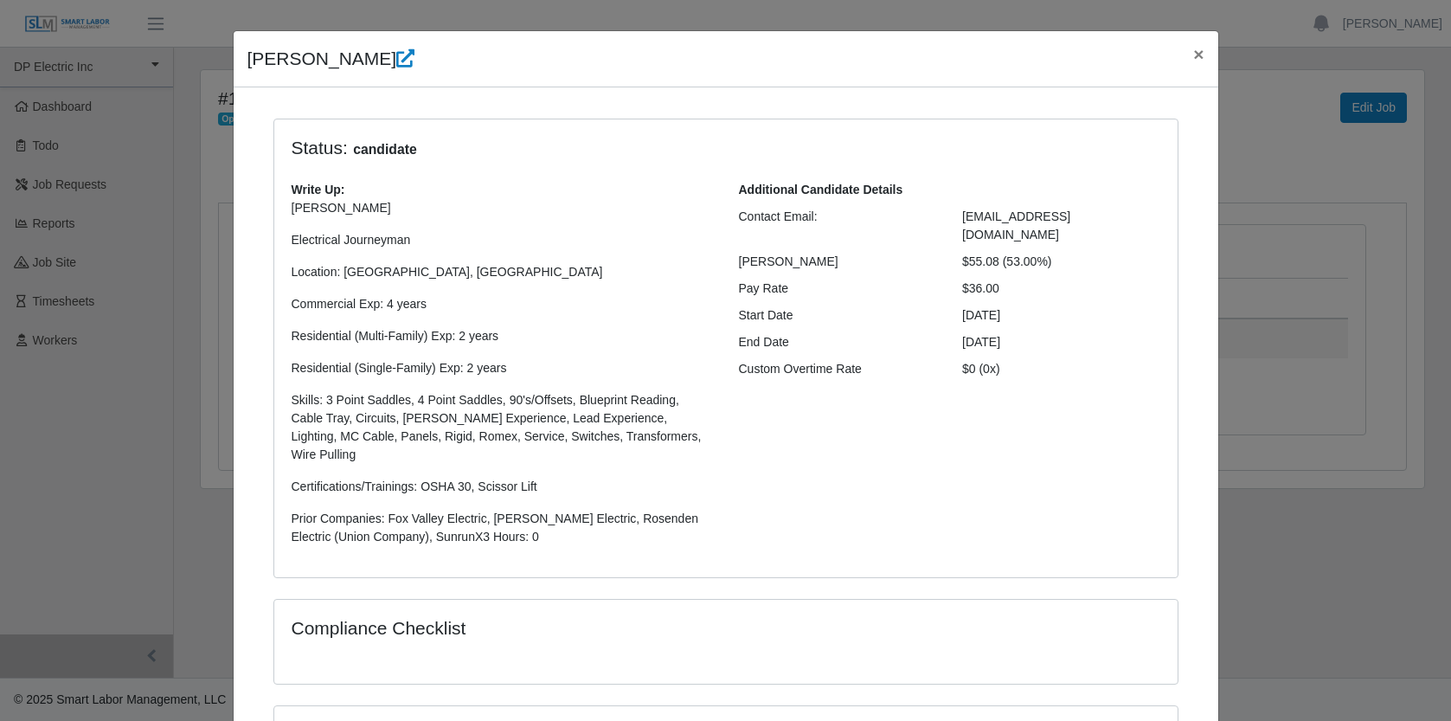
scroll to position [31, 0]
drag, startPoint x: 286, startPoint y: 306, endPoint x: 479, endPoint y: 316, distance: 192.4
click at [479, 315] on p "[PERSON_NAME] Electrical Journeyman Location: Surprise, [GEOGRAPHIC_DATA] Comme…" at bounding box center [502, 371] width 421 height 347
click at [432, 293] on p "[PERSON_NAME] Electrical Journeyman Location: Surprise, [GEOGRAPHIC_DATA] Comme…" at bounding box center [502, 371] width 421 height 347
click at [1195, 60] on span "×" at bounding box center [1198, 53] width 10 height 20
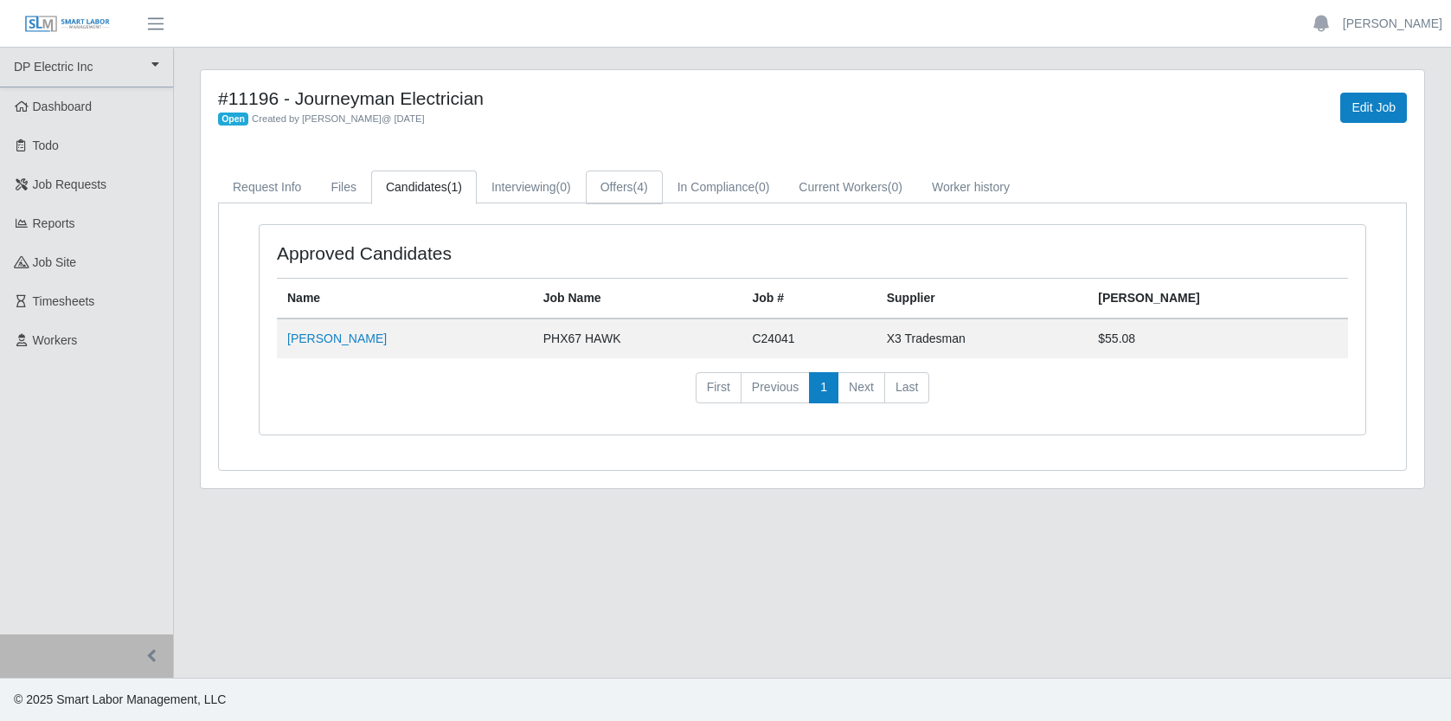
click at [648, 183] on span "(4)" at bounding box center [641, 187] width 15 height 14
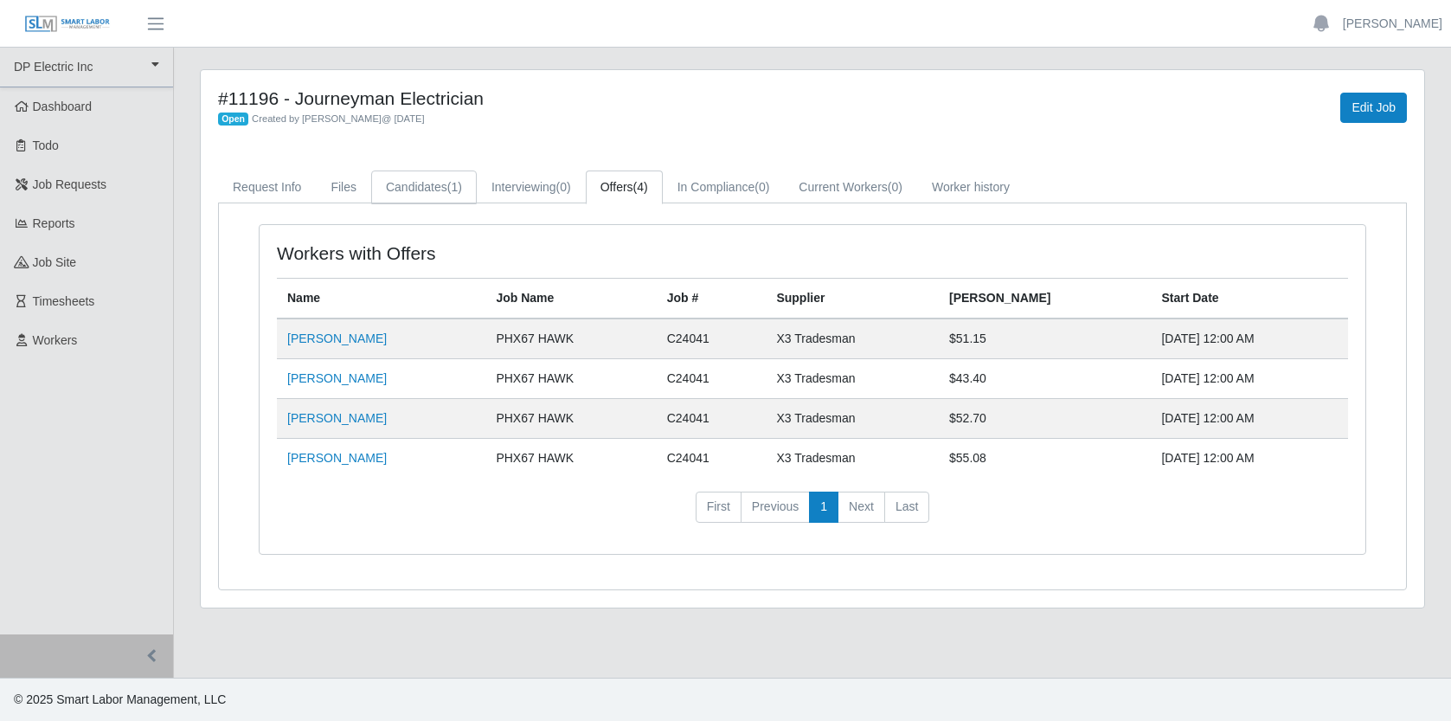
click at [441, 185] on link "Candidates (1)" at bounding box center [424, 187] width 106 height 34
